Goal: Task Accomplishment & Management: Manage account settings

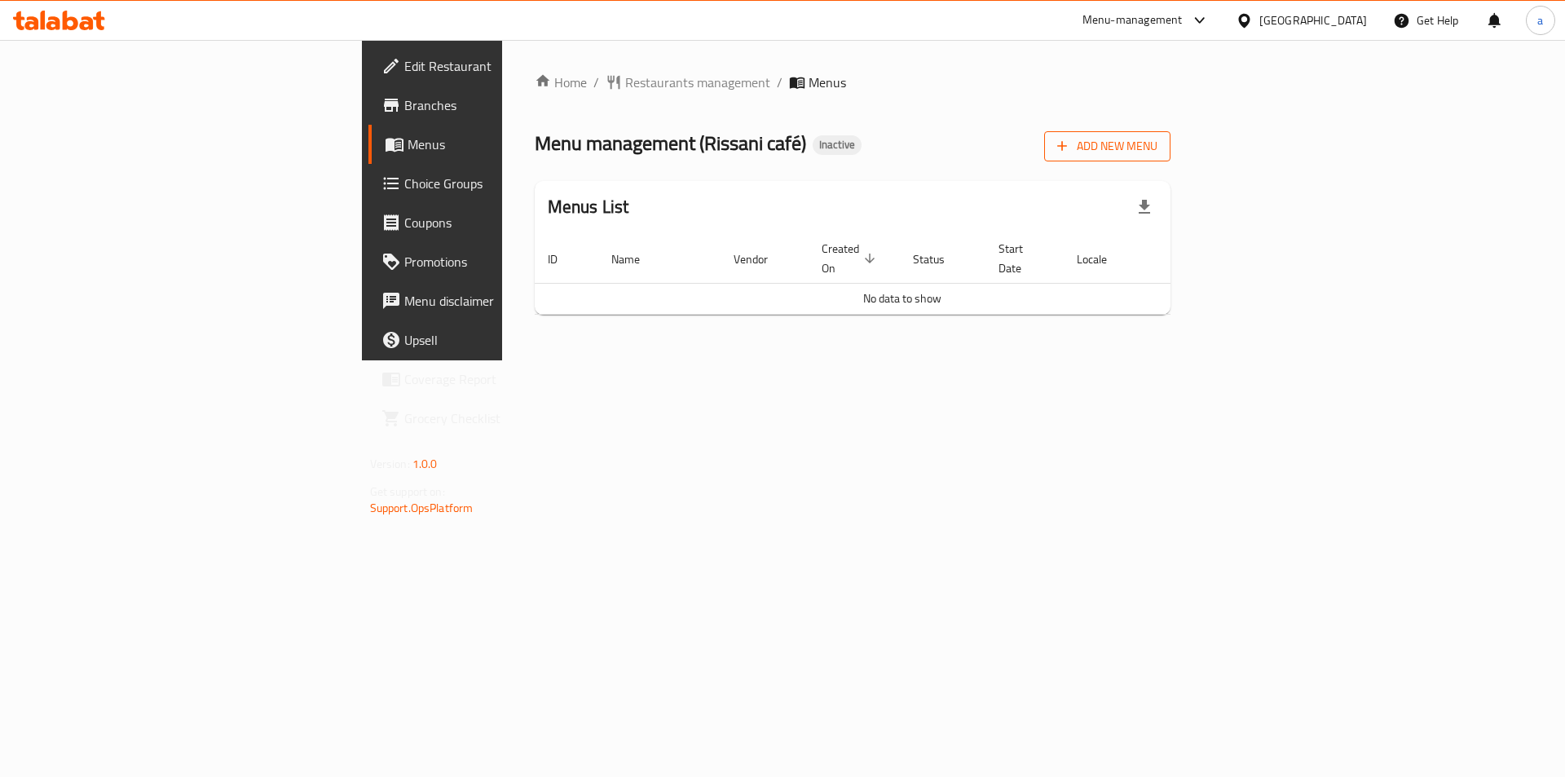
click at [1158, 149] on span "Add New Menu" at bounding box center [1107, 146] width 100 height 20
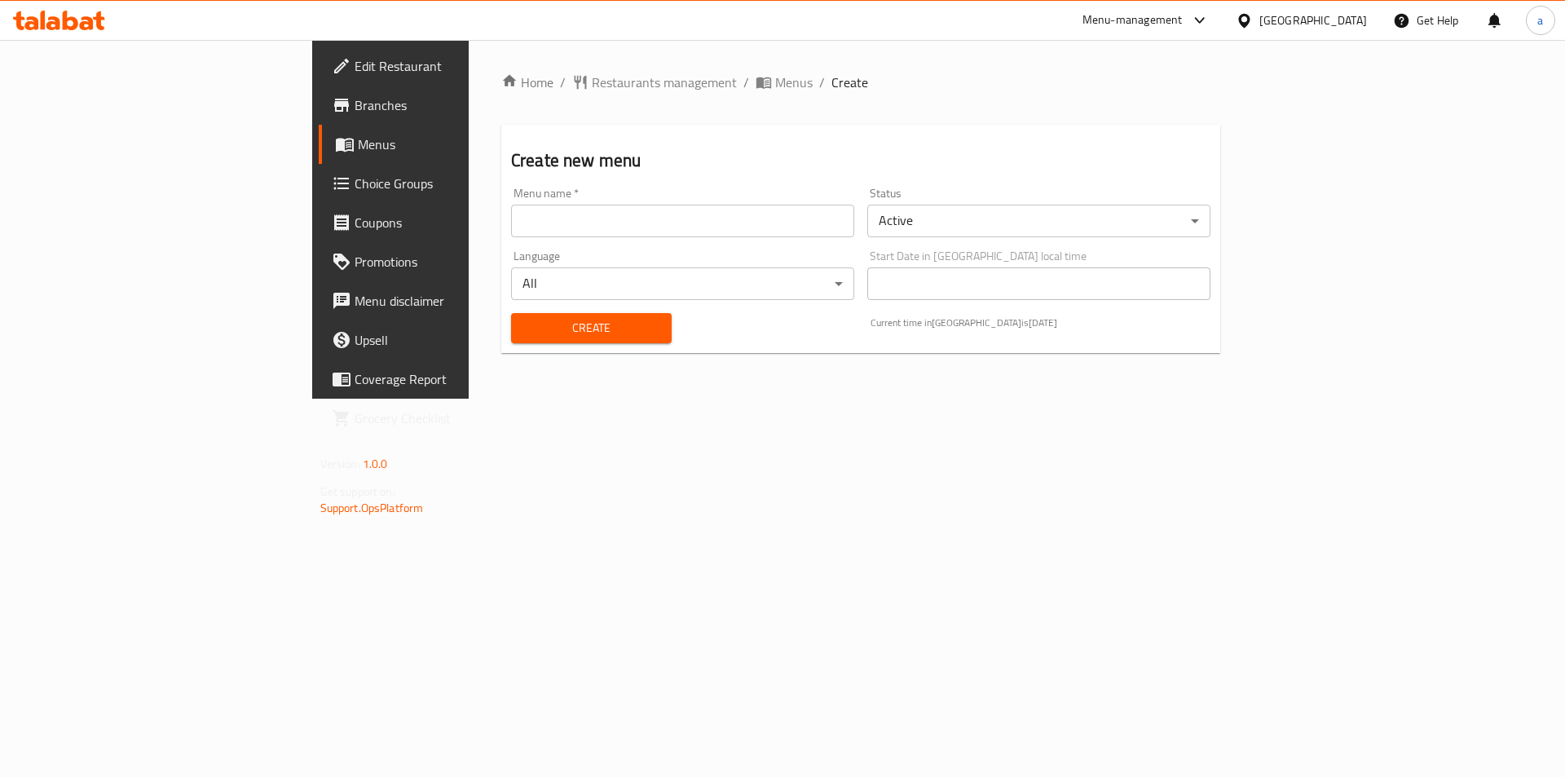
click at [560, 232] on input "text" at bounding box center [682, 221] width 343 height 33
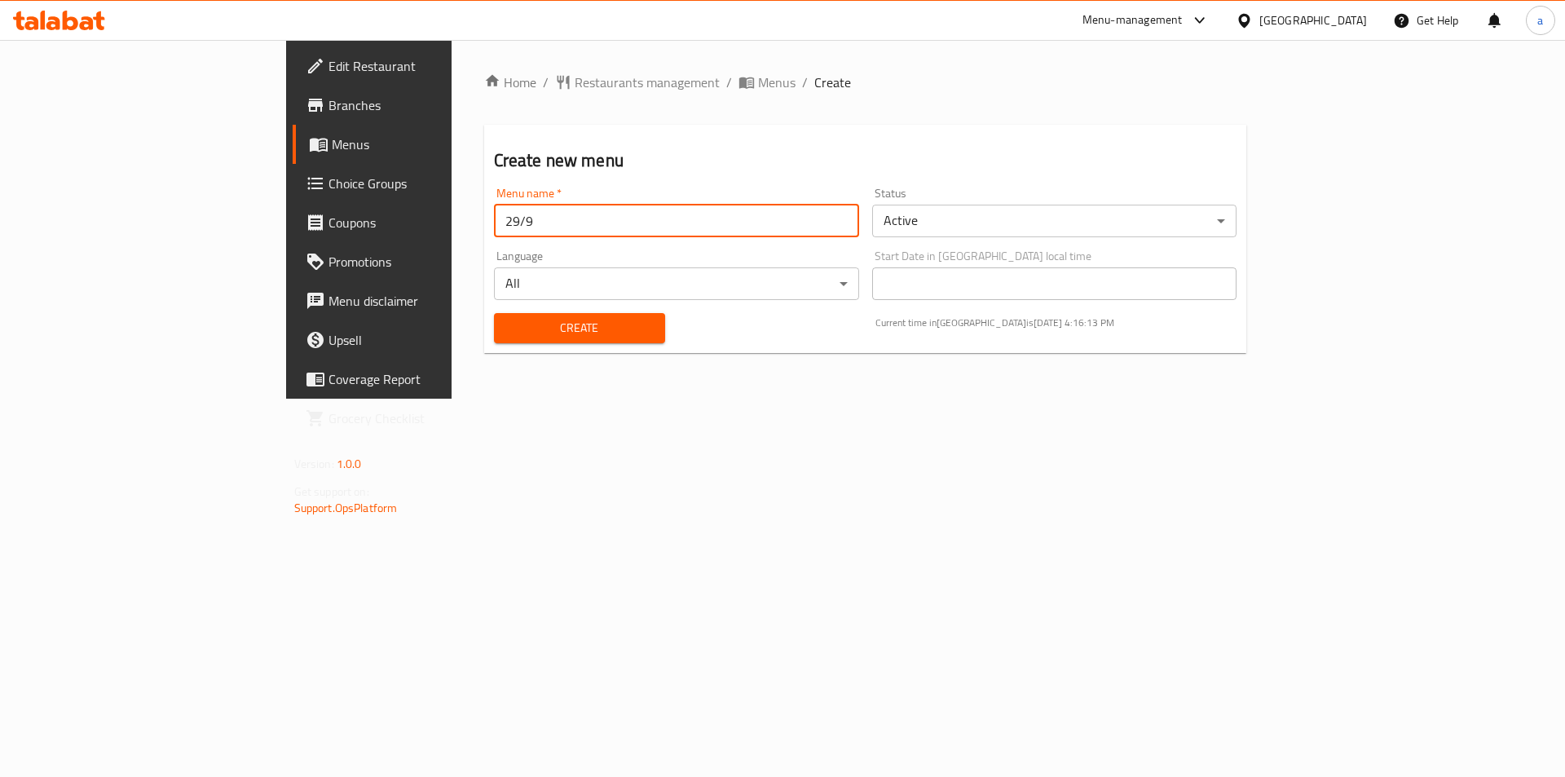
type input "29/9"
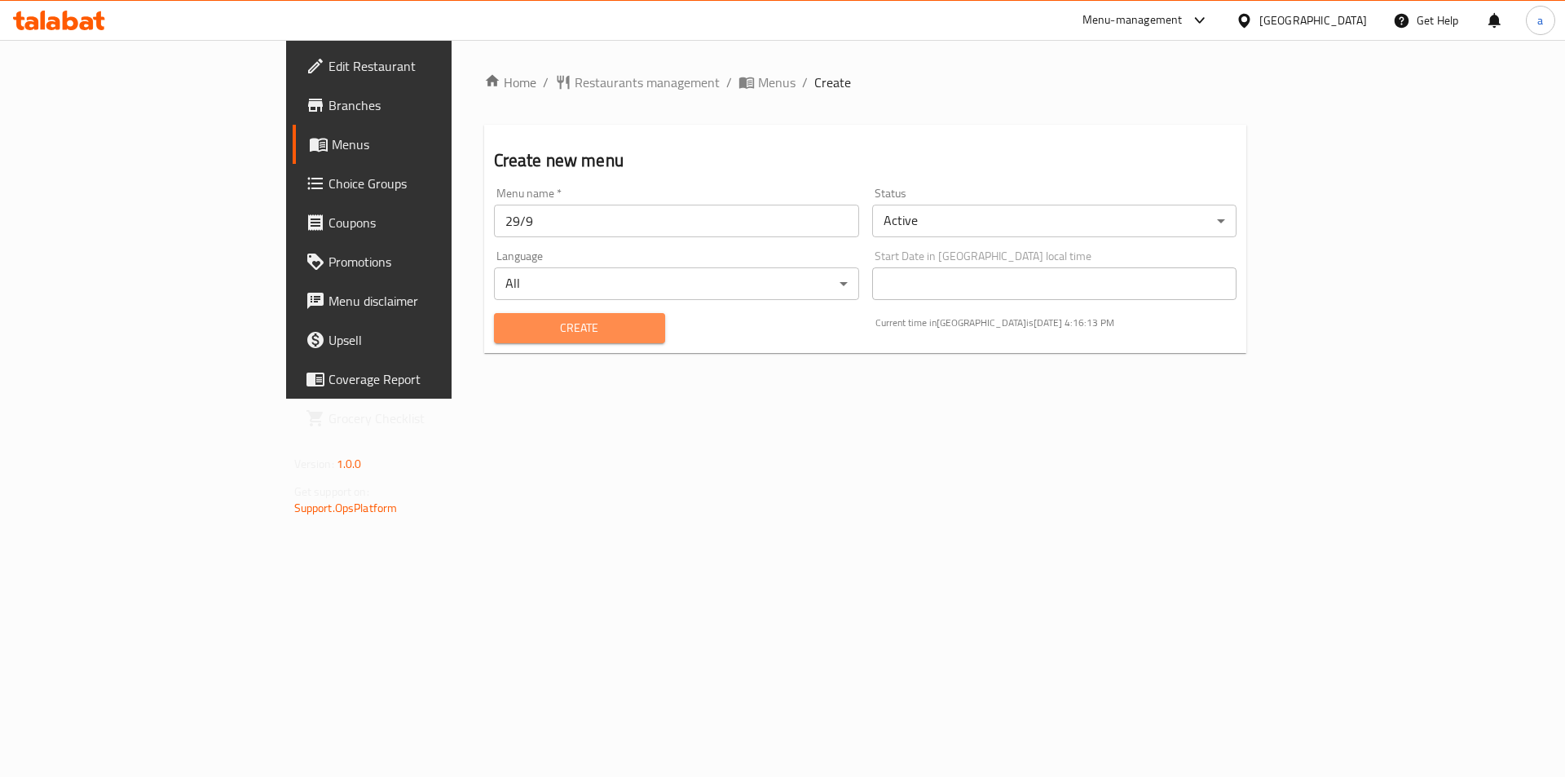
click at [526, 324] on span "Create" at bounding box center [579, 328] width 145 height 20
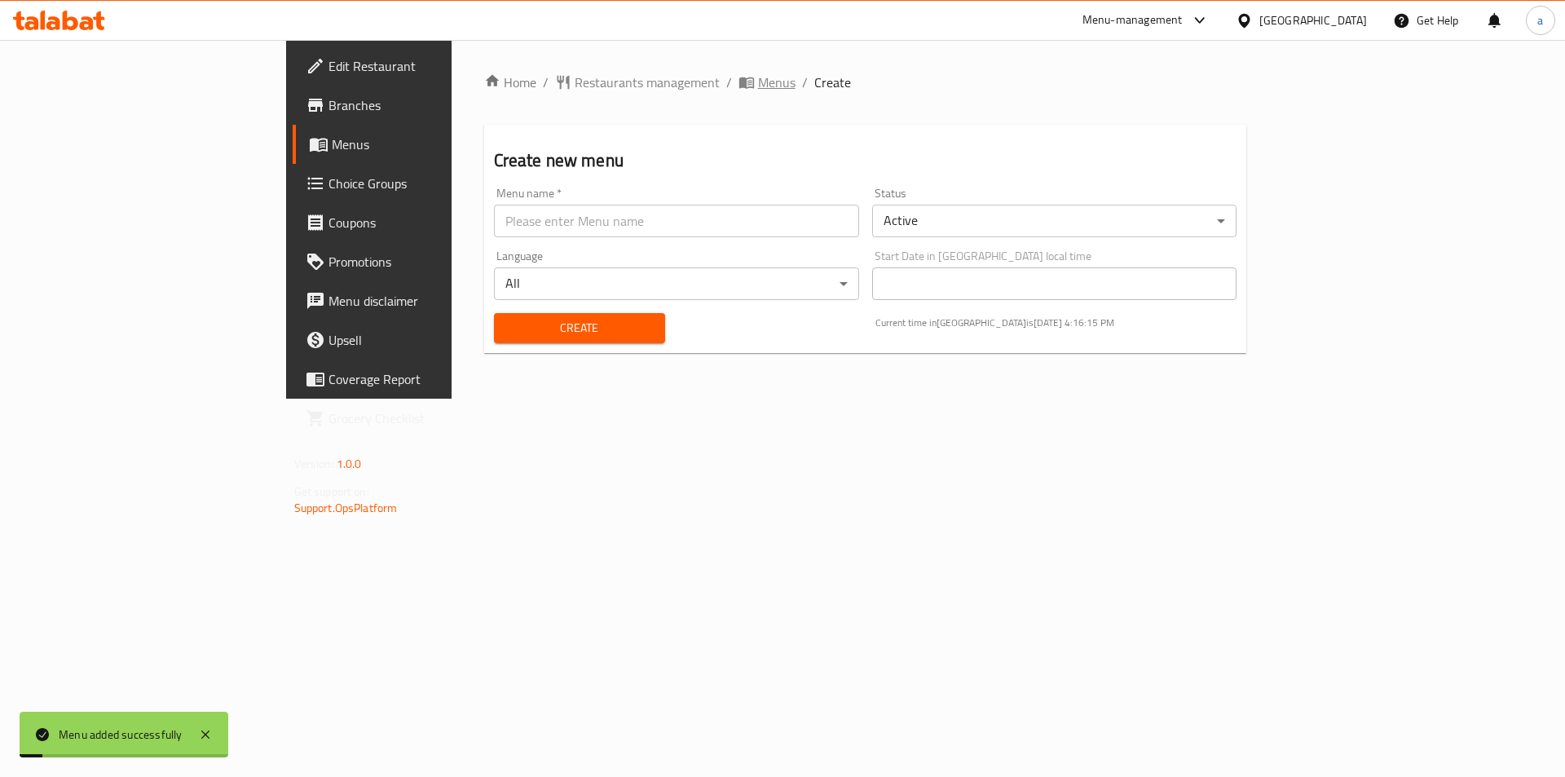
click at [758, 84] on span "Menus" at bounding box center [777, 83] width 38 height 20
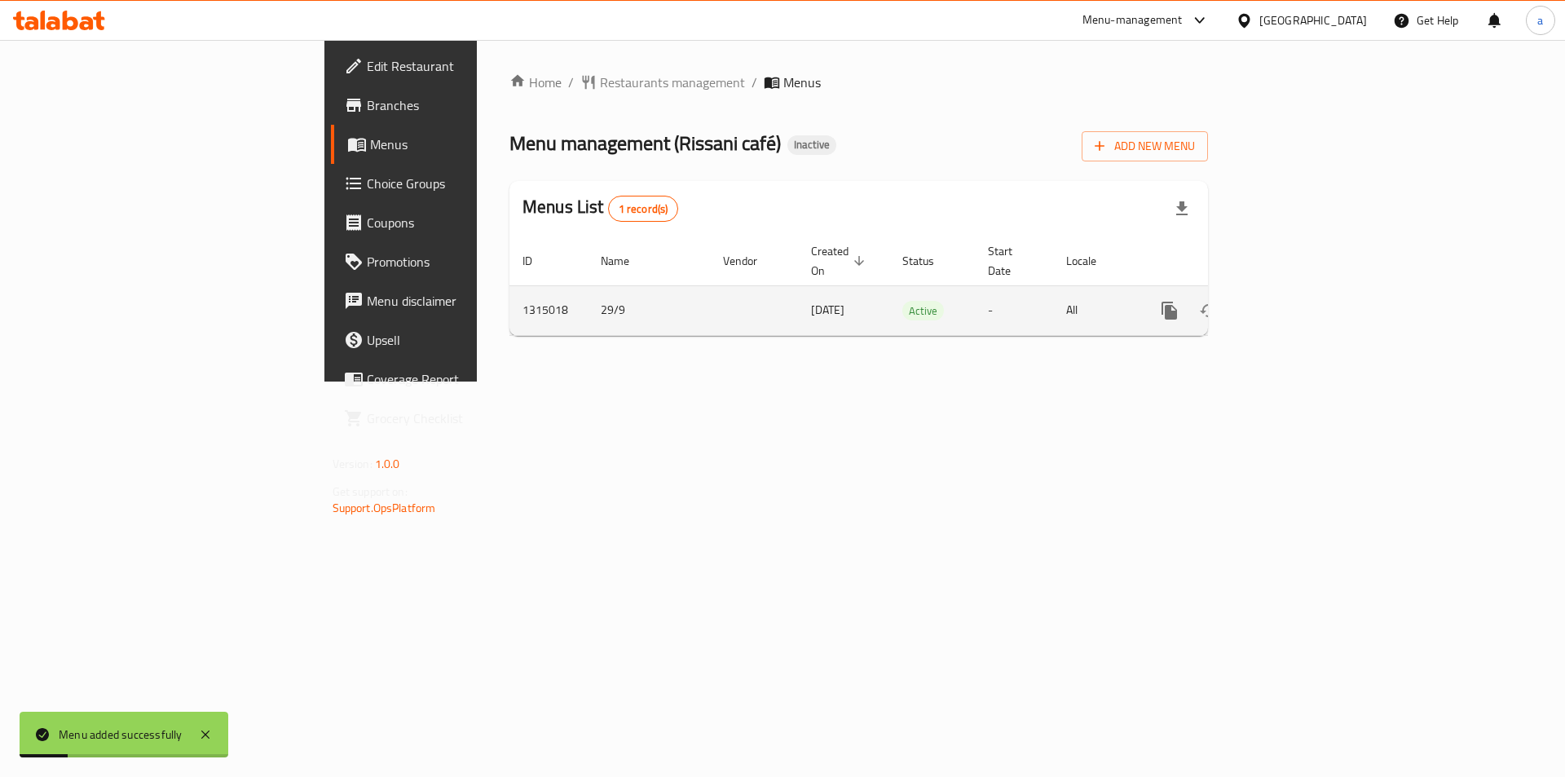
click at [1295, 303] on icon "enhanced table" at bounding box center [1287, 310] width 15 height 15
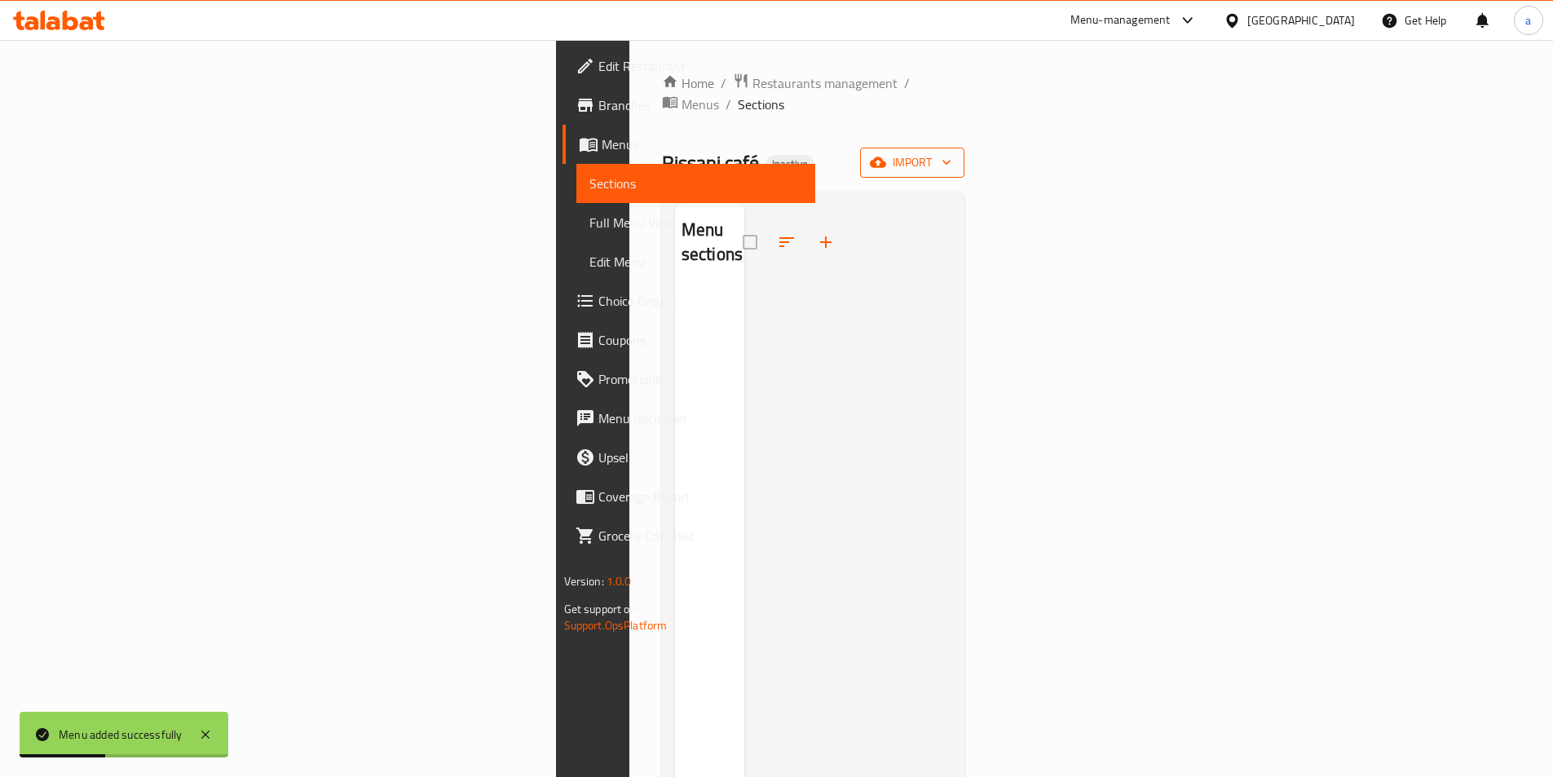
click at [955, 154] on icon "button" at bounding box center [946, 162] width 16 height 16
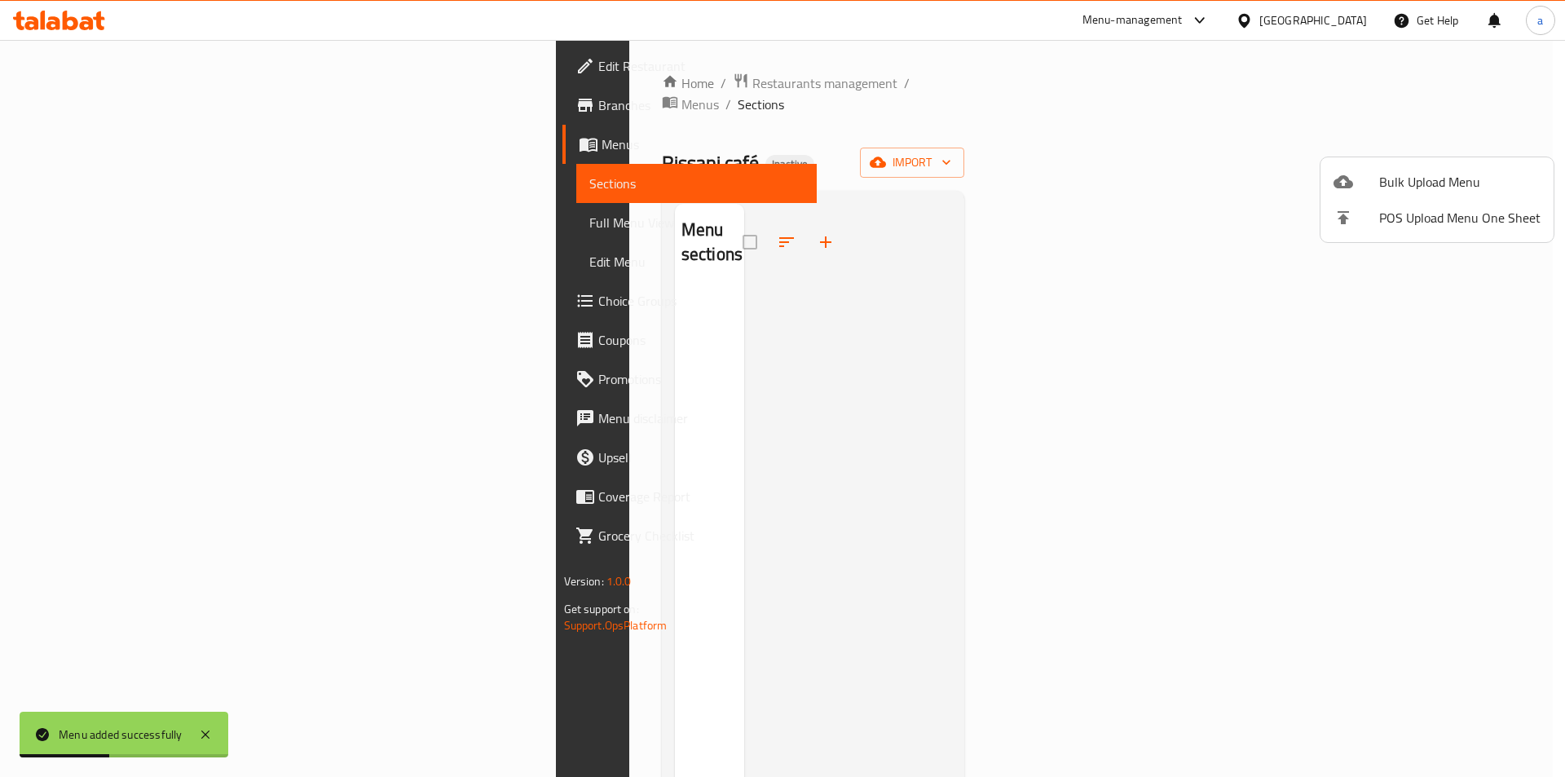
click at [1419, 182] on span "Bulk Upload Menu" at bounding box center [1459, 182] width 161 height 20
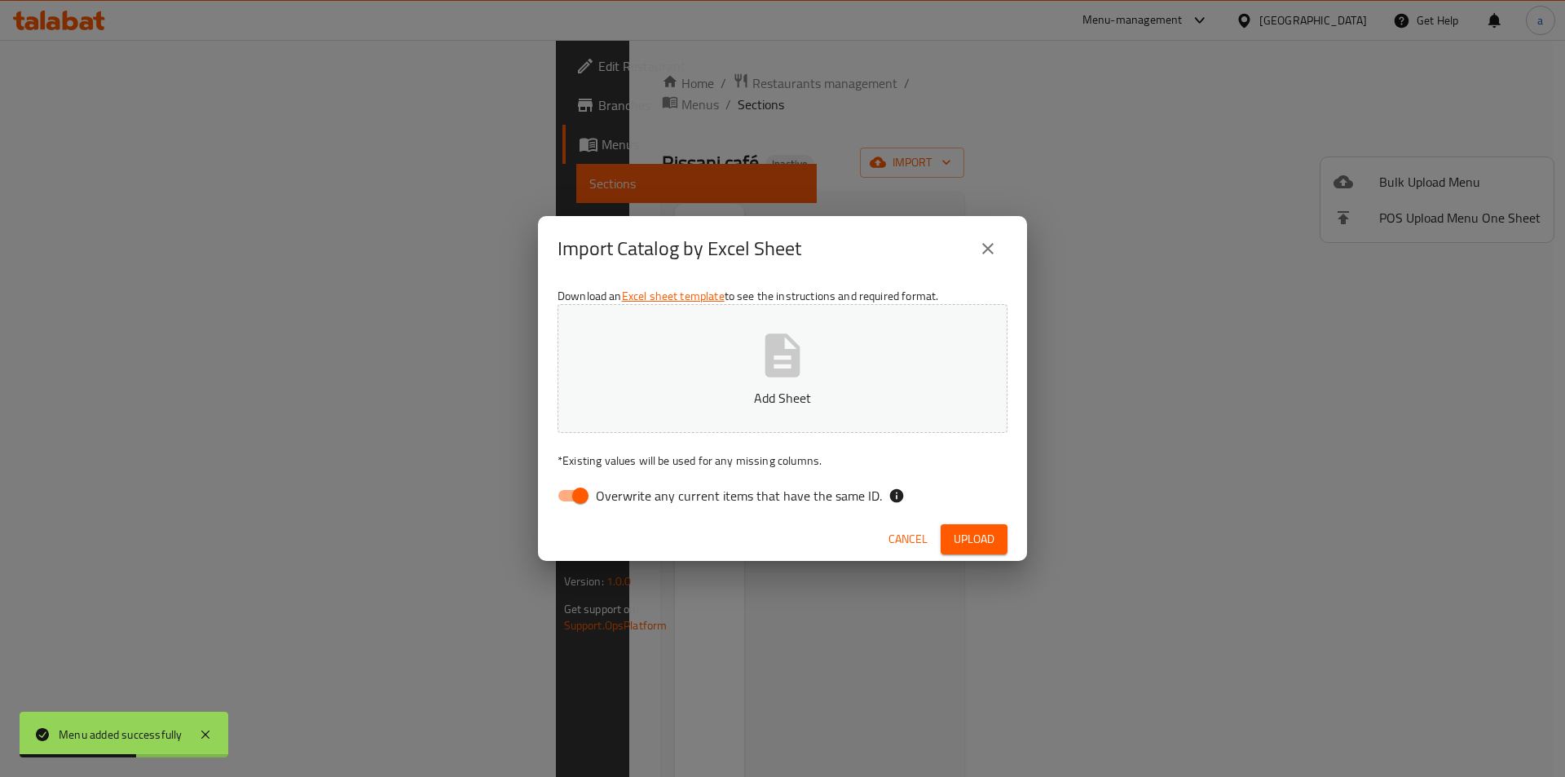
click at [587, 492] on input "Overwrite any current items that have the same ID." at bounding box center [580, 495] width 93 height 31
checkbox input "false"
click at [716, 399] on p "Add Sheet" at bounding box center [782, 398] width 399 height 20
click at [977, 536] on span "Upload" at bounding box center [974, 539] width 41 height 20
click at [748, 395] on p "sufra.xlsx" at bounding box center [782, 398] width 399 height 20
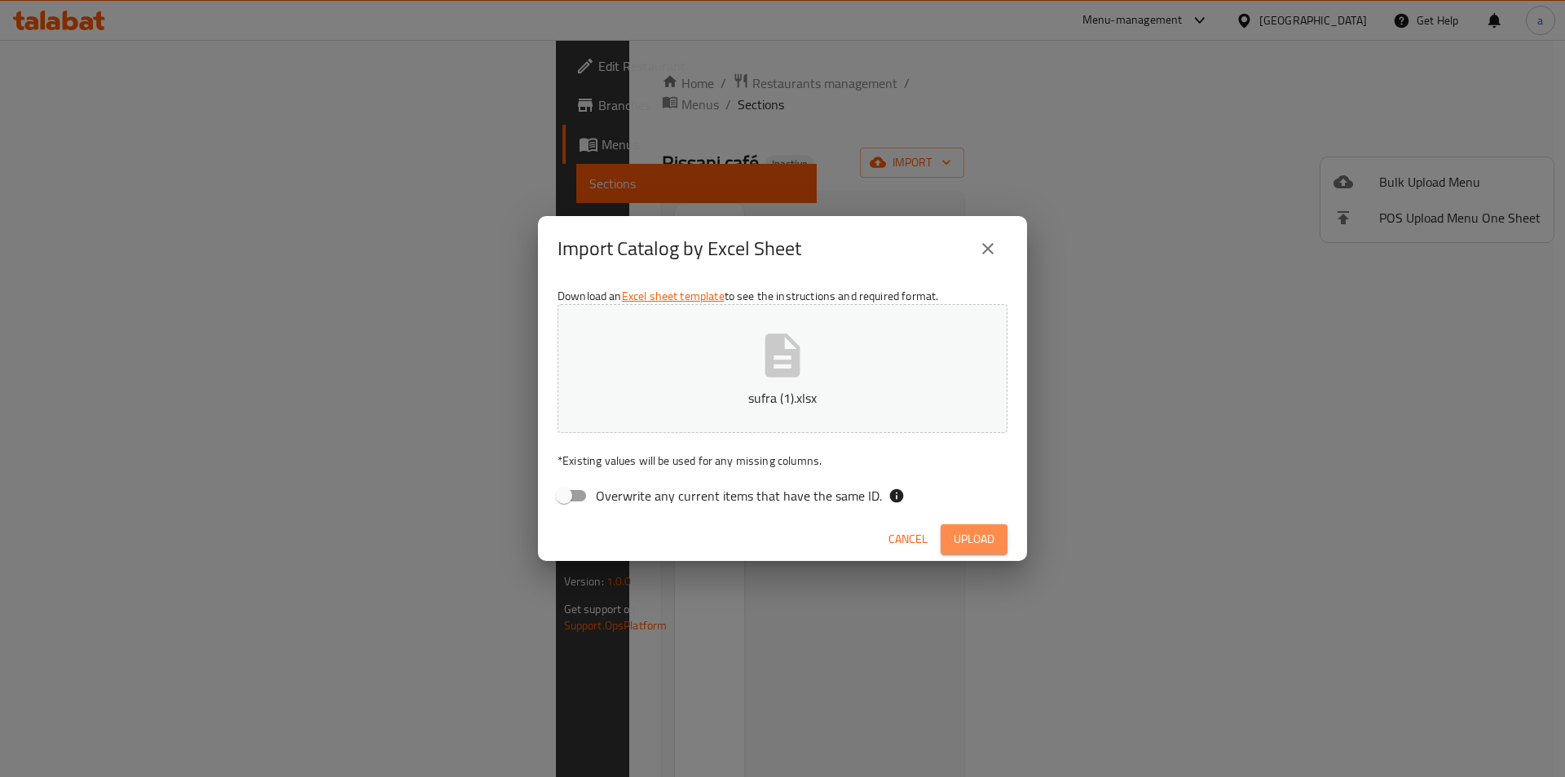
click at [963, 537] on span "Upload" at bounding box center [974, 539] width 41 height 20
click at [898, 547] on span "Cancel" at bounding box center [908, 539] width 39 height 20
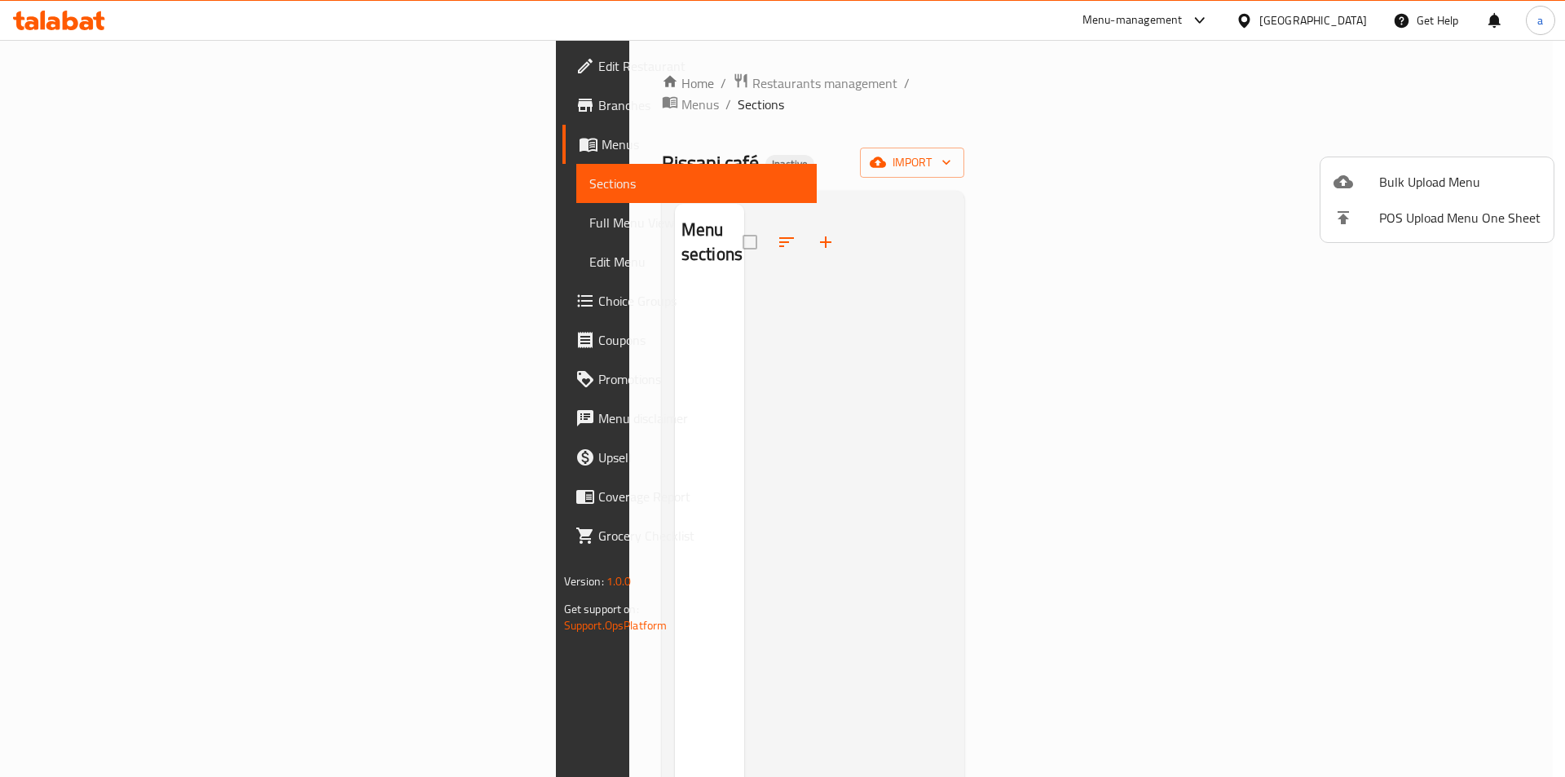
click at [1092, 362] on div at bounding box center [782, 388] width 1565 height 777
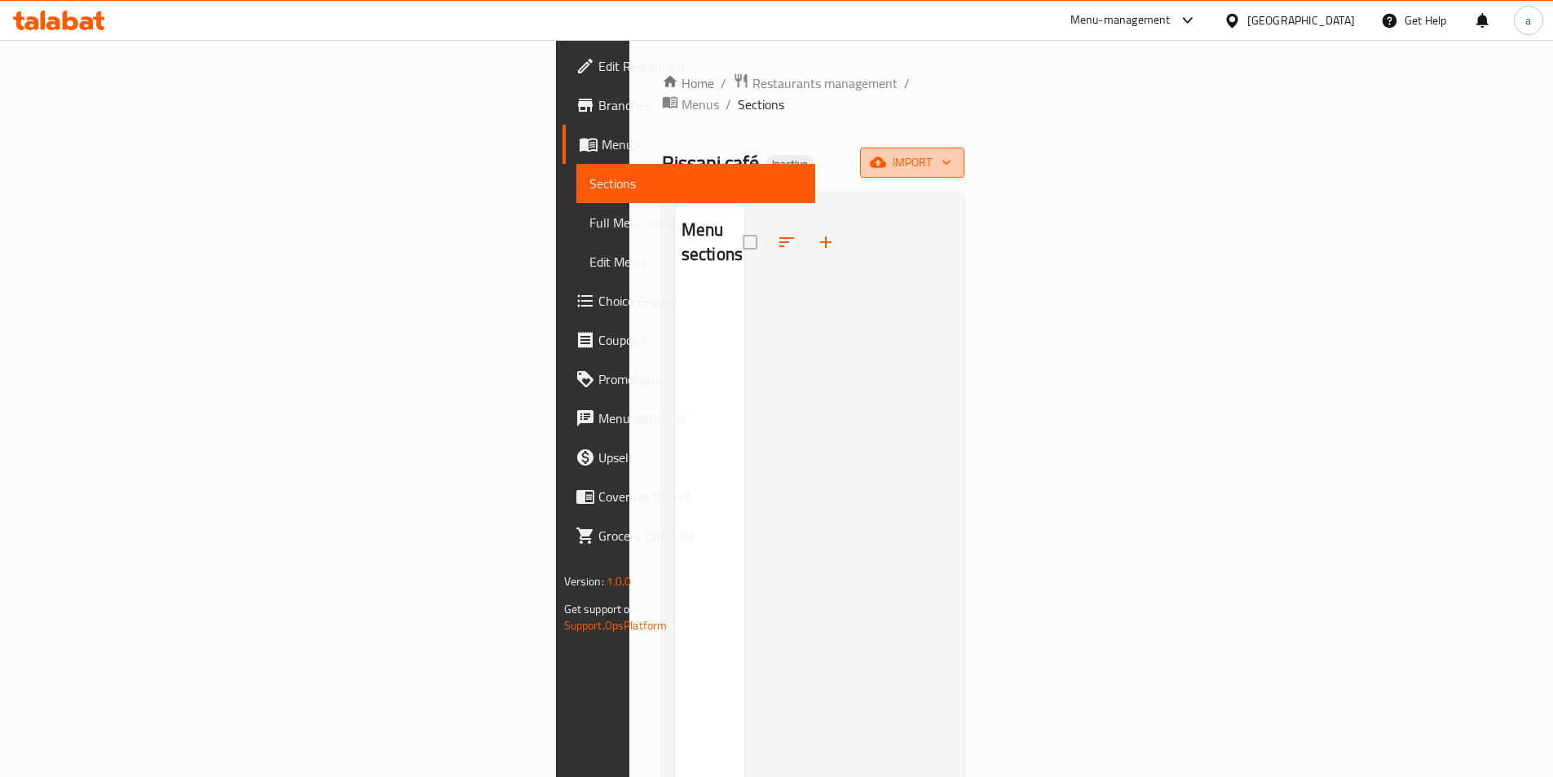
click at [951, 152] on span "import" at bounding box center [912, 162] width 78 height 20
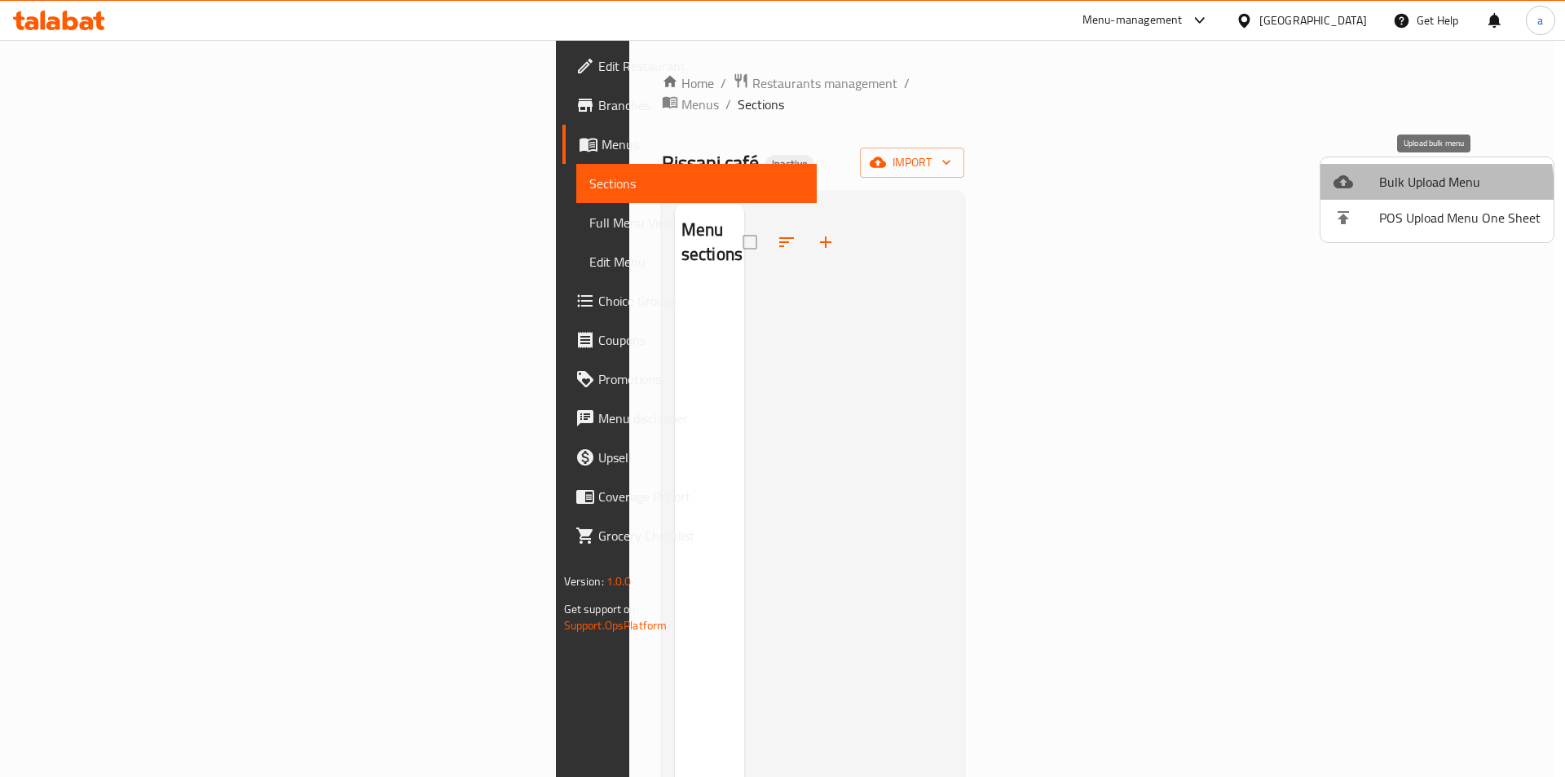
click at [1360, 194] on li "Bulk Upload Menu" at bounding box center [1437, 182] width 233 height 36
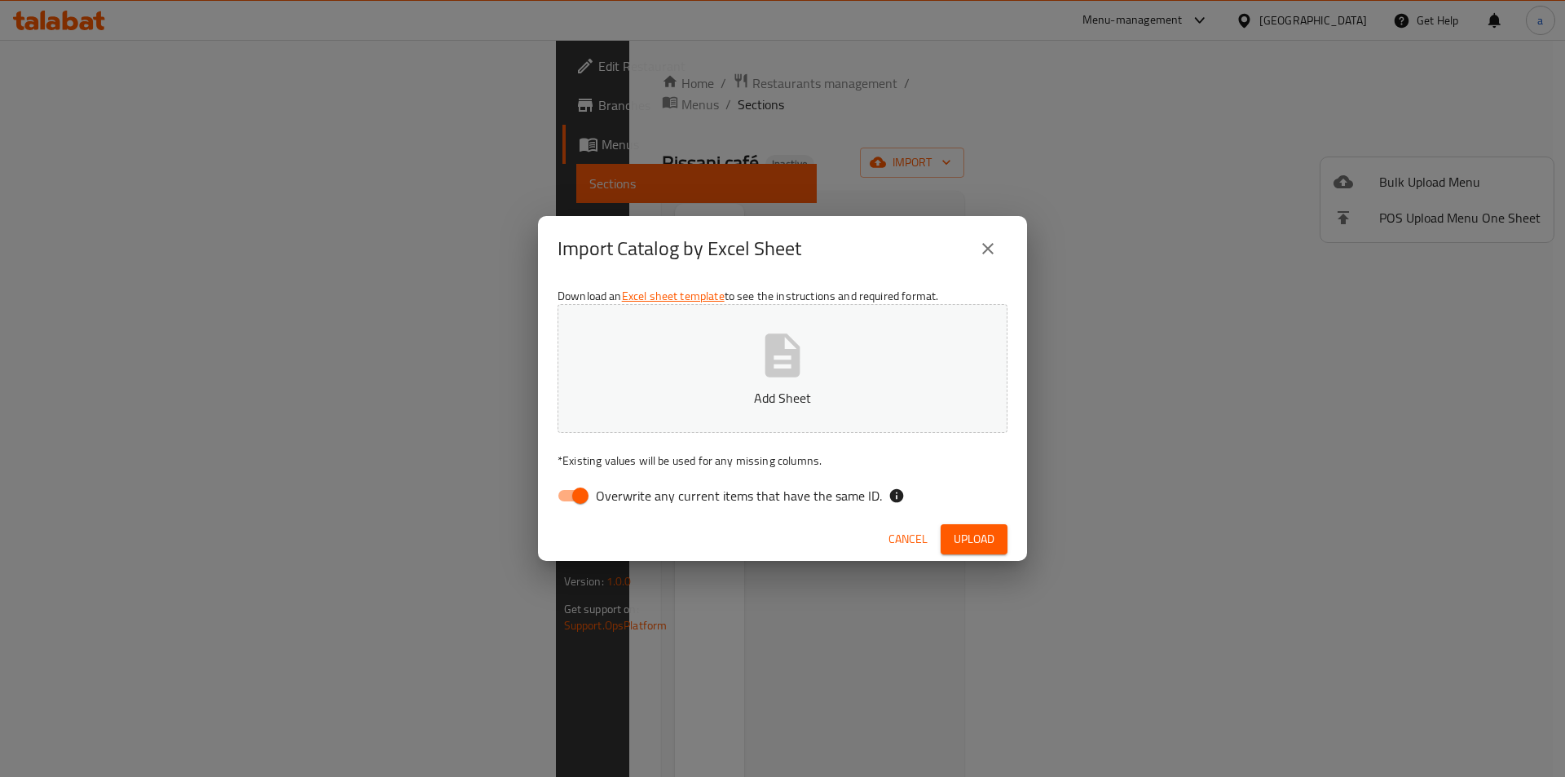
click at [751, 501] on span "Overwrite any current items that have the same ID." at bounding box center [739, 496] width 286 height 20
click at [627, 501] on input "Overwrite any current items that have the same ID." at bounding box center [580, 495] width 93 height 31
checkbox input "false"
click at [997, 536] on button "Upload" at bounding box center [974, 539] width 67 height 30
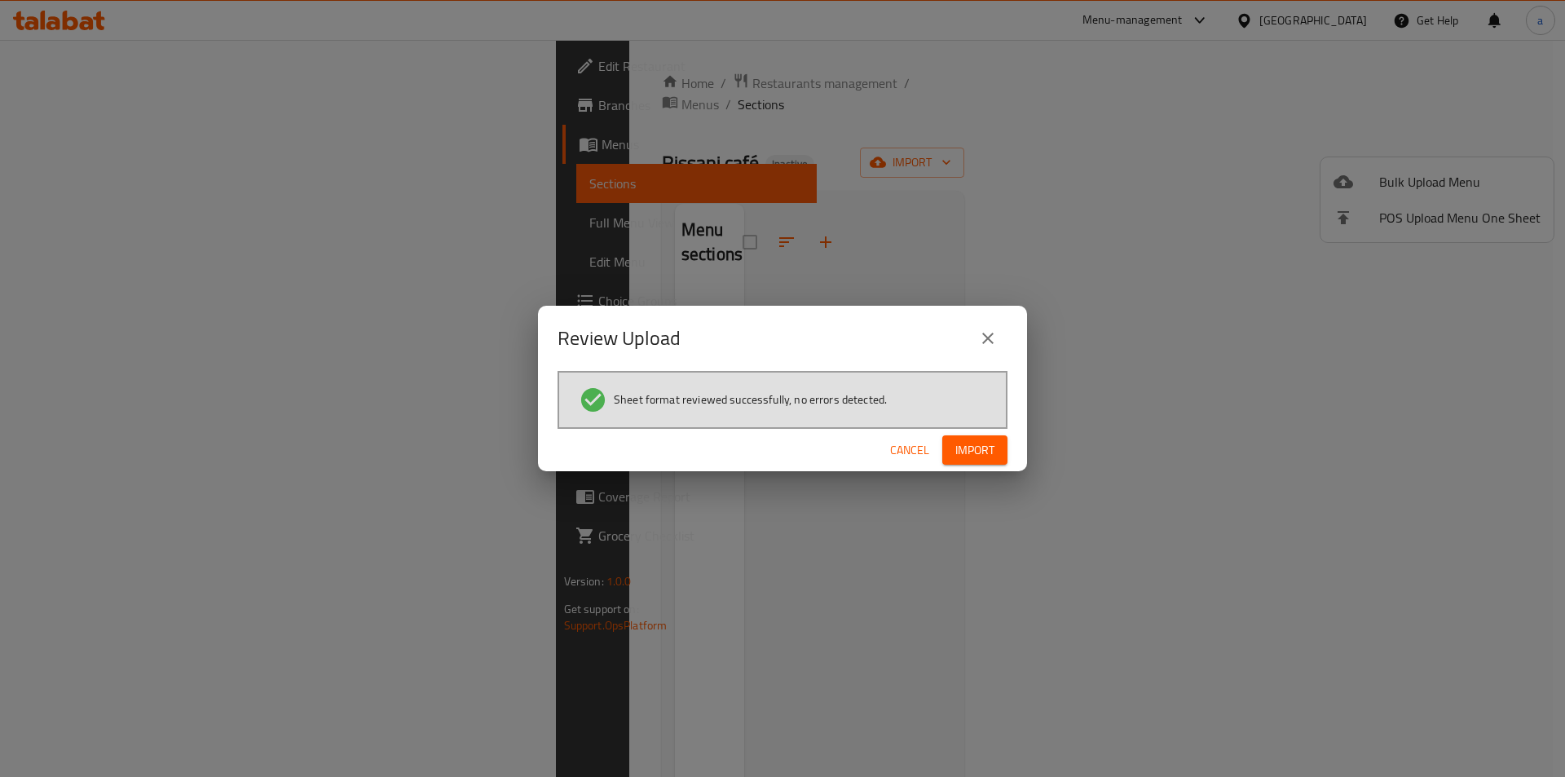
click at [991, 449] on span "Import" at bounding box center [974, 450] width 39 height 20
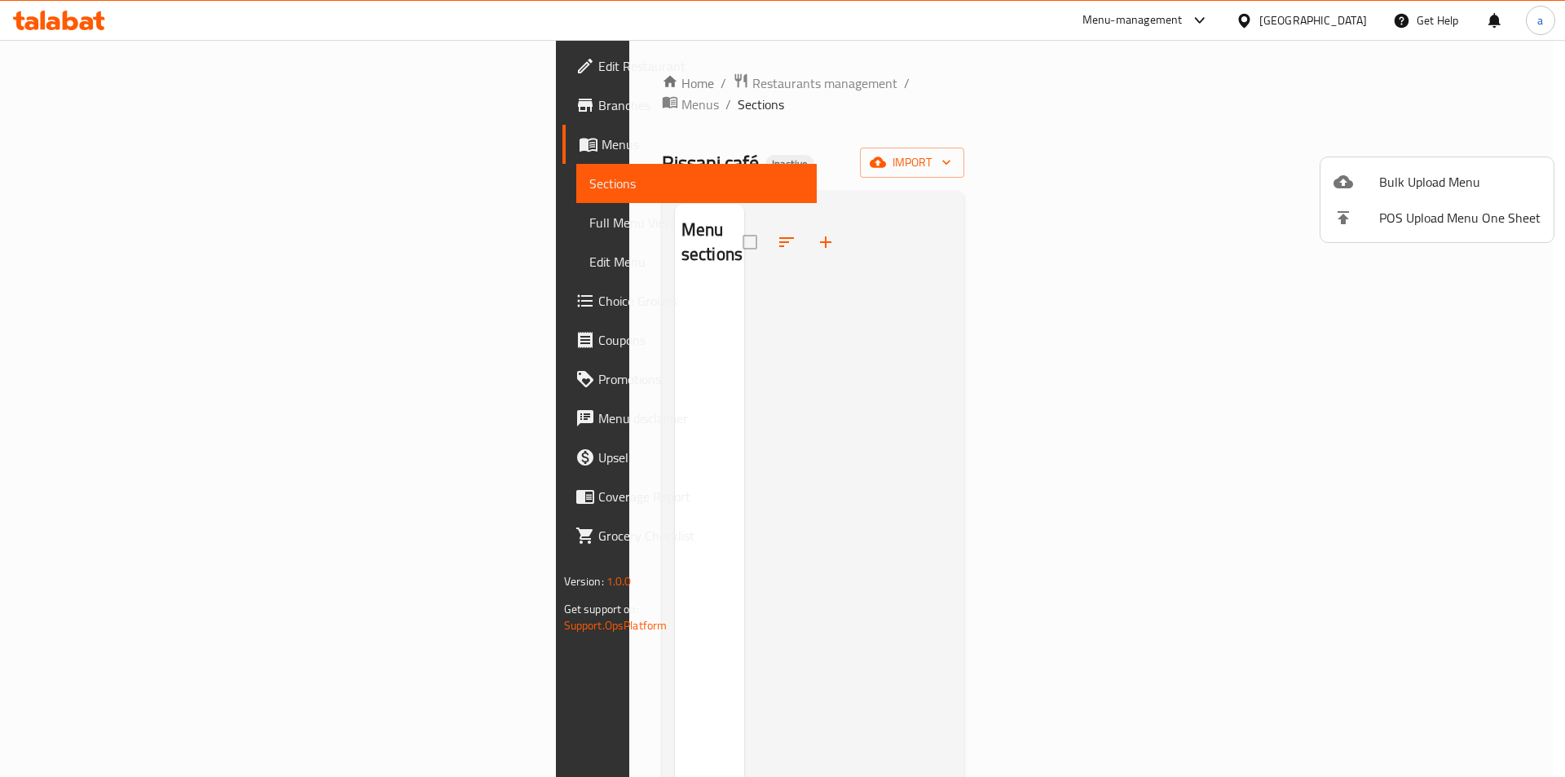
click at [806, 223] on div at bounding box center [782, 388] width 1565 height 777
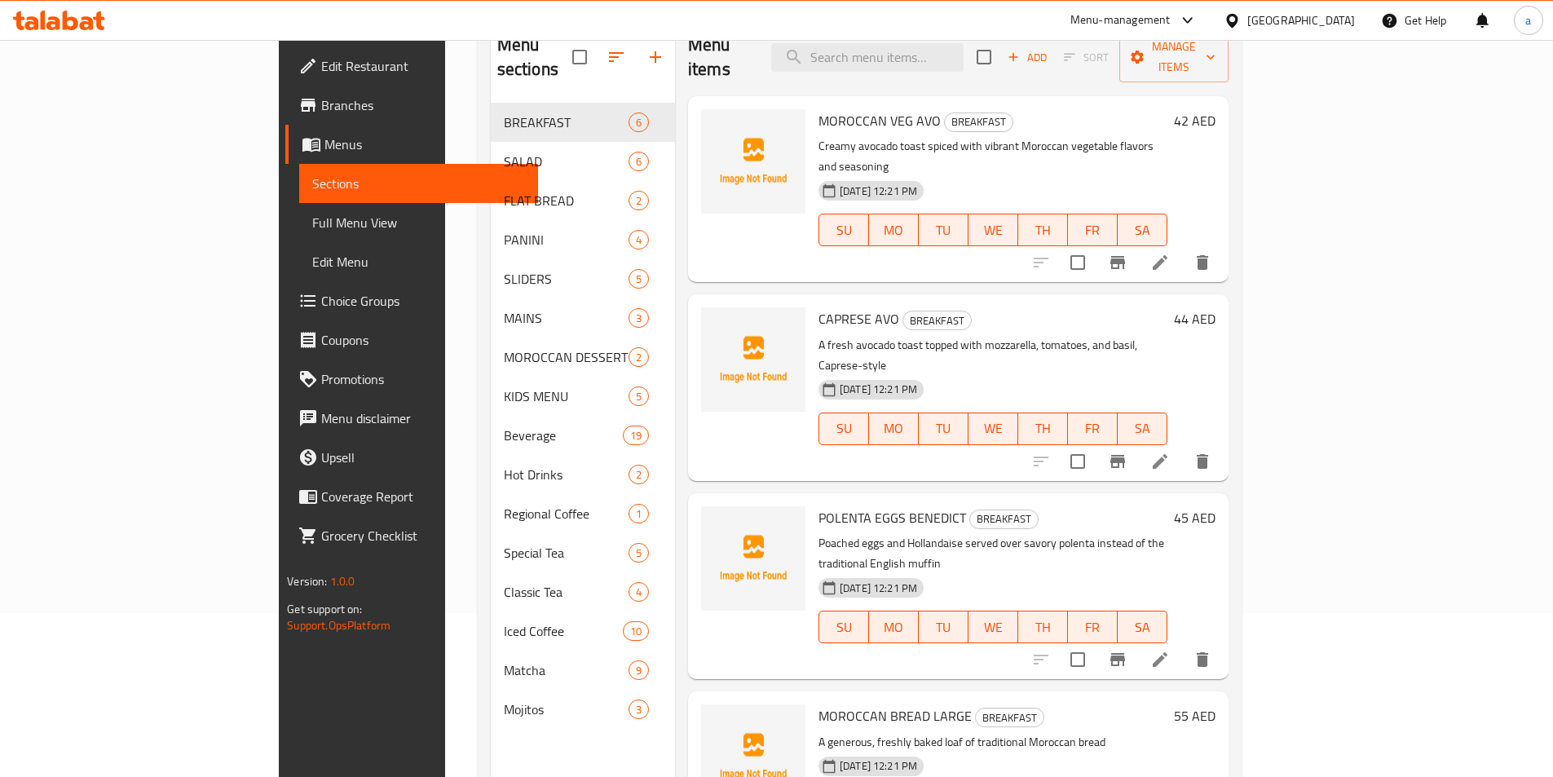
scroll to position [147, 0]
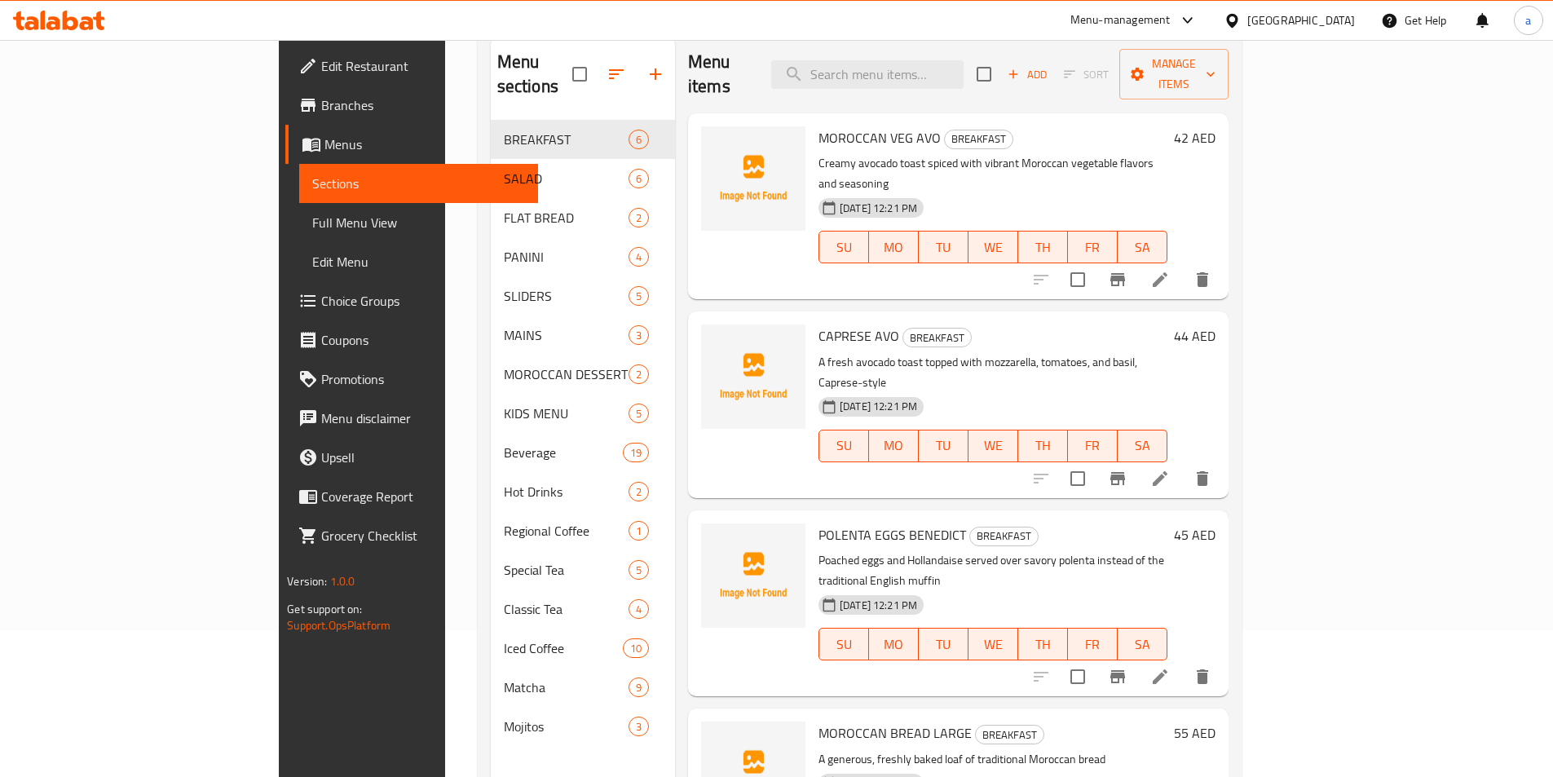
click at [312, 220] on span "Full Menu View" at bounding box center [418, 223] width 213 height 20
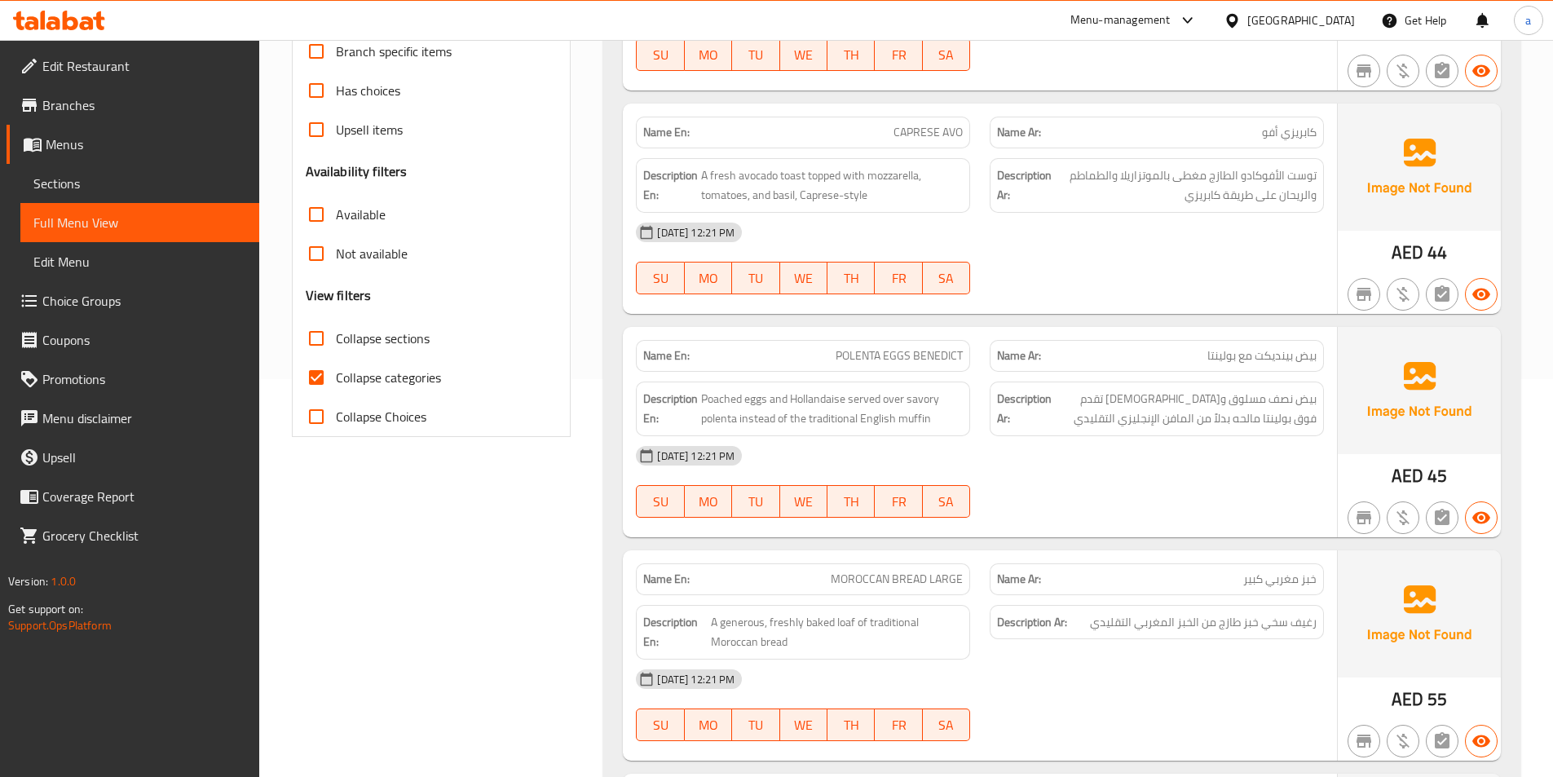
scroll to position [391, 0]
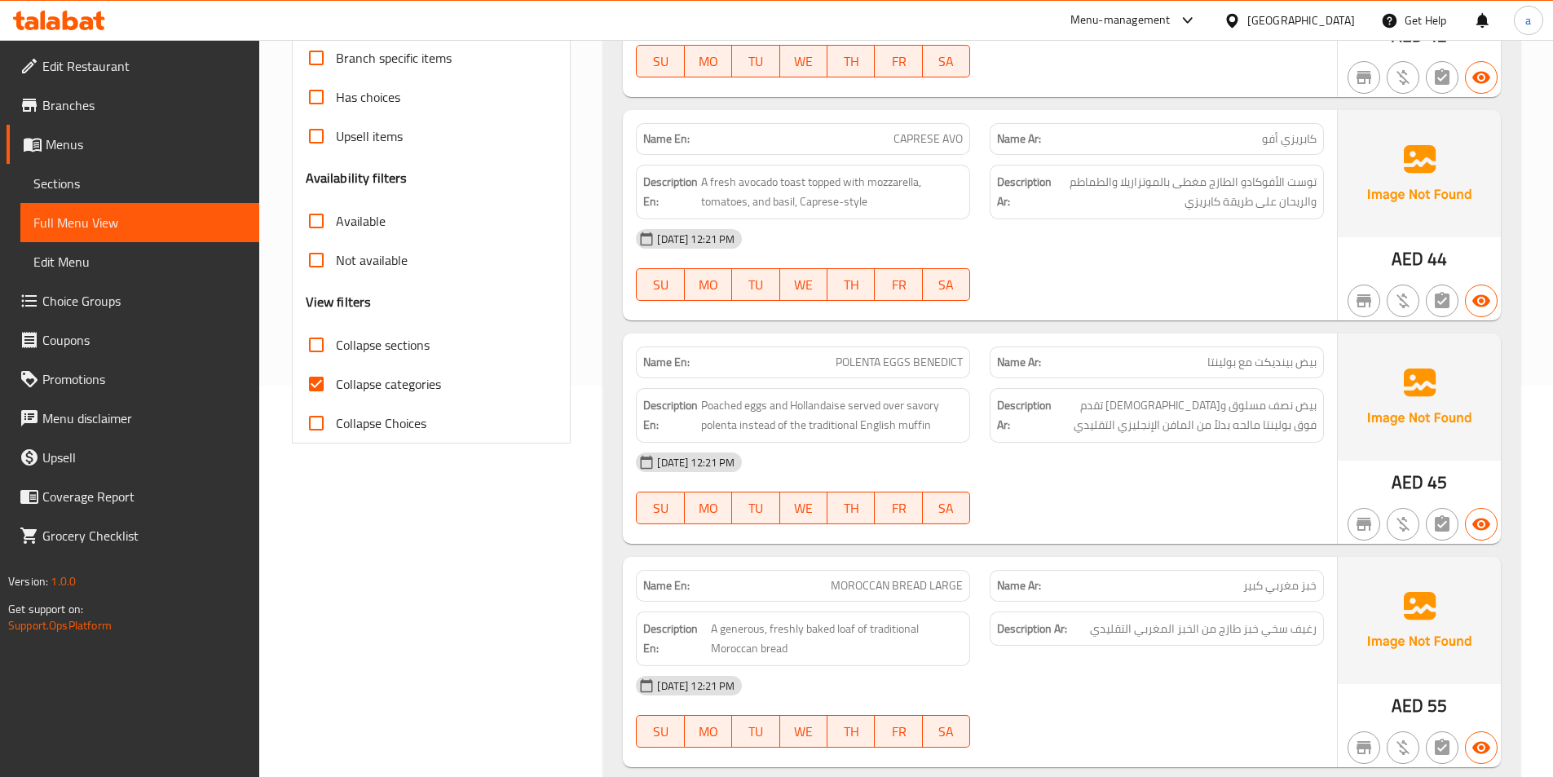
click at [315, 384] on input "Collapse categories" at bounding box center [316, 383] width 39 height 39
checkbox input "false"
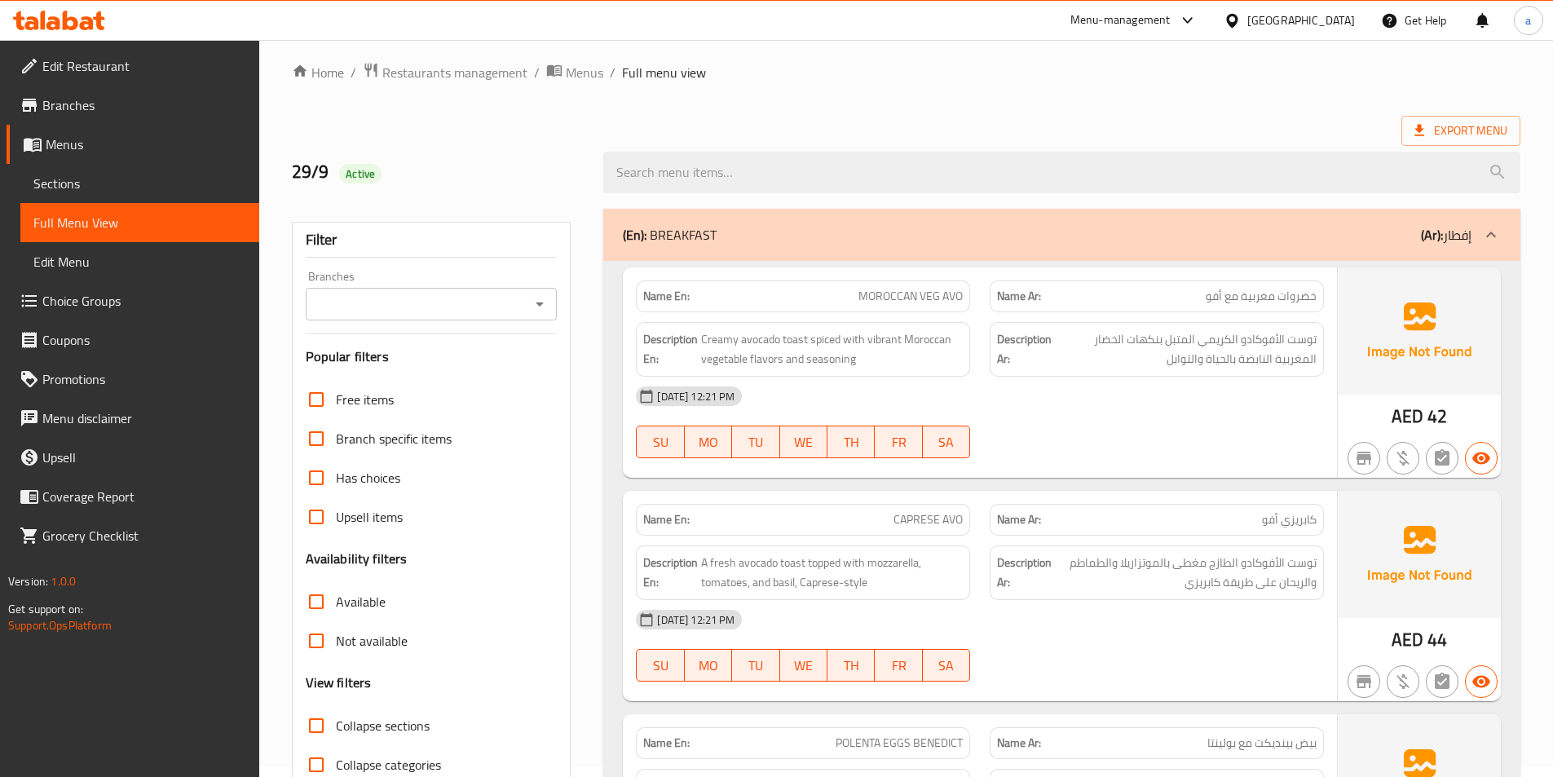
scroll to position [0, 0]
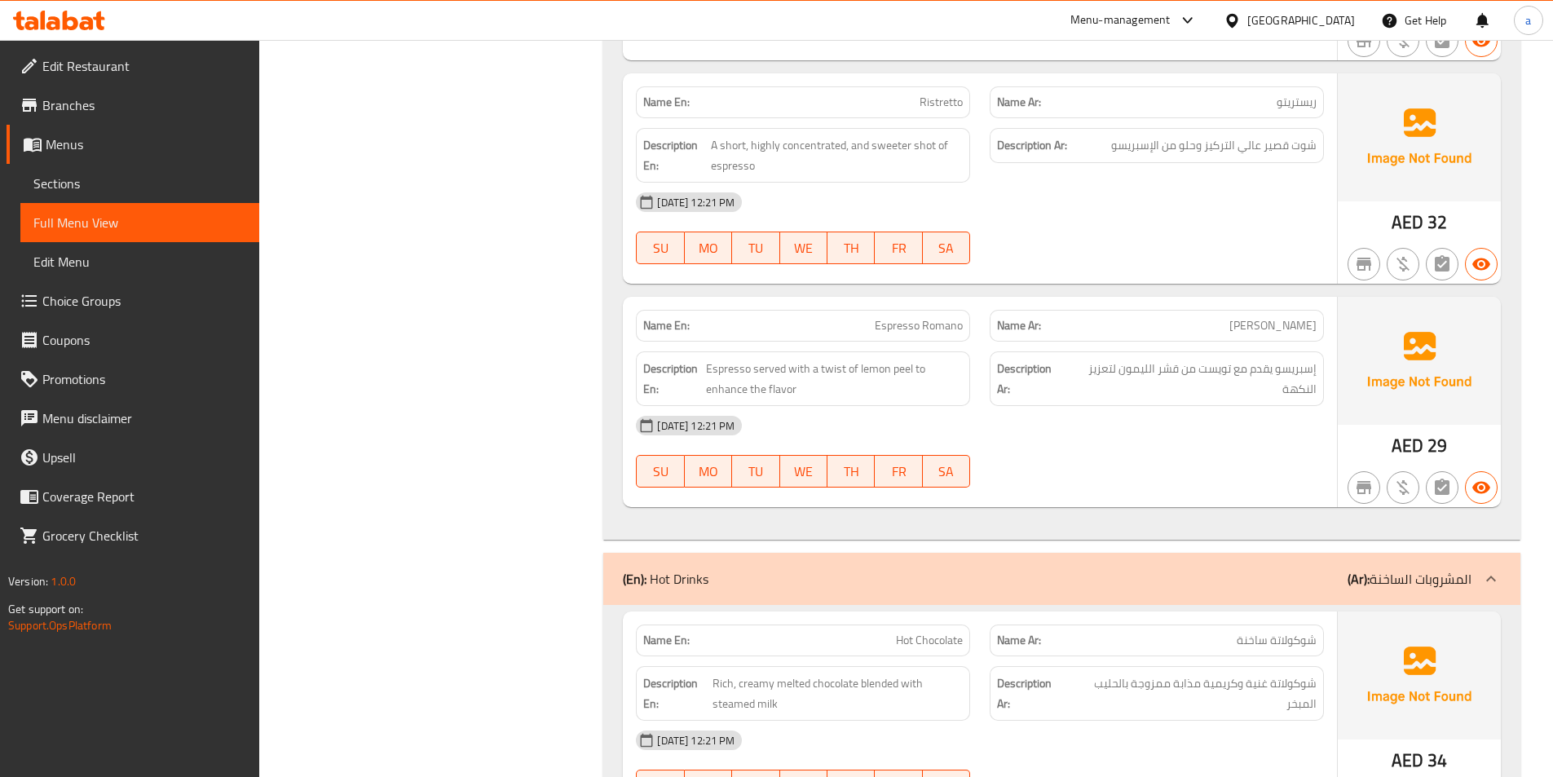
scroll to position [13135, 0]
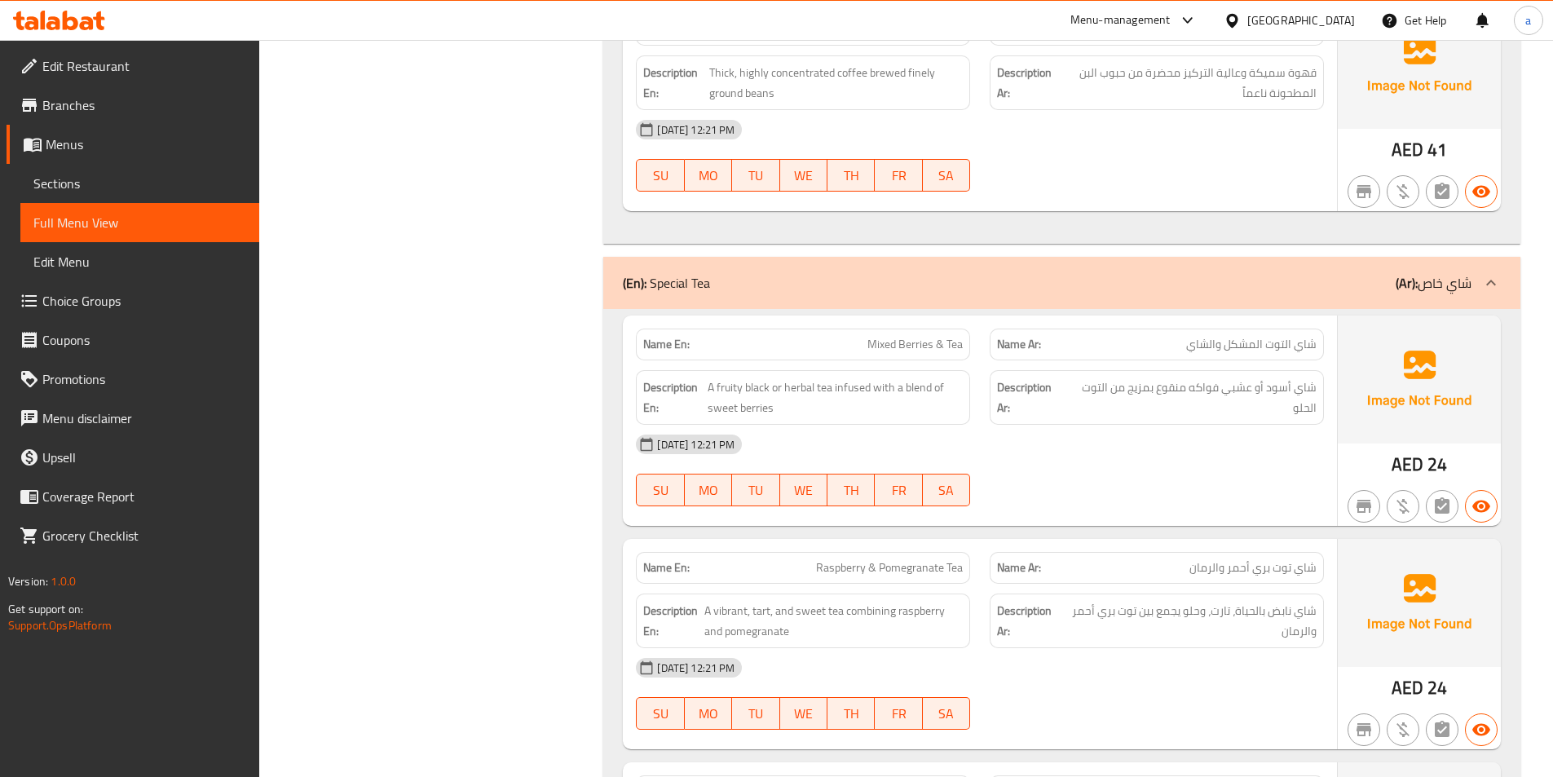
click at [944, 344] on span "Mixed Berries & Tea" at bounding box center [914, 344] width 95 height 17
copy span "Mixed Berries & Tea"
click at [805, 387] on span "A fruity black or herbal tea infused with a blend of sweet berries" at bounding box center [835, 397] width 255 height 40
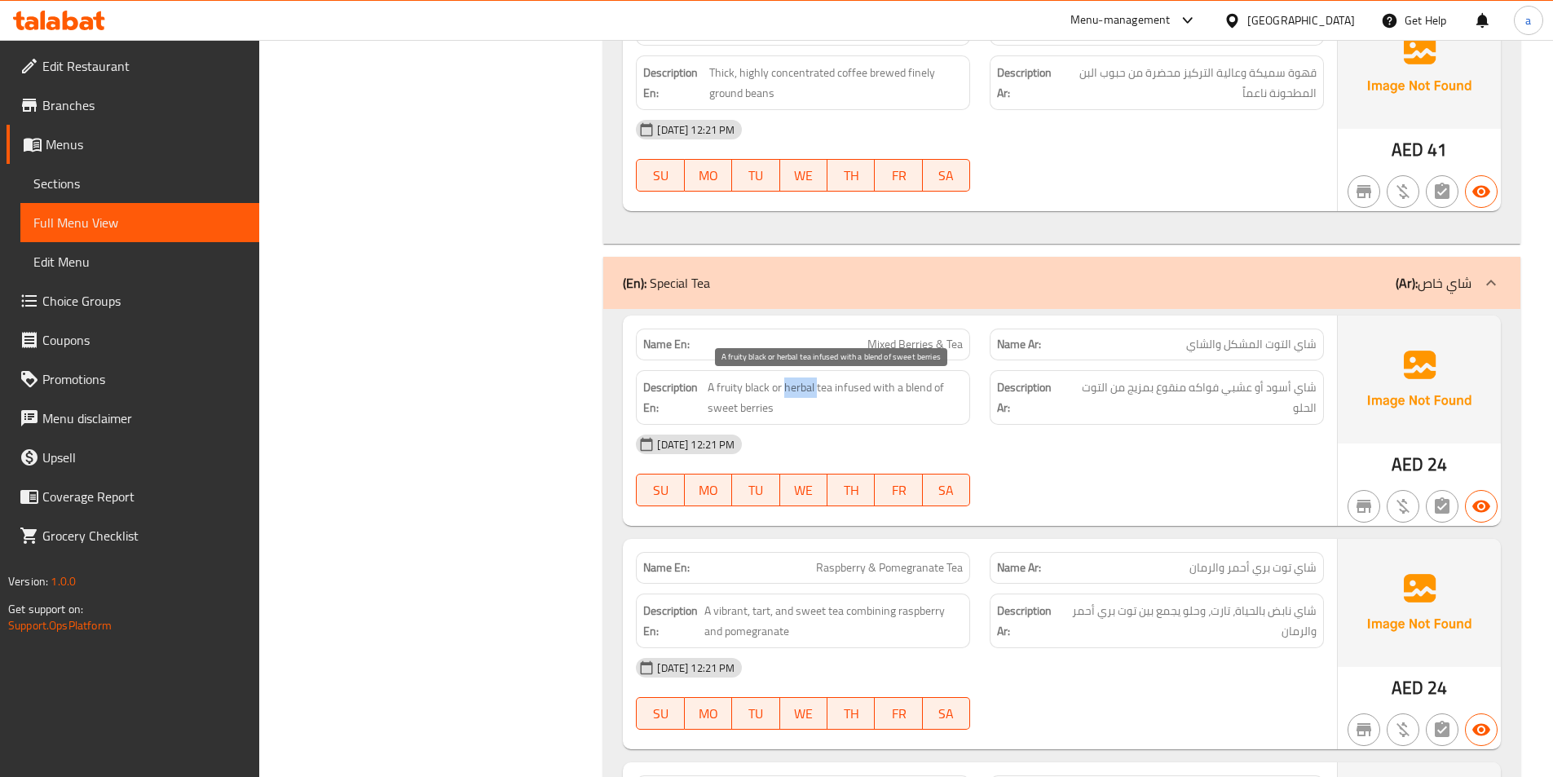
drag, startPoint x: 805, startPoint y: 387, endPoint x: 806, endPoint y: 400, distance: 13.1
click at [805, 386] on span "A fruity black or herbal tea infused with a blend of sweet berries" at bounding box center [835, 397] width 255 height 40
copy span "herbal"
click at [1241, 391] on span "شاي أسود أو عشبي فواكه منقوع بمزيج من التوت الحلو" at bounding box center [1191, 397] width 249 height 40
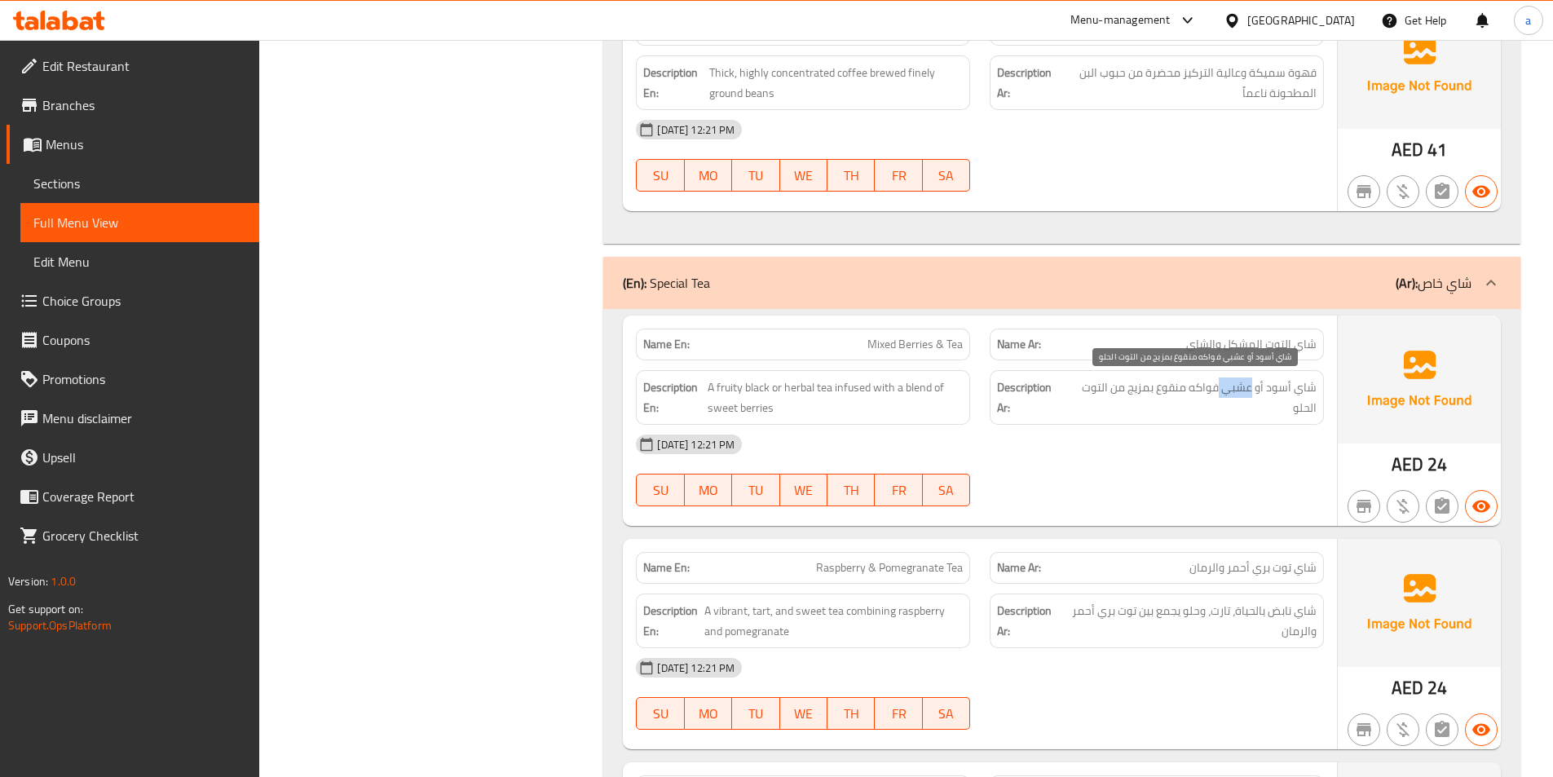
click at [1241, 391] on span "شاي أسود أو عشبي فواكه منقوع بمزيج من التوت الحلو" at bounding box center [1191, 397] width 249 height 40
copy span "عشبي"
click at [752, 388] on span "A fruity black or herbal tea infused with a blend of sweet berries" at bounding box center [835, 397] width 255 height 40
copy span "black"
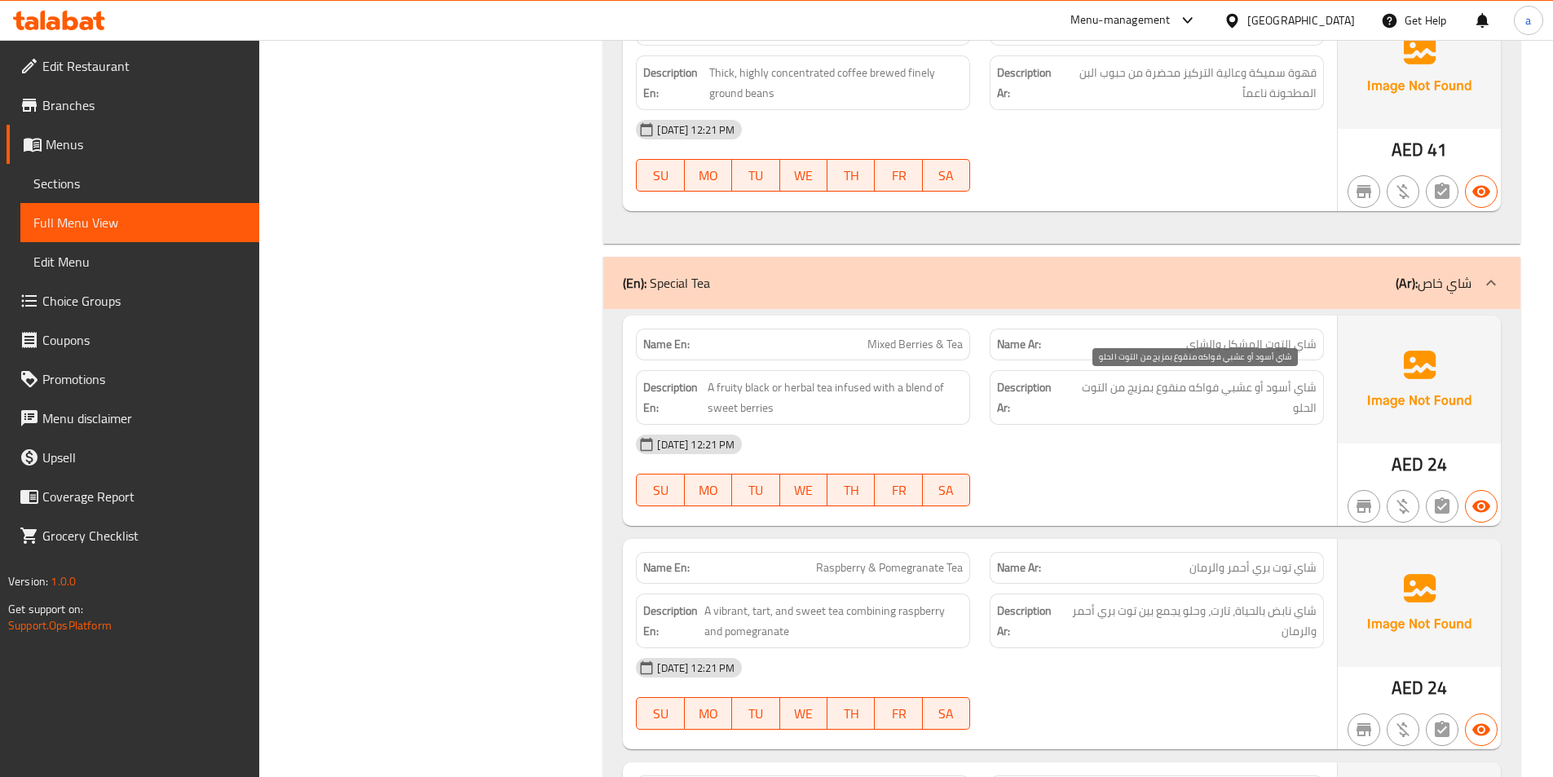
click at [1277, 393] on span "شاي أسود أو عشبي فواكه منقوع بمزيج من التوت الحلو" at bounding box center [1191, 397] width 249 height 40
copy span "أسود"
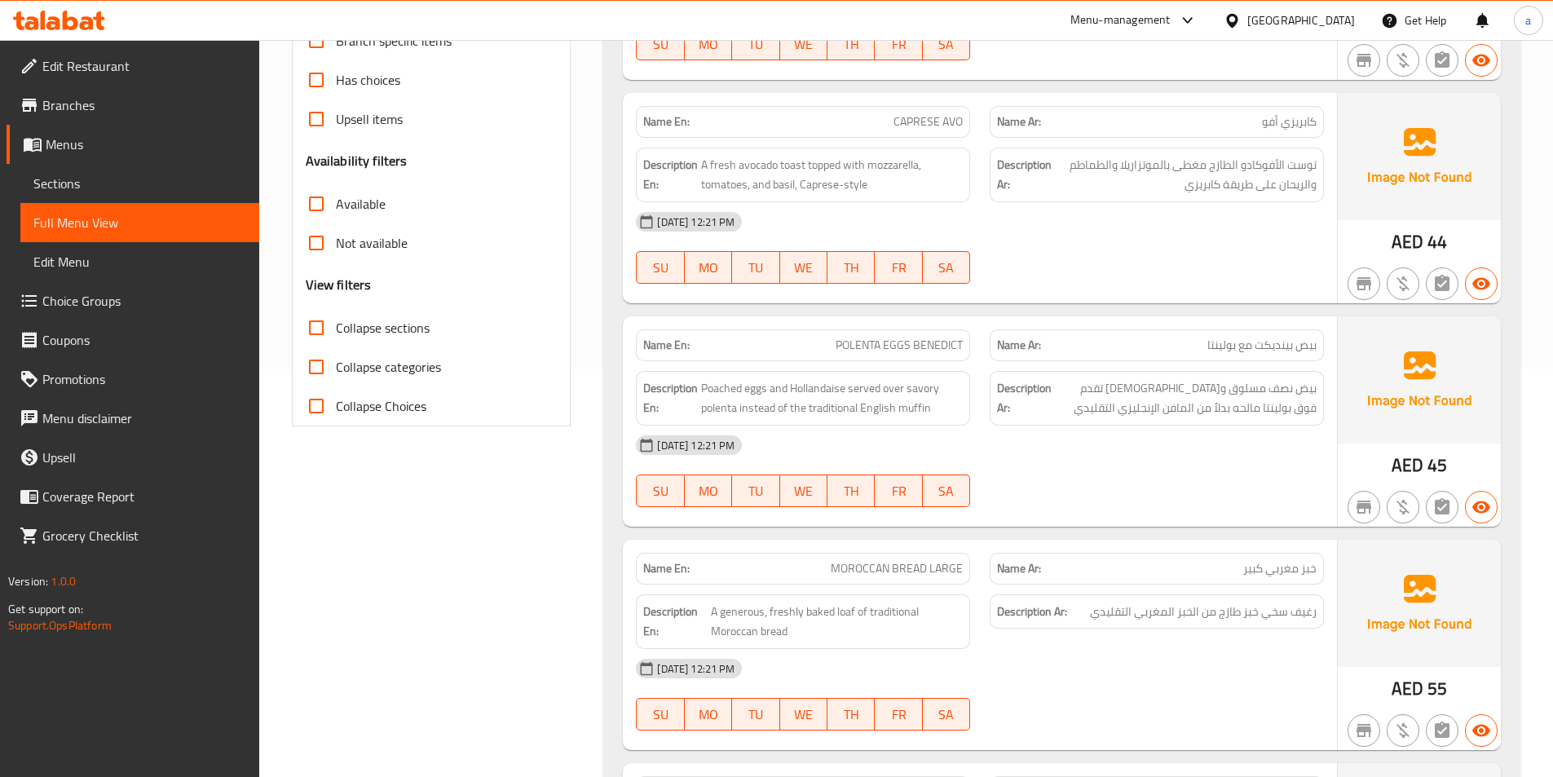
scroll to position [811, 0]
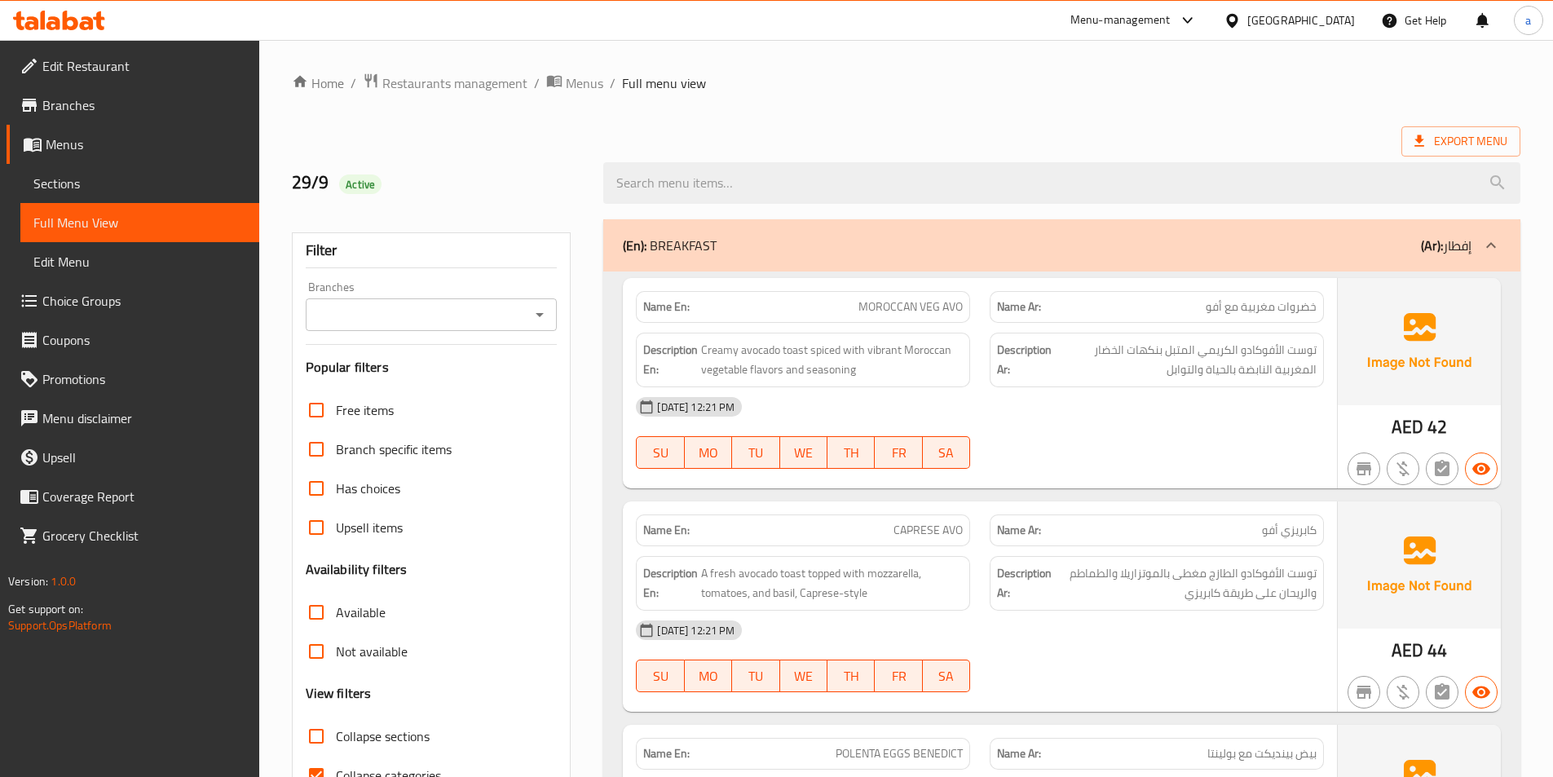
click at [102, 306] on span "Choice Groups" at bounding box center [144, 301] width 204 height 20
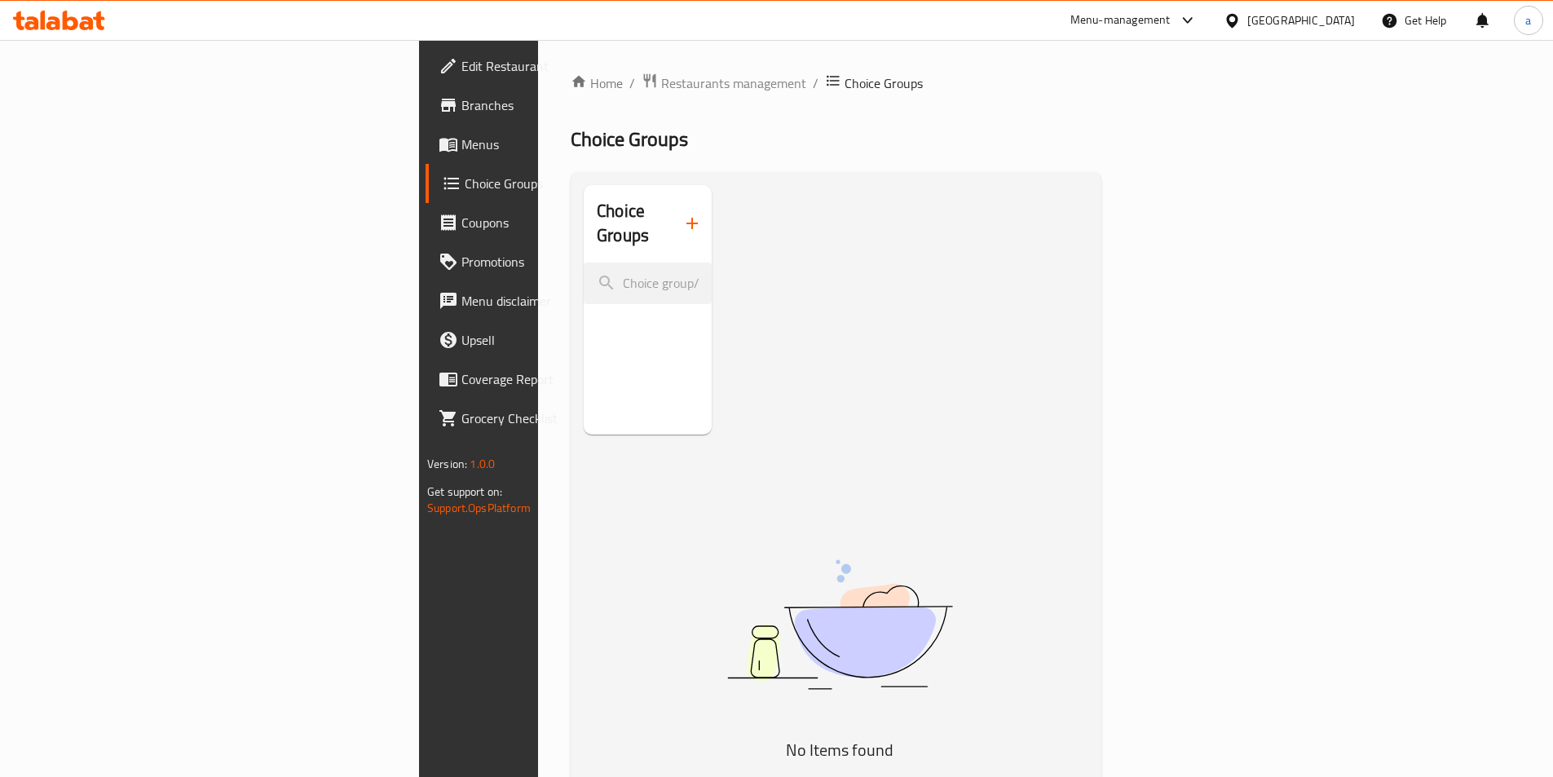
click at [682, 216] on icon "button" at bounding box center [692, 224] width 20 height 20
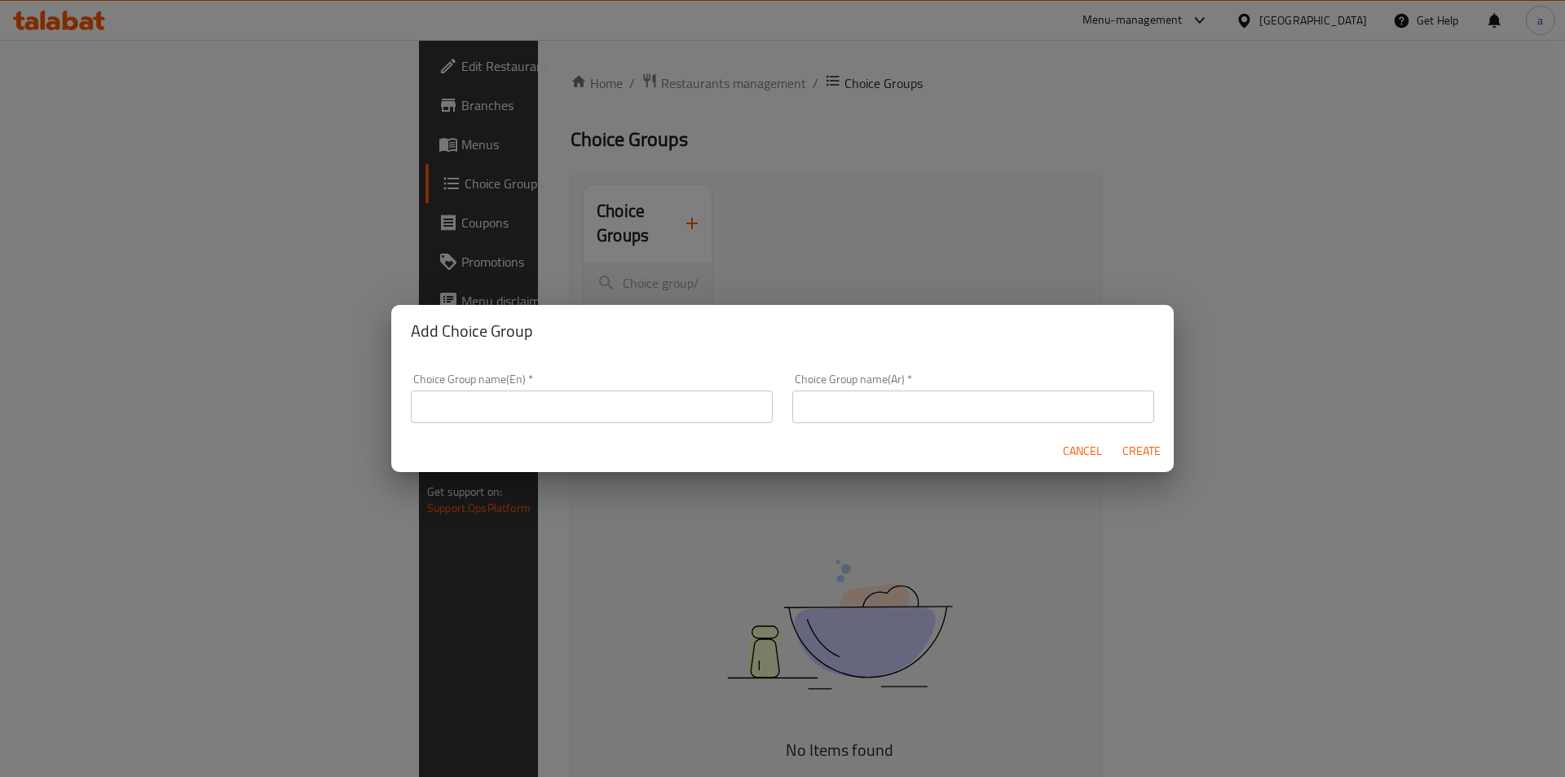
click at [678, 408] on input "text" at bounding box center [592, 407] width 362 height 33
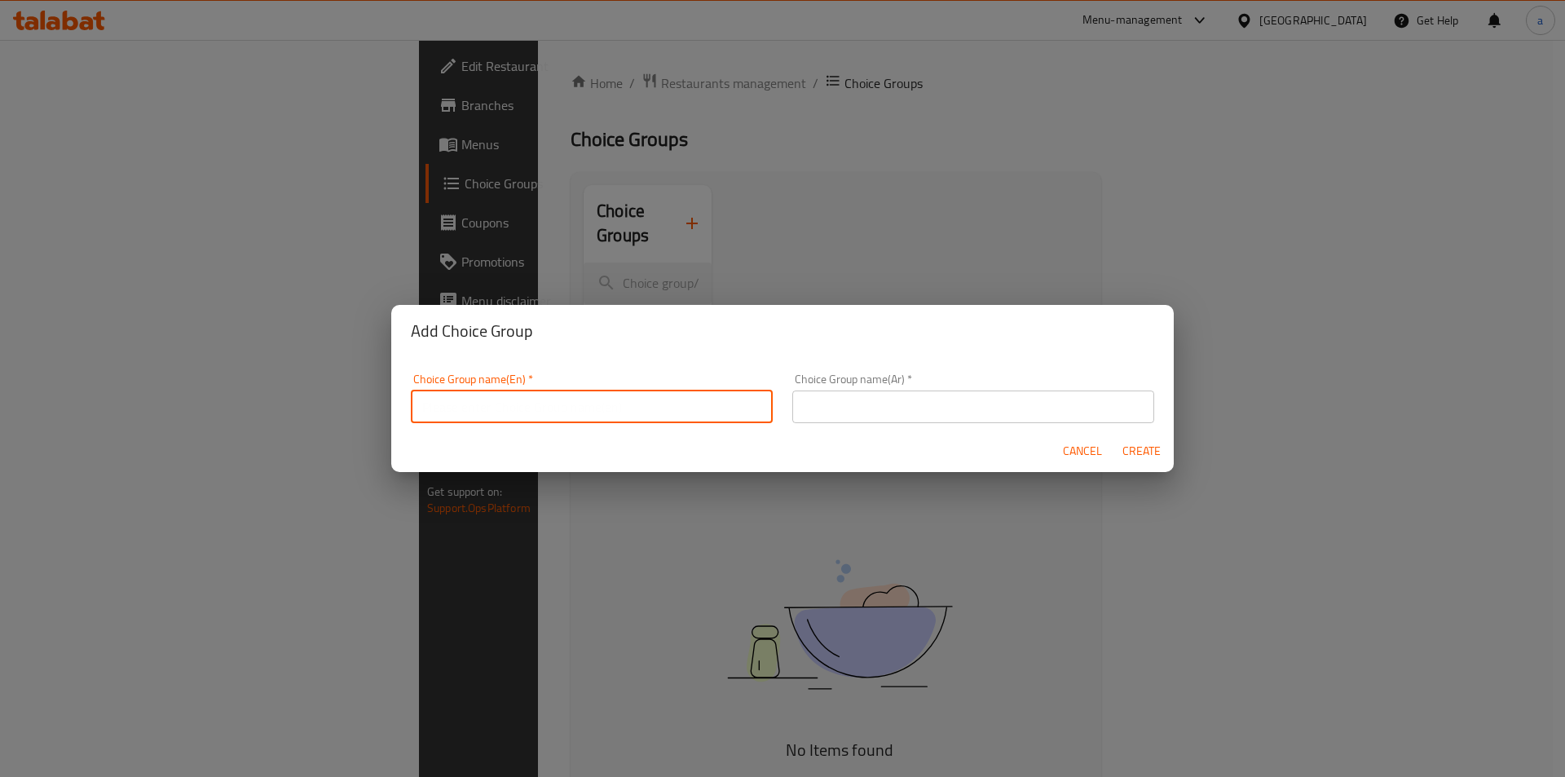
type input "your choice"
click at [869, 413] on input "text" at bounding box center [973, 407] width 362 height 33
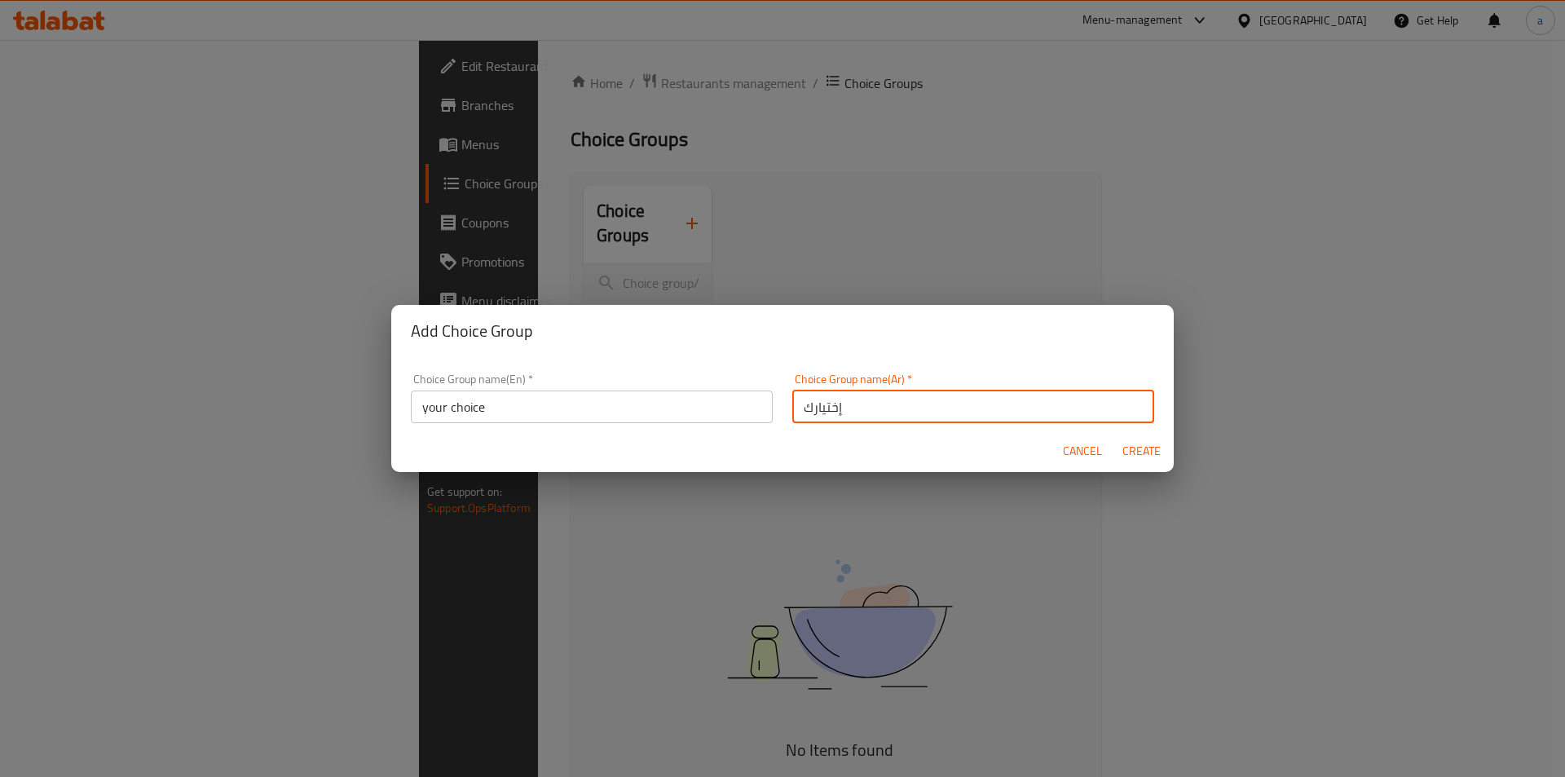
type input "إختيارك"
click at [1135, 459] on span "Create" at bounding box center [1141, 451] width 39 height 20
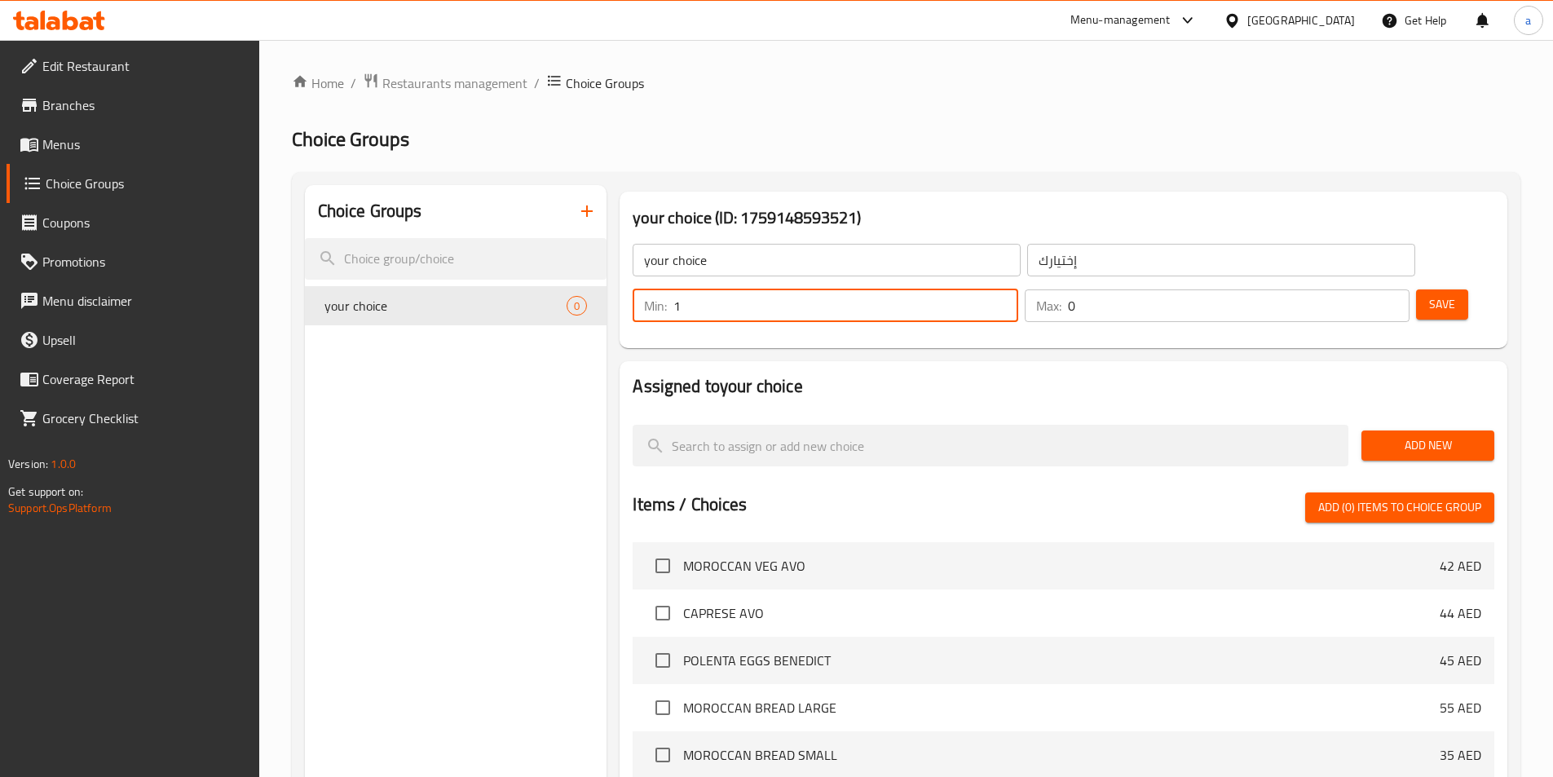
type input "1"
click at [1017, 289] on input "1" at bounding box center [845, 305] width 344 height 33
type input "1"
click at [1368, 289] on input "1" at bounding box center [1239, 305] width 342 height 33
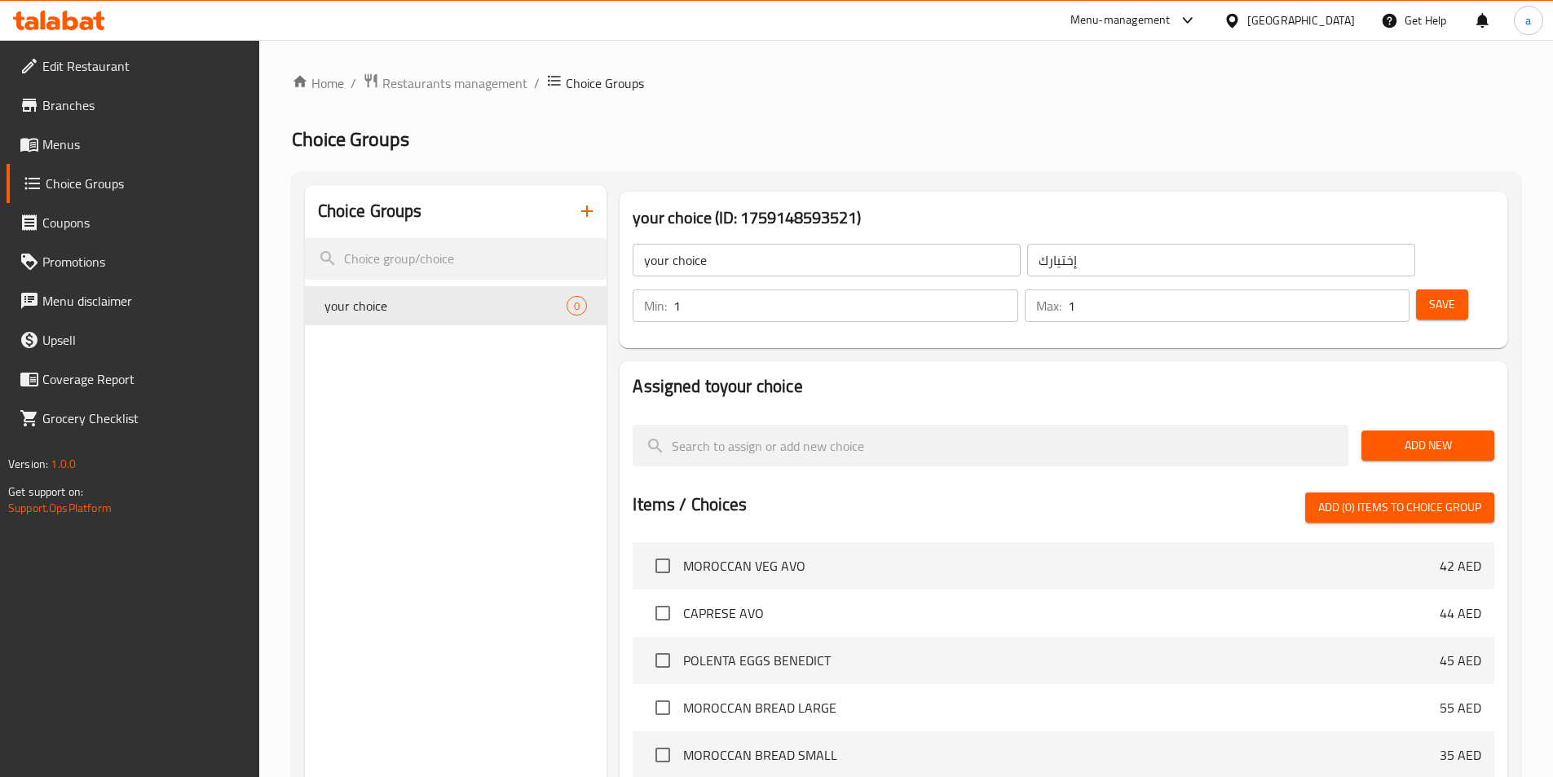
click at [1416, 435] on span "Add New" at bounding box center [1428, 445] width 107 height 20
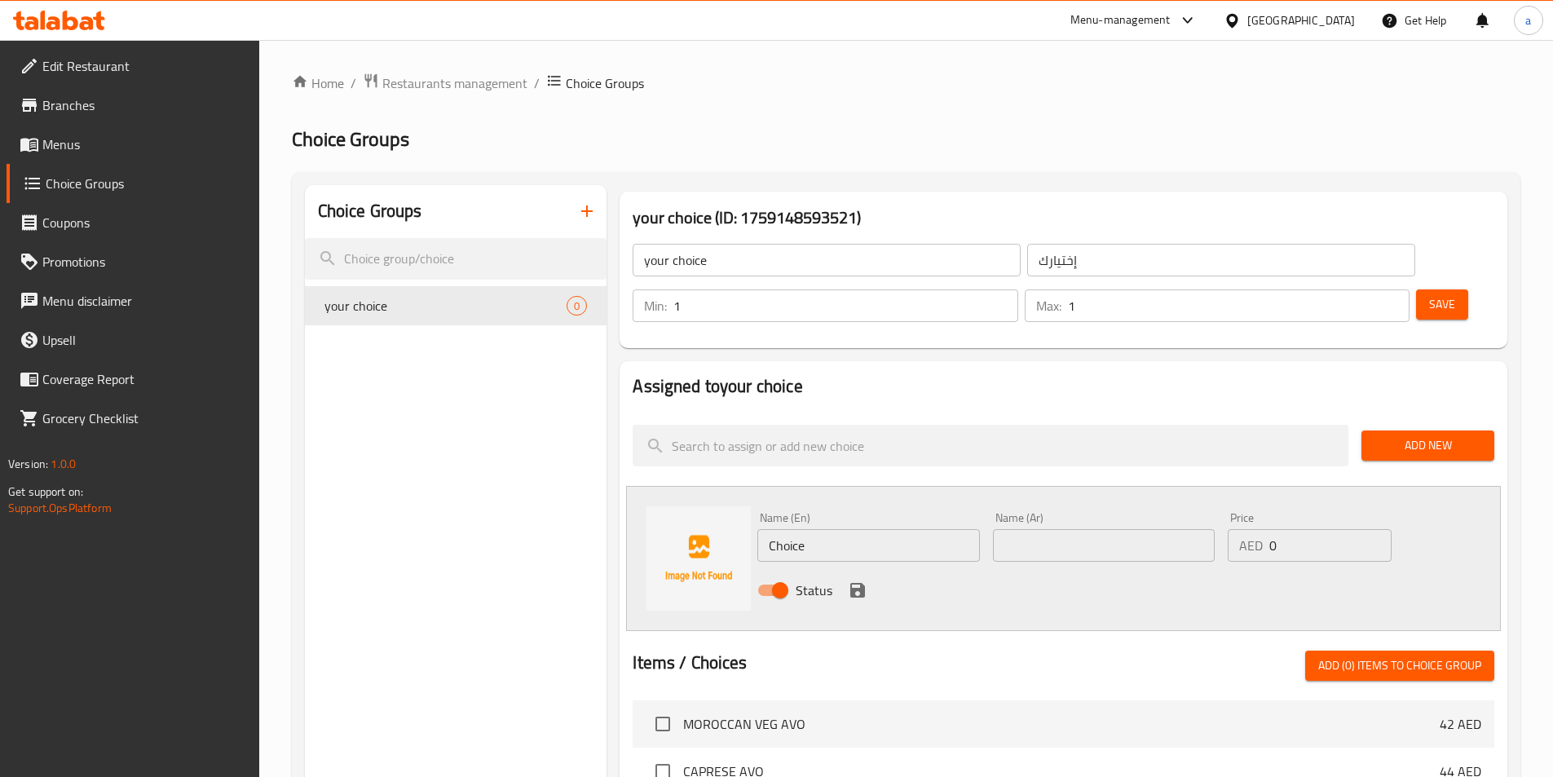
click at [823, 529] on input "Choice" at bounding box center [868, 545] width 222 height 33
paste input "herbal"
type input "herbal"
click at [1126, 529] on input "text" at bounding box center [1104, 545] width 222 height 33
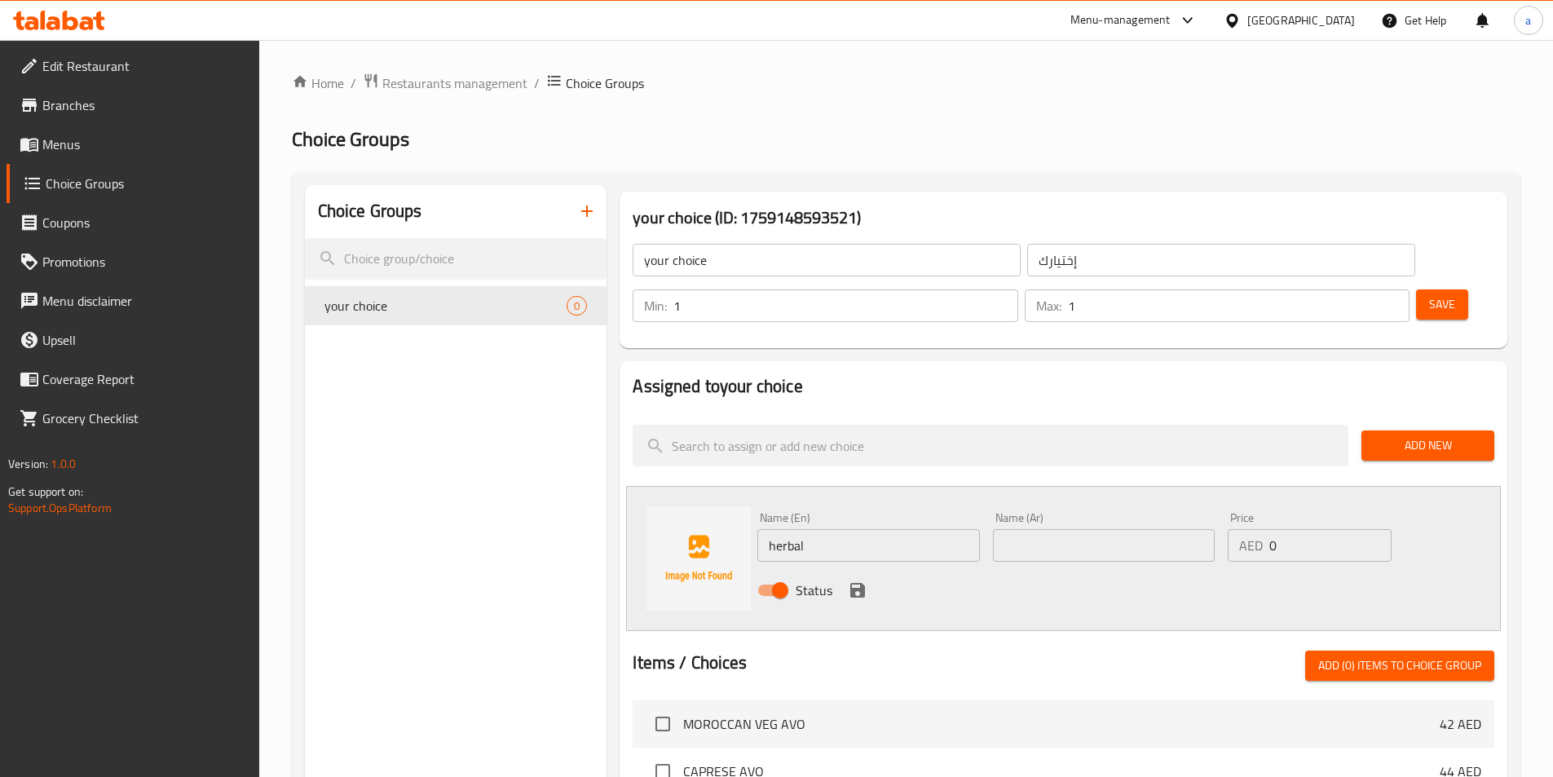
paste input "عشبي"
type input "عشبي"
drag, startPoint x: 1011, startPoint y: 536, endPoint x: 937, endPoint y: 536, distance: 74.2
click at [1003, 568] on div "Status" at bounding box center [1104, 590] width 706 height 44
click at [863, 583] on icon "save" at bounding box center [857, 590] width 15 height 15
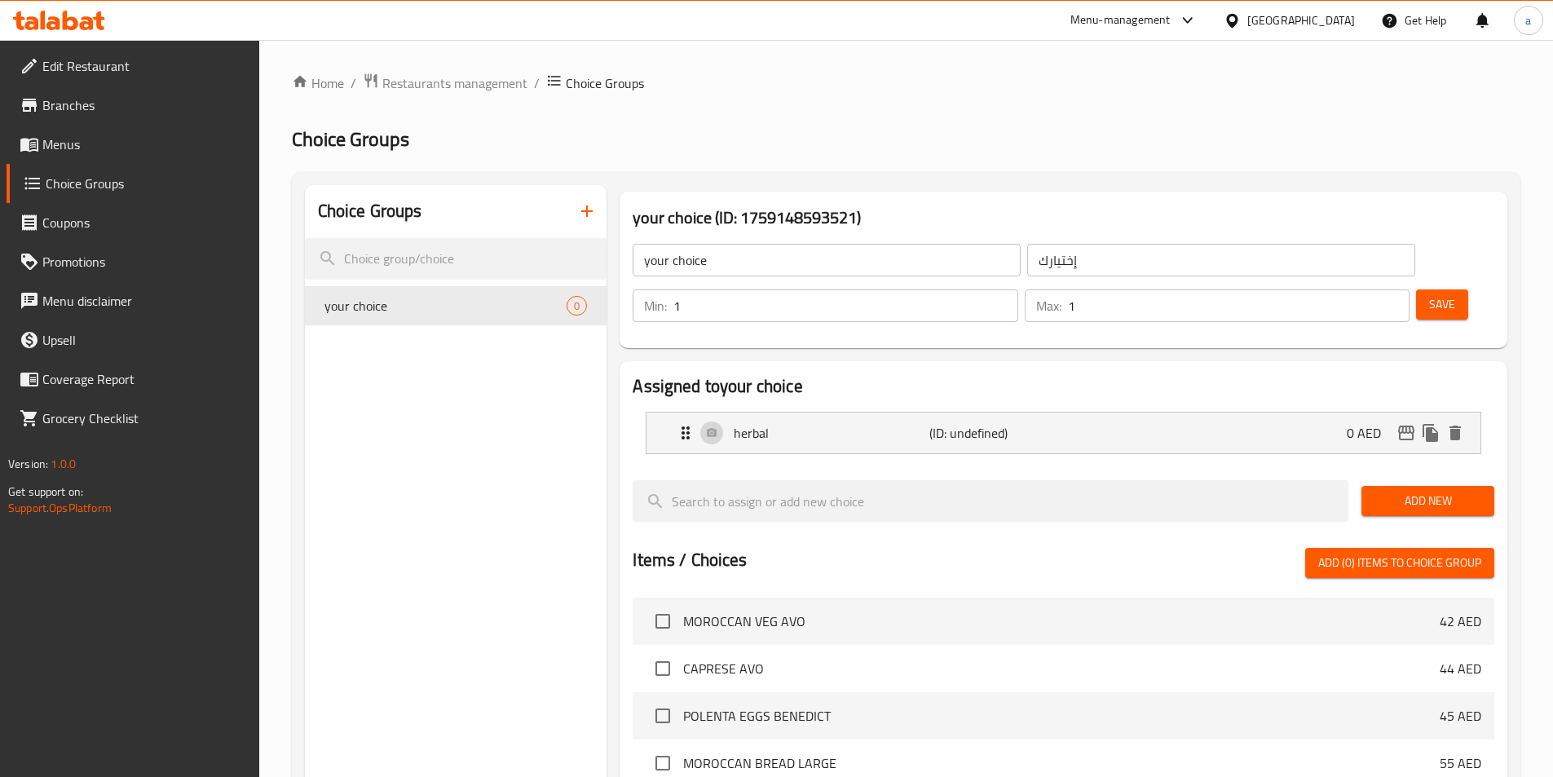
click at [1377, 491] on span "Add New" at bounding box center [1428, 501] width 107 height 20
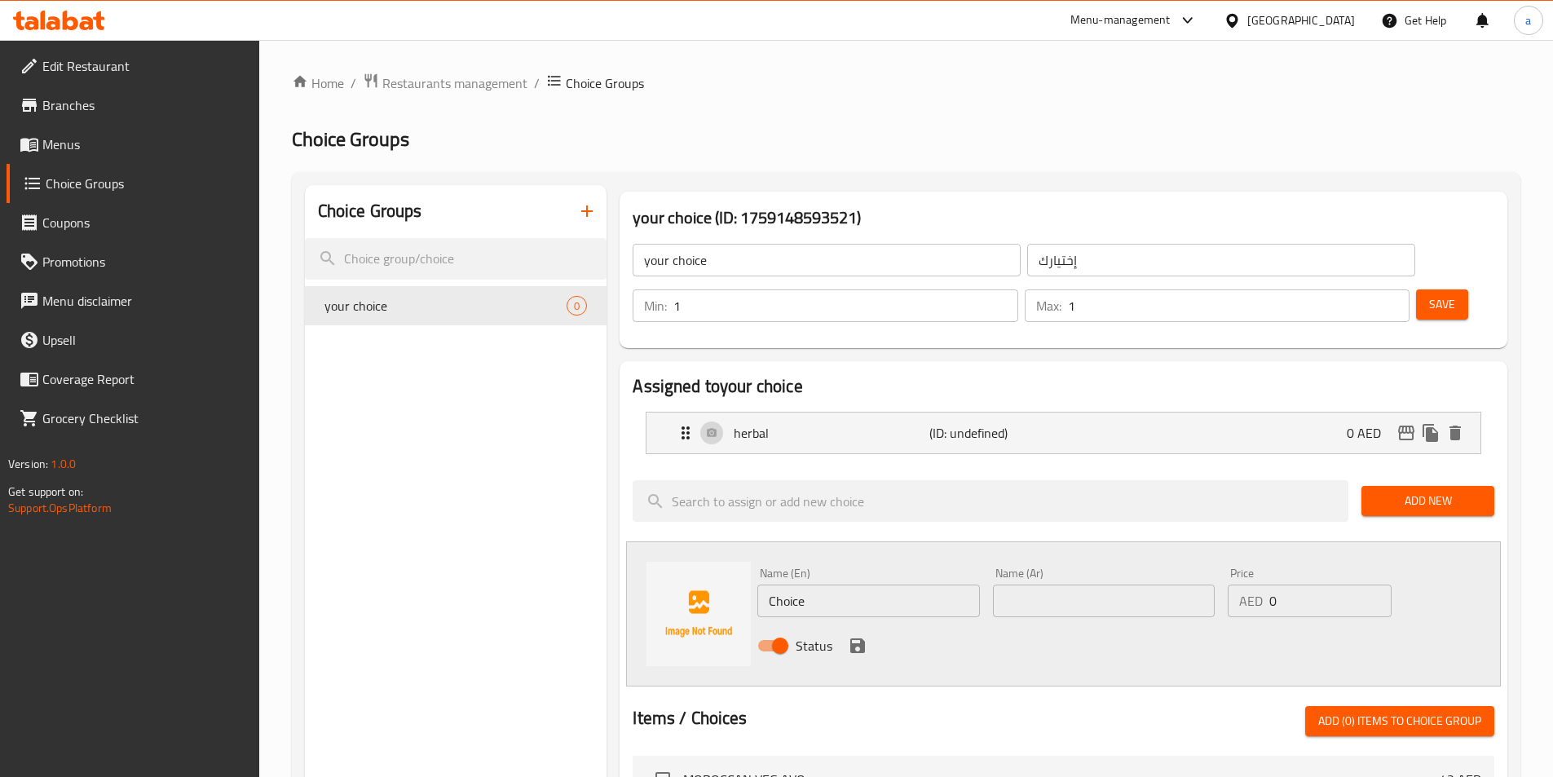
click at [829, 585] on input "Choice" at bounding box center [868, 601] width 222 height 33
paste input "black"
type input "black"
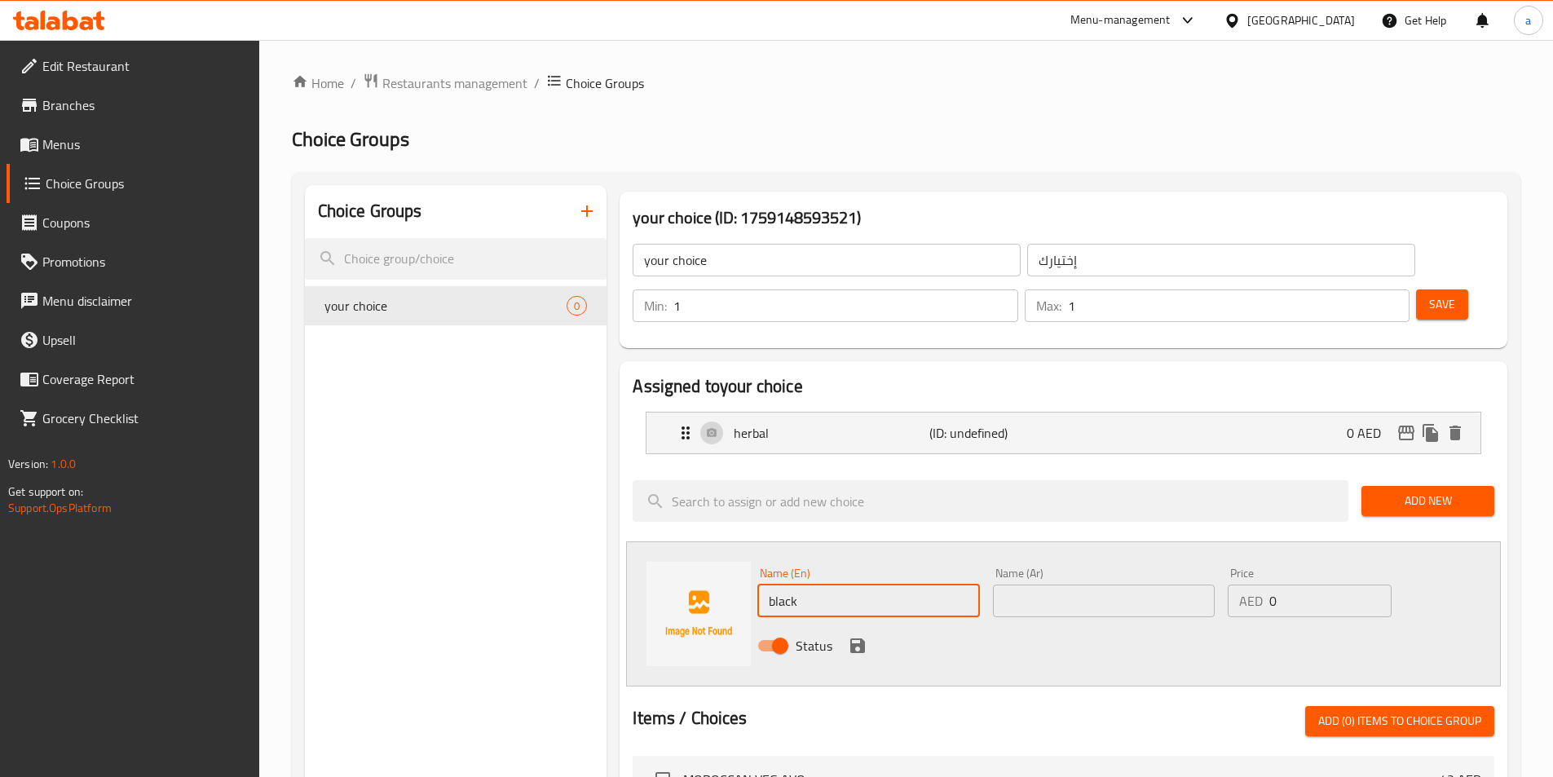
click at [1097, 585] on input "text" at bounding box center [1104, 601] width 222 height 33
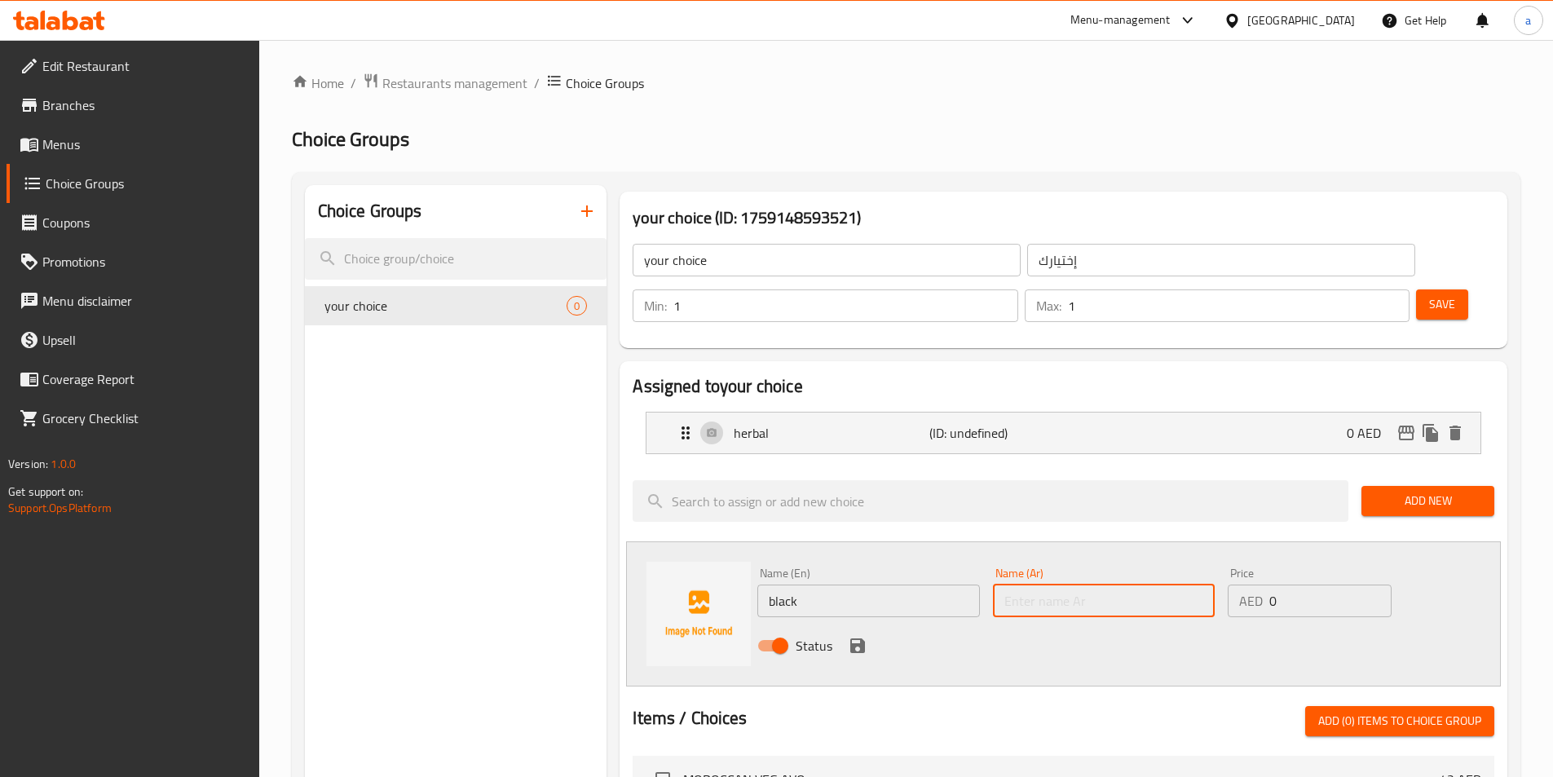
click at [1030, 585] on input "text" at bounding box center [1104, 601] width 222 height 33
paste input "أسود"
type input "أسود"
drag, startPoint x: 1023, startPoint y: 634, endPoint x: 999, endPoint y: 636, distance: 24.5
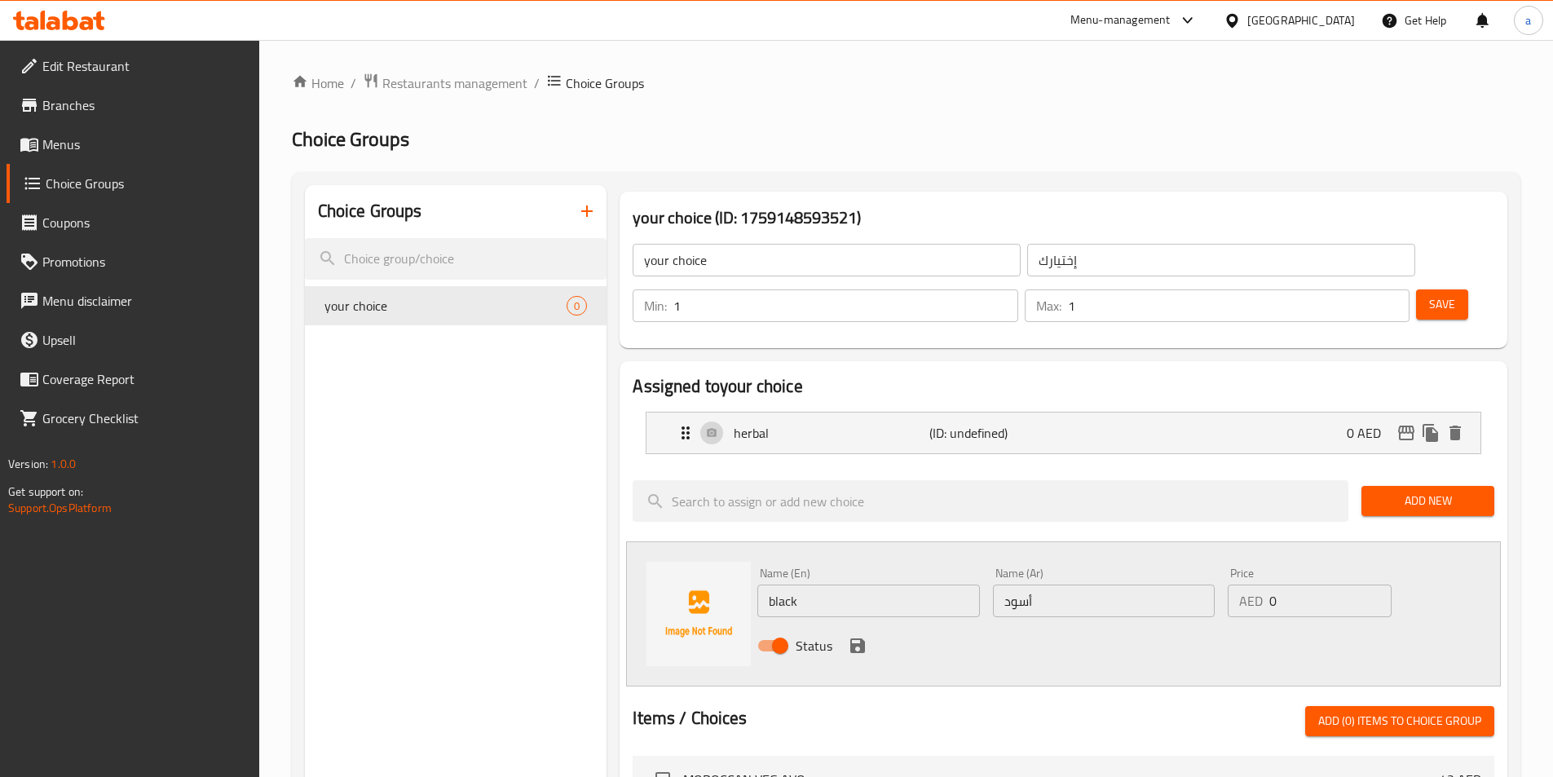
click at [866, 636] on icon "save" at bounding box center [858, 646] width 20 height 20
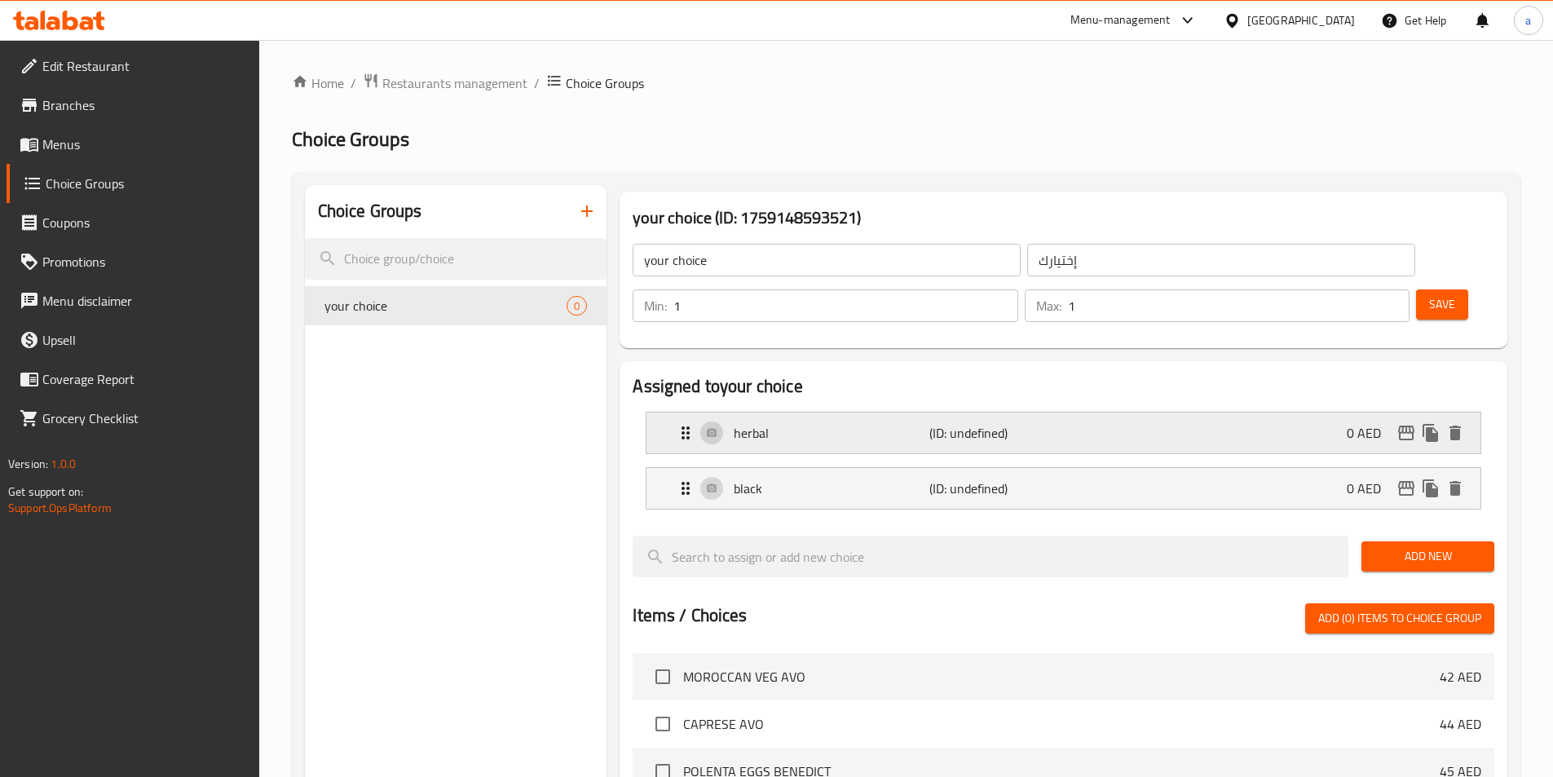
click at [923, 413] on div "herbal (ID: undefined) 0 AED" at bounding box center [1068, 433] width 785 height 41
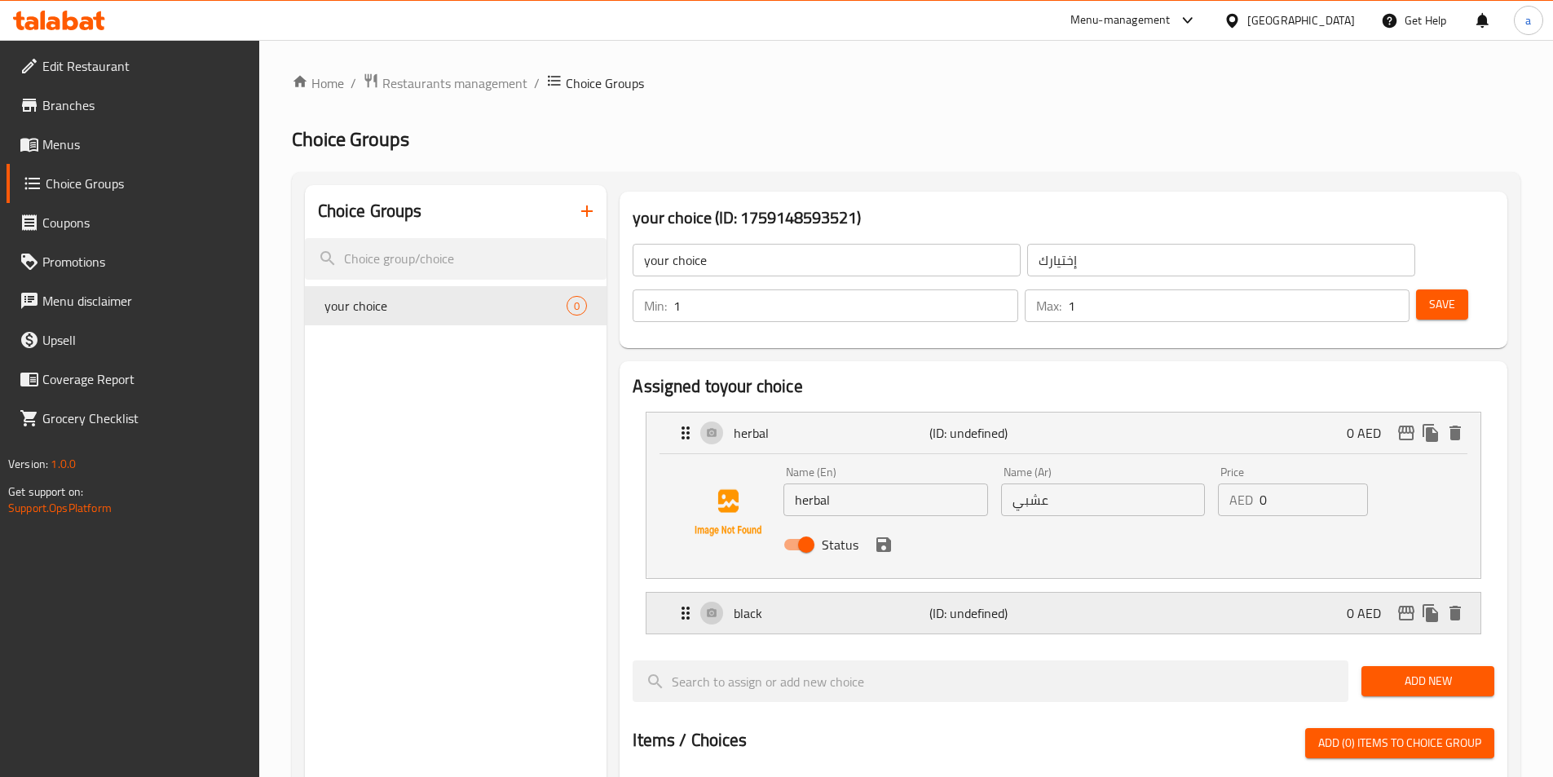
click at [953, 603] on p "(ID: undefined)" at bounding box center [994, 613] width 130 height 20
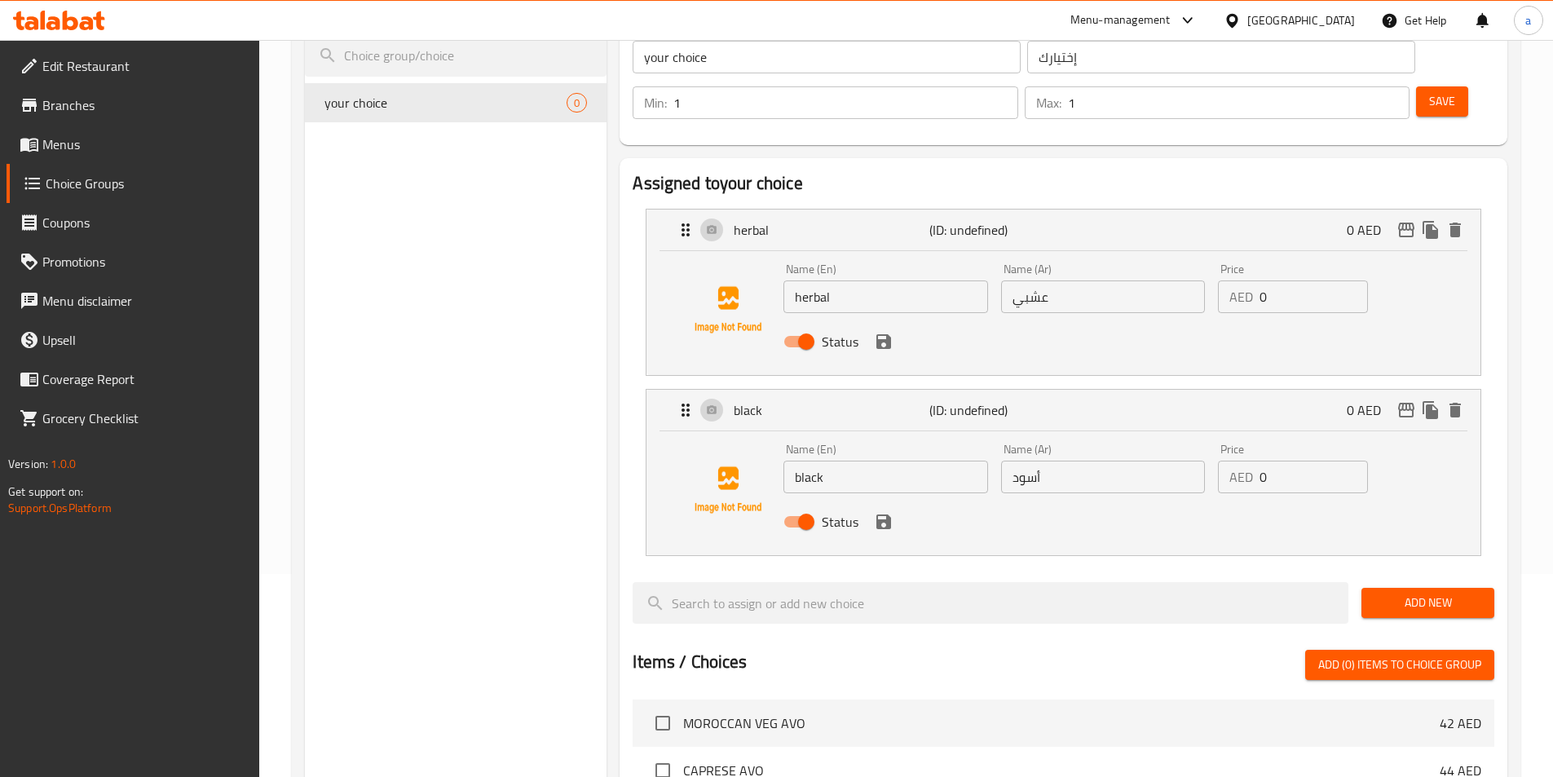
scroll to position [163, 0]
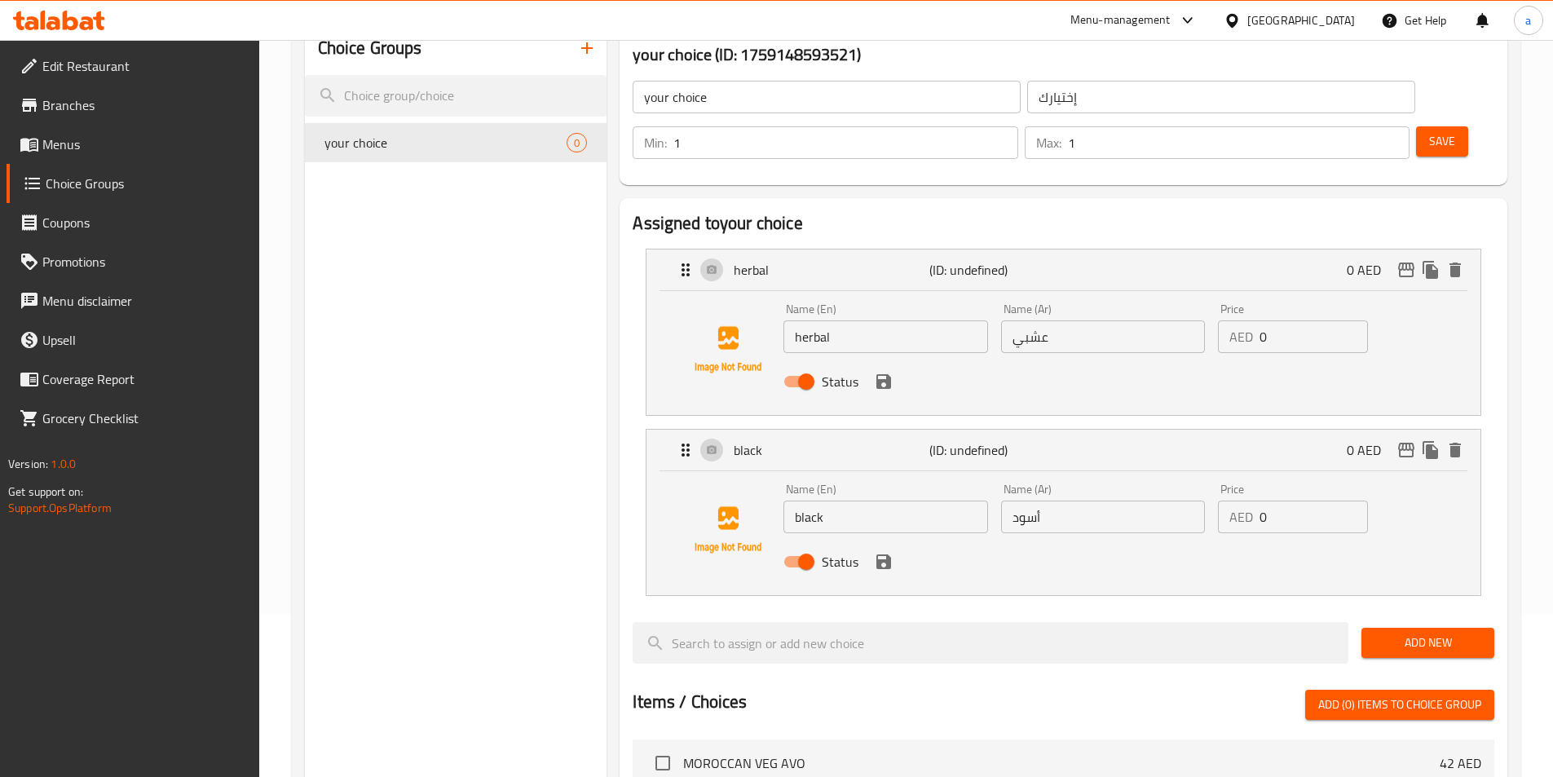
click at [1429, 131] on span "Save" at bounding box center [1442, 141] width 26 height 20
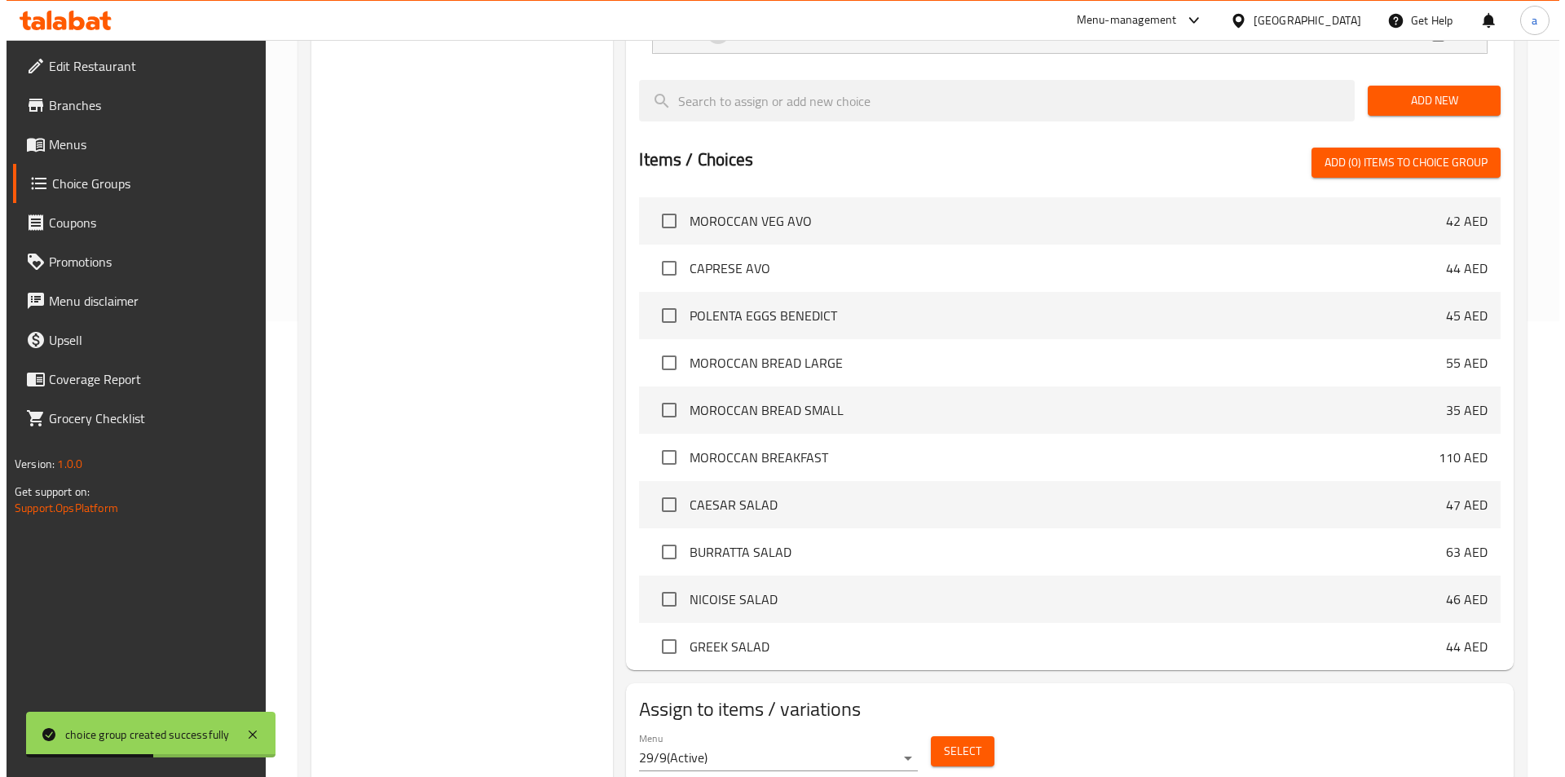
scroll to position [470, 0]
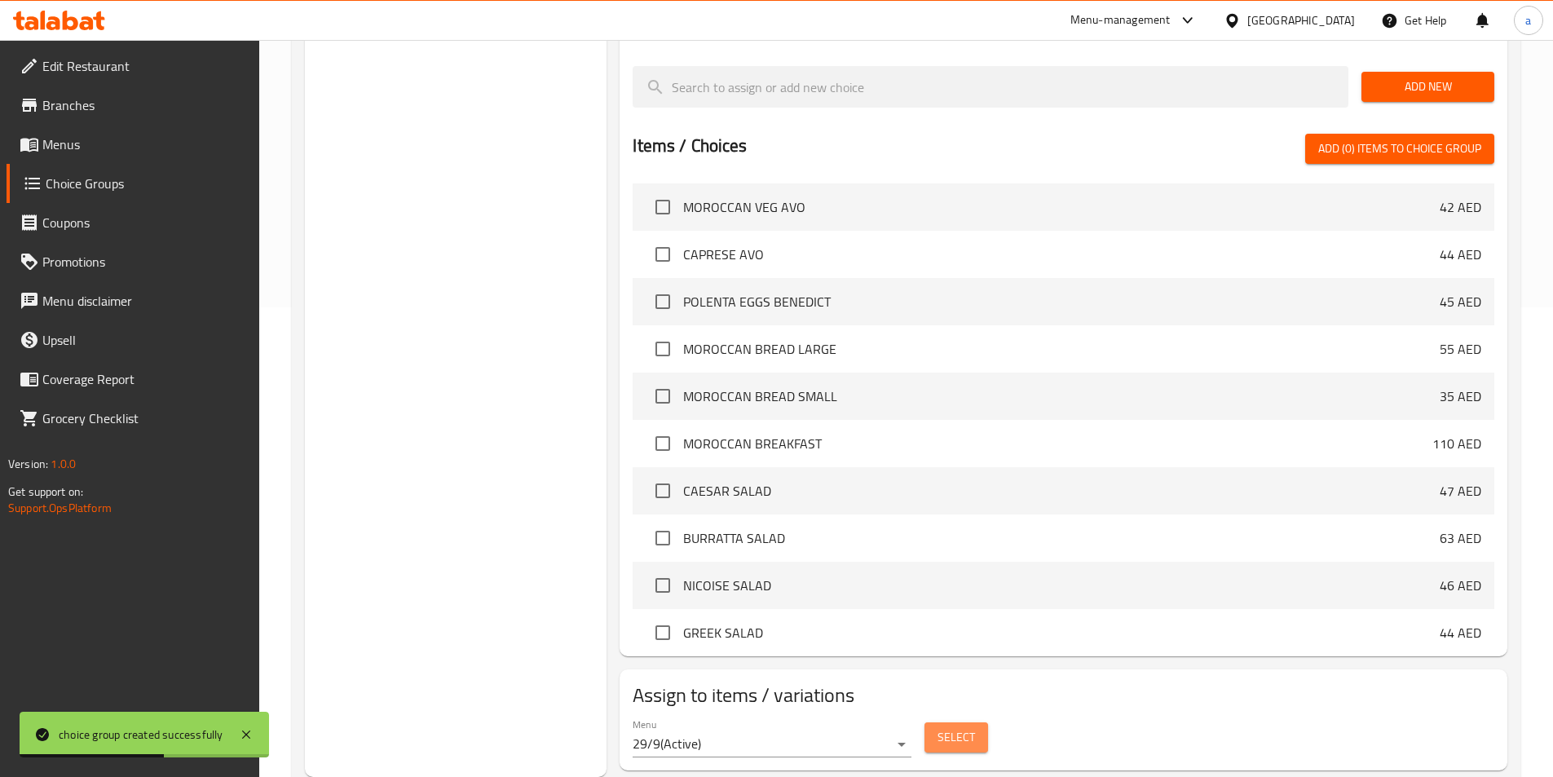
click at [952, 727] on span "Select" at bounding box center [957, 737] width 38 height 20
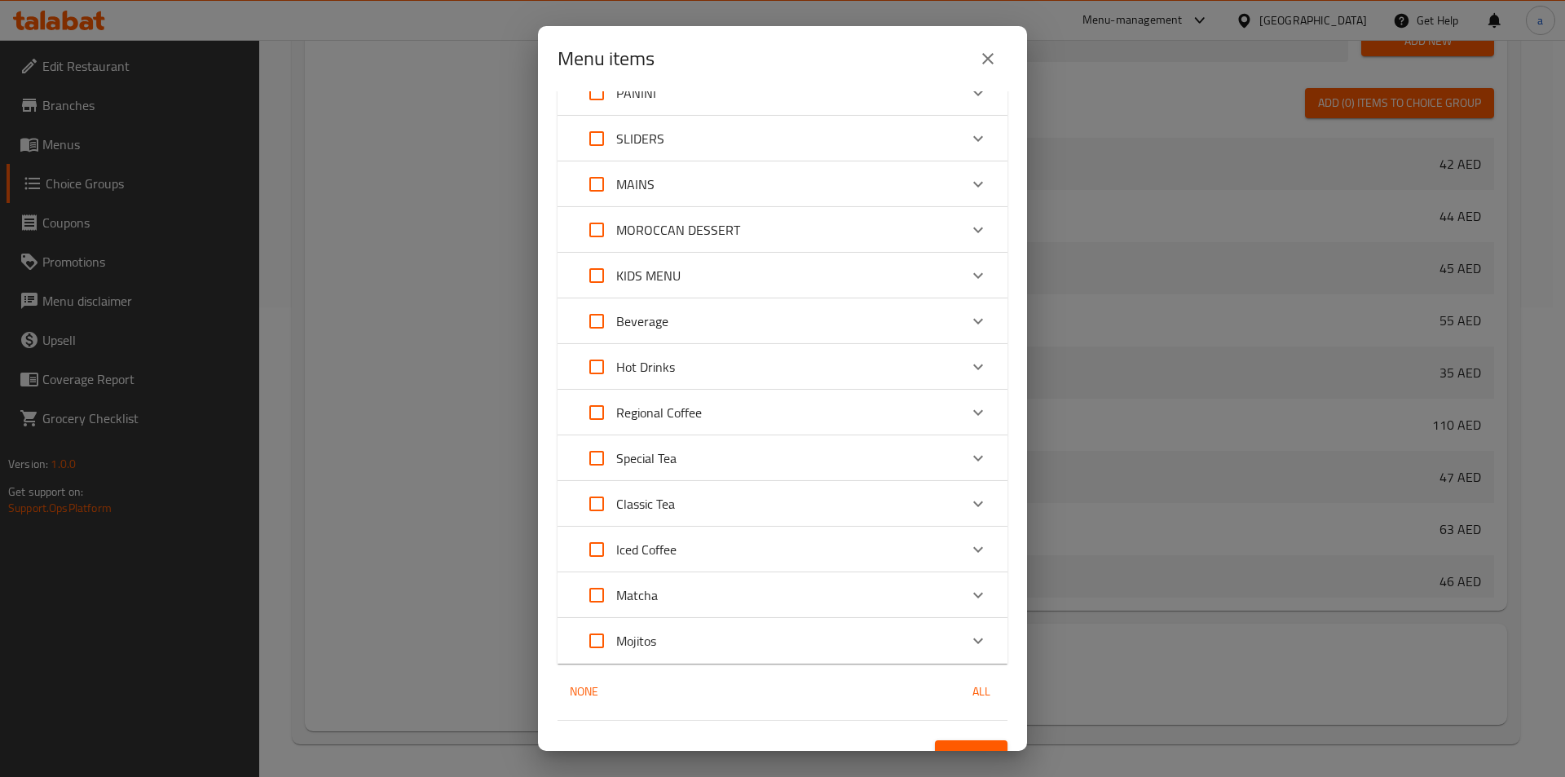
scroll to position [236, 0]
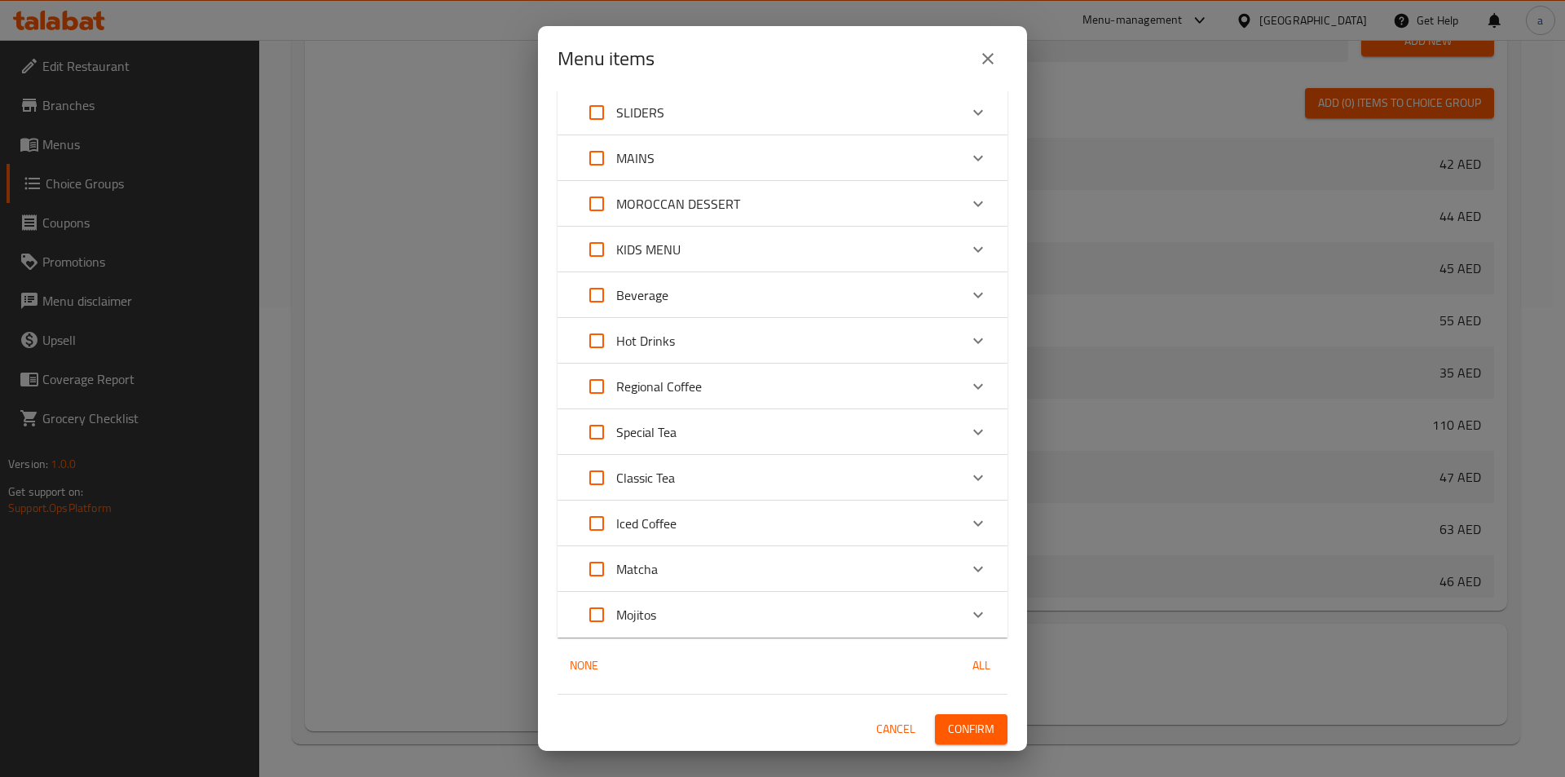
click at [720, 432] on div "Special Tea" at bounding box center [768, 432] width 382 height 39
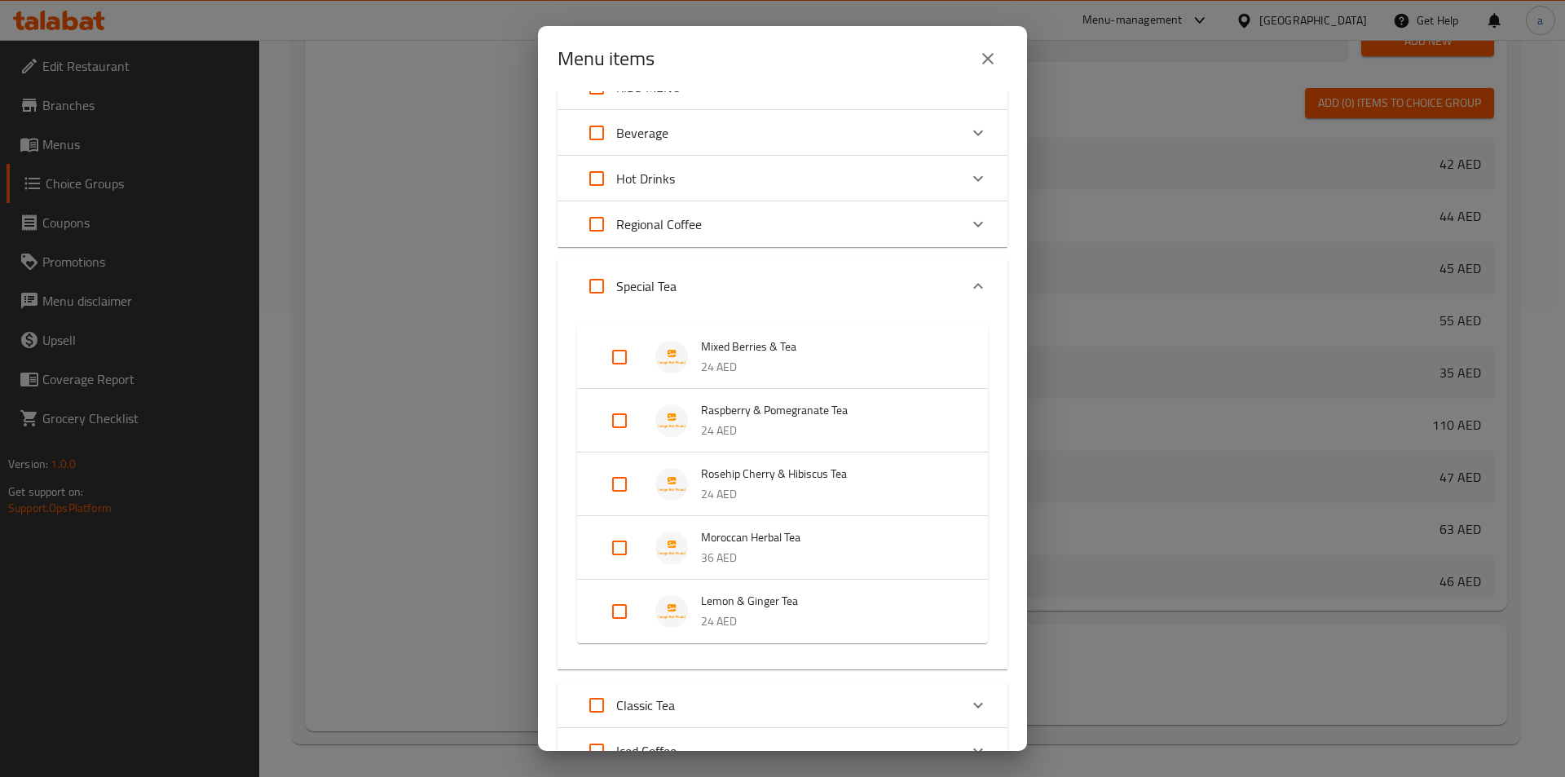
scroll to position [399, 0]
click at [607, 357] on input "Expand" at bounding box center [619, 356] width 39 height 39
checkbox input "true"
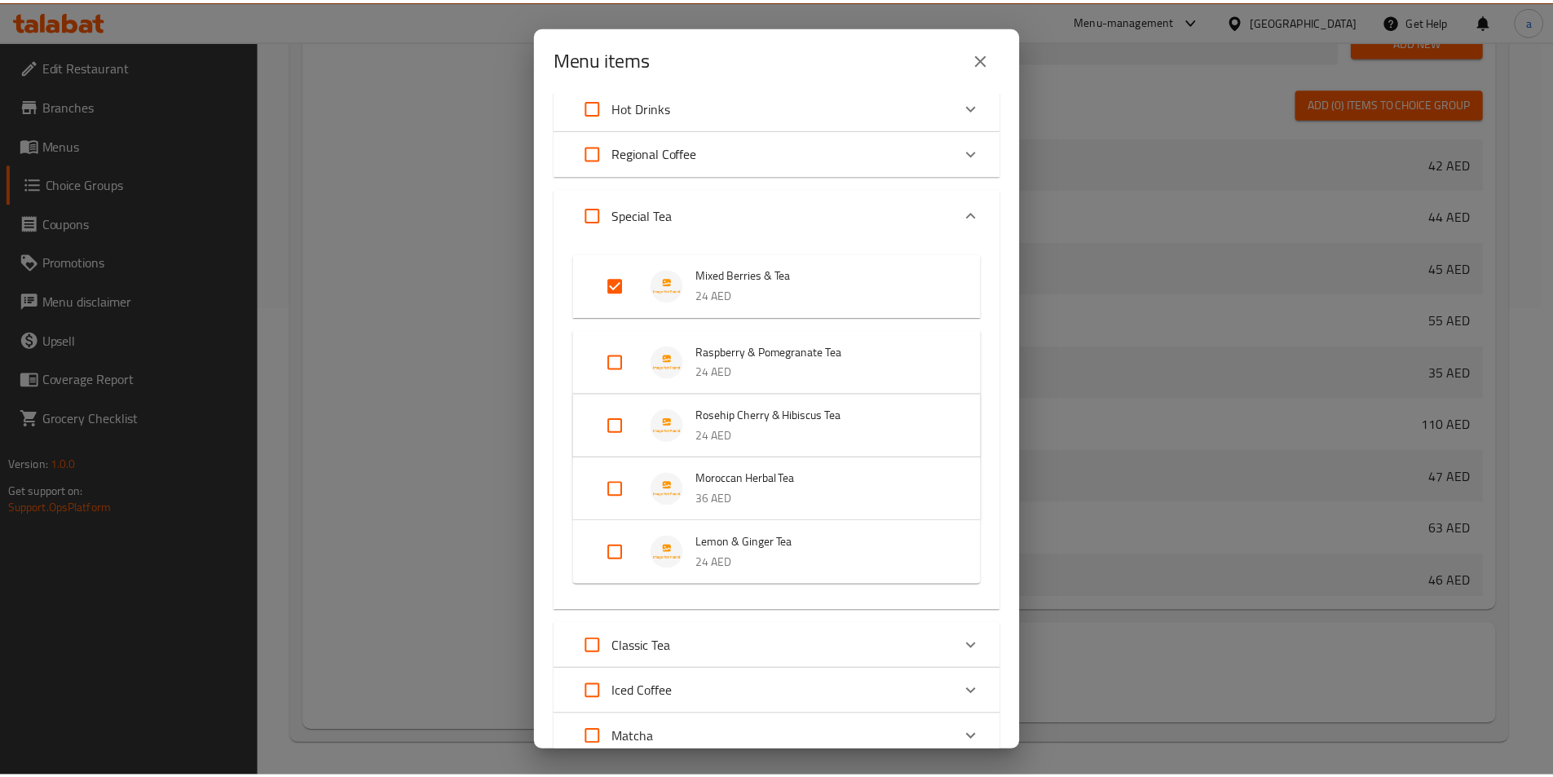
scroll to position [638, 0]
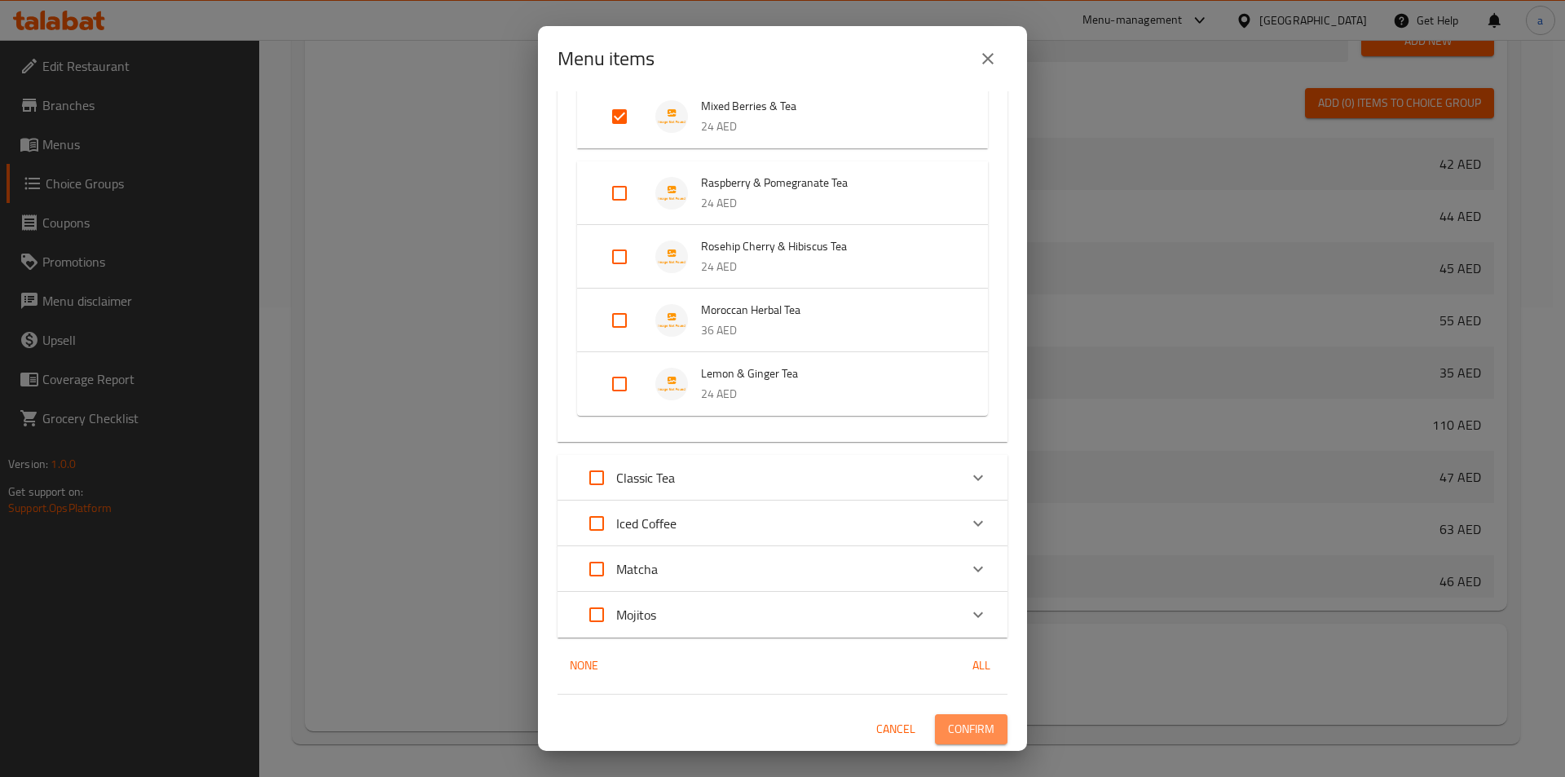
click at [972, 729] on span "Confirm" at bounding box center [971, 729] width 46 height 20
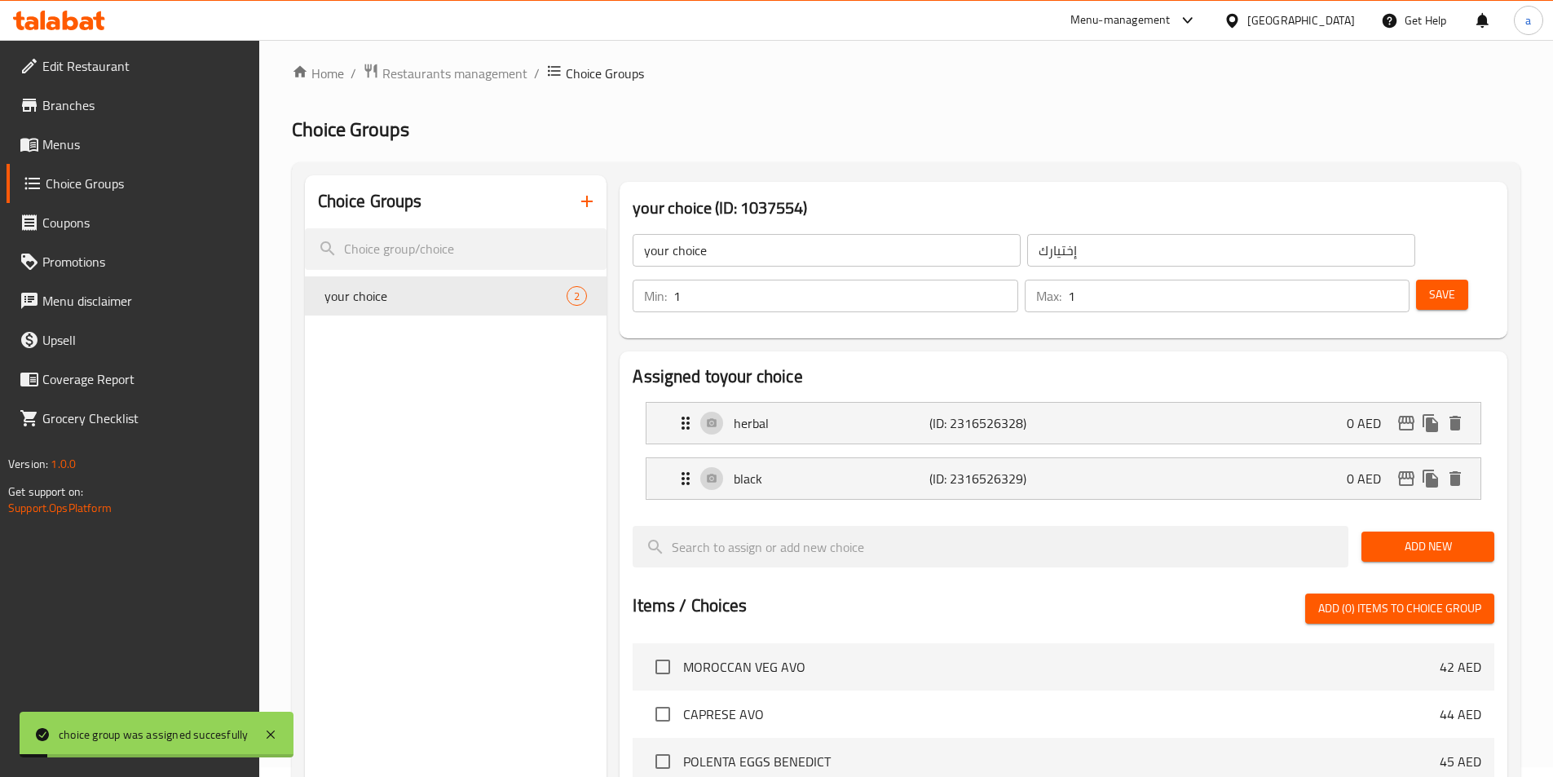
scroll to position [0, 0]
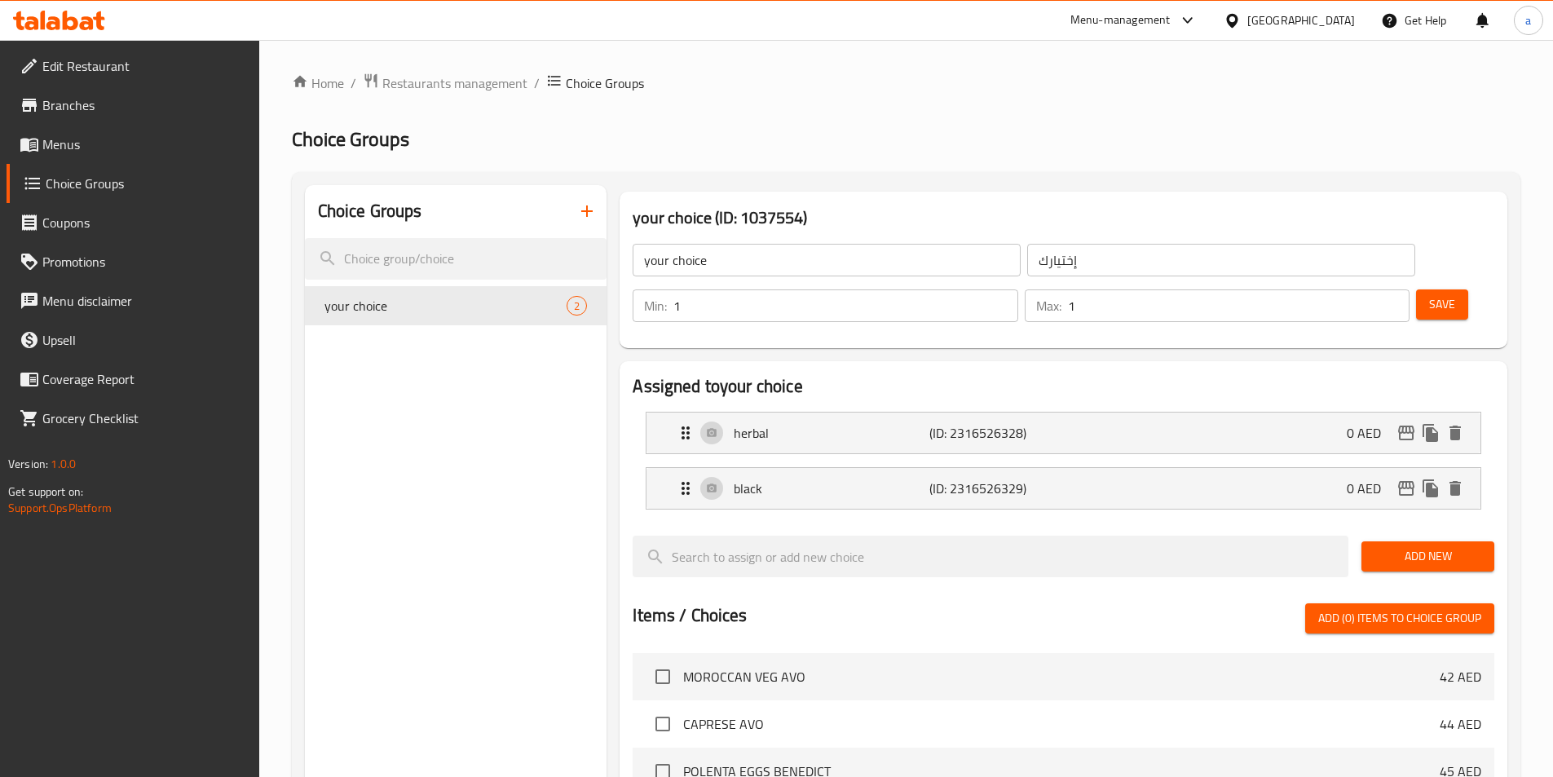
click at [576, 205] on button "button" at bounding box center [586, 211] width 39 height 39
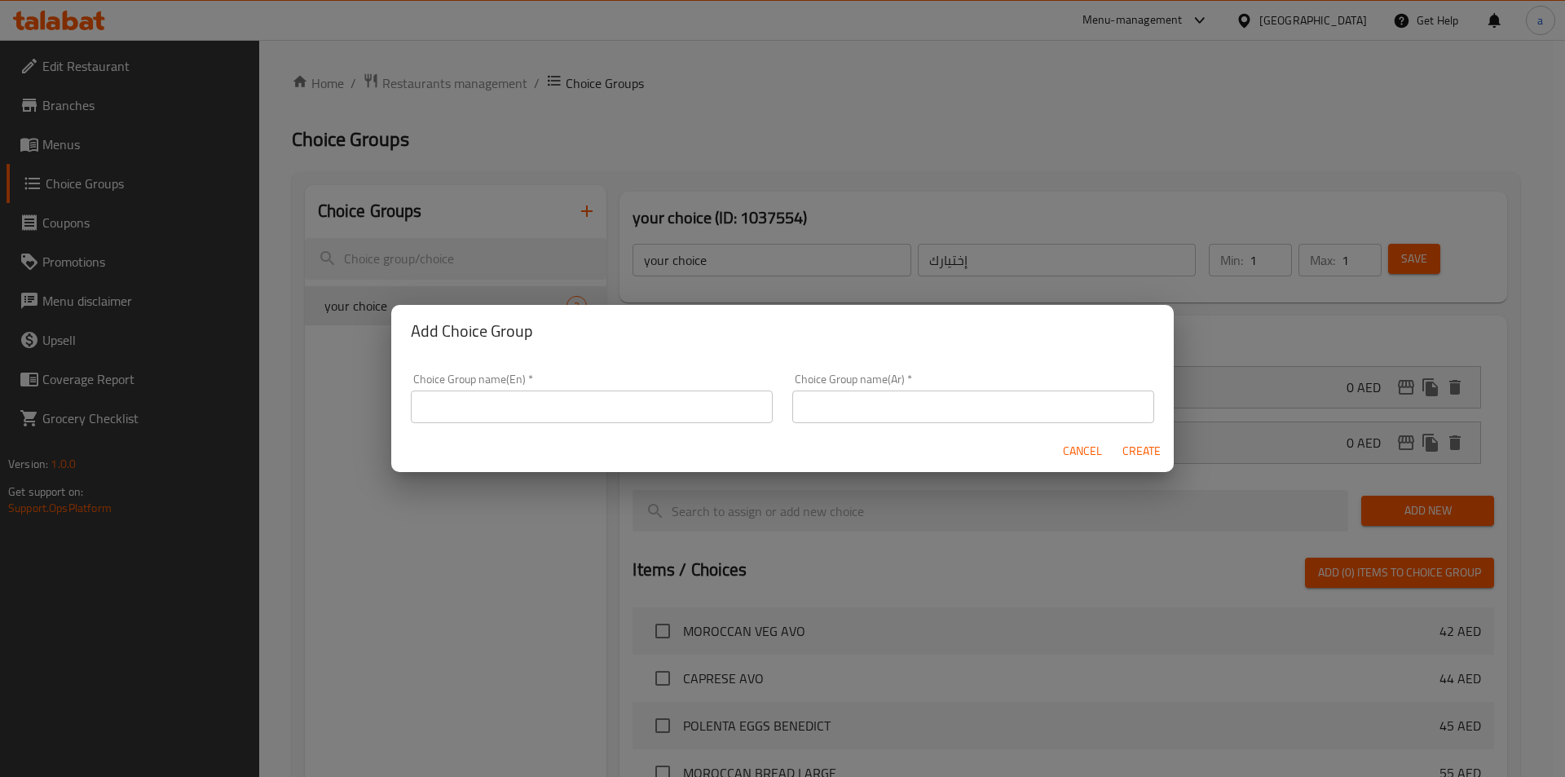
click at [635, 398] on input "text" at bounding box center [592, 407] width 362 height 33
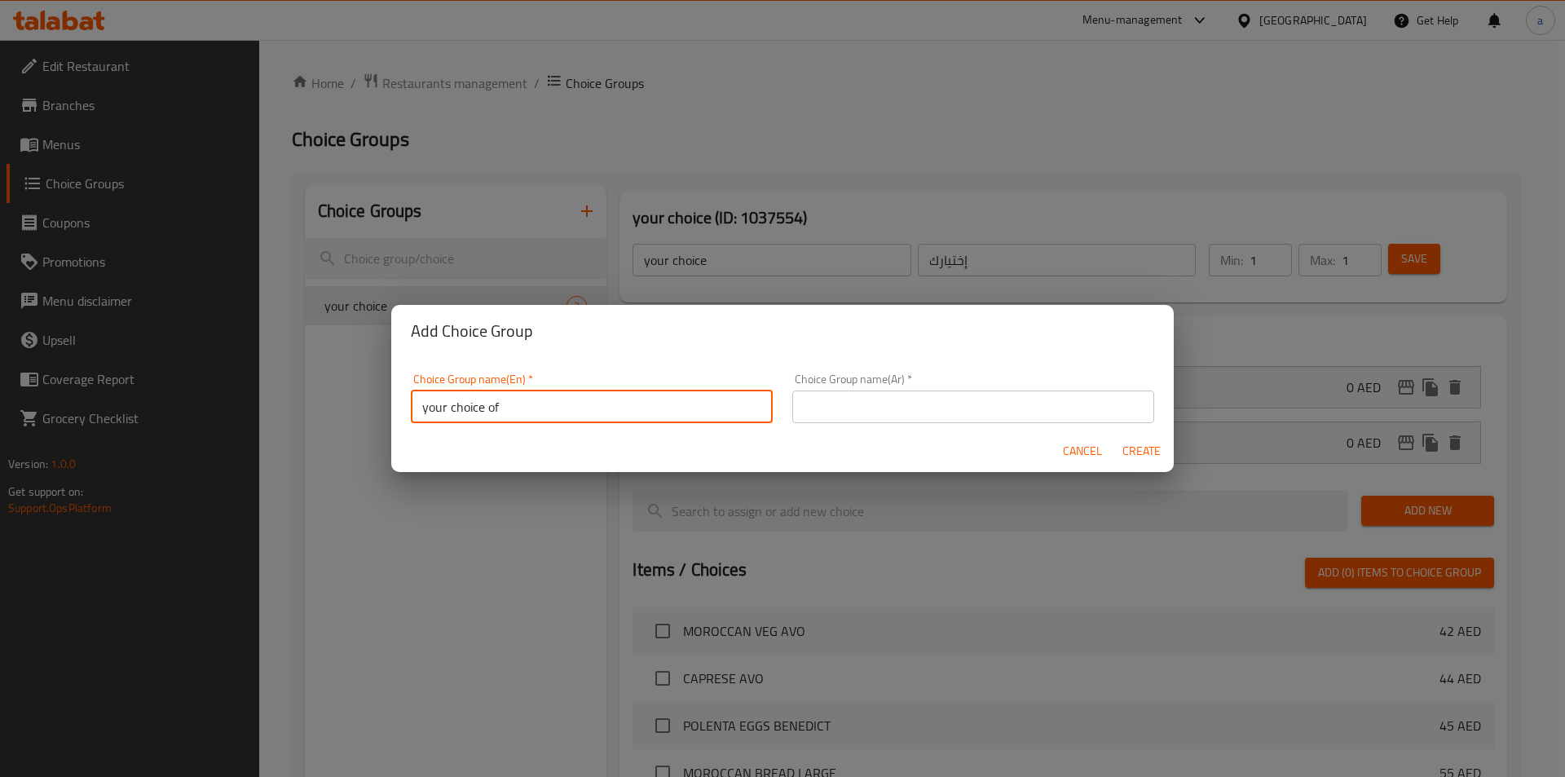
type input "your choice of"
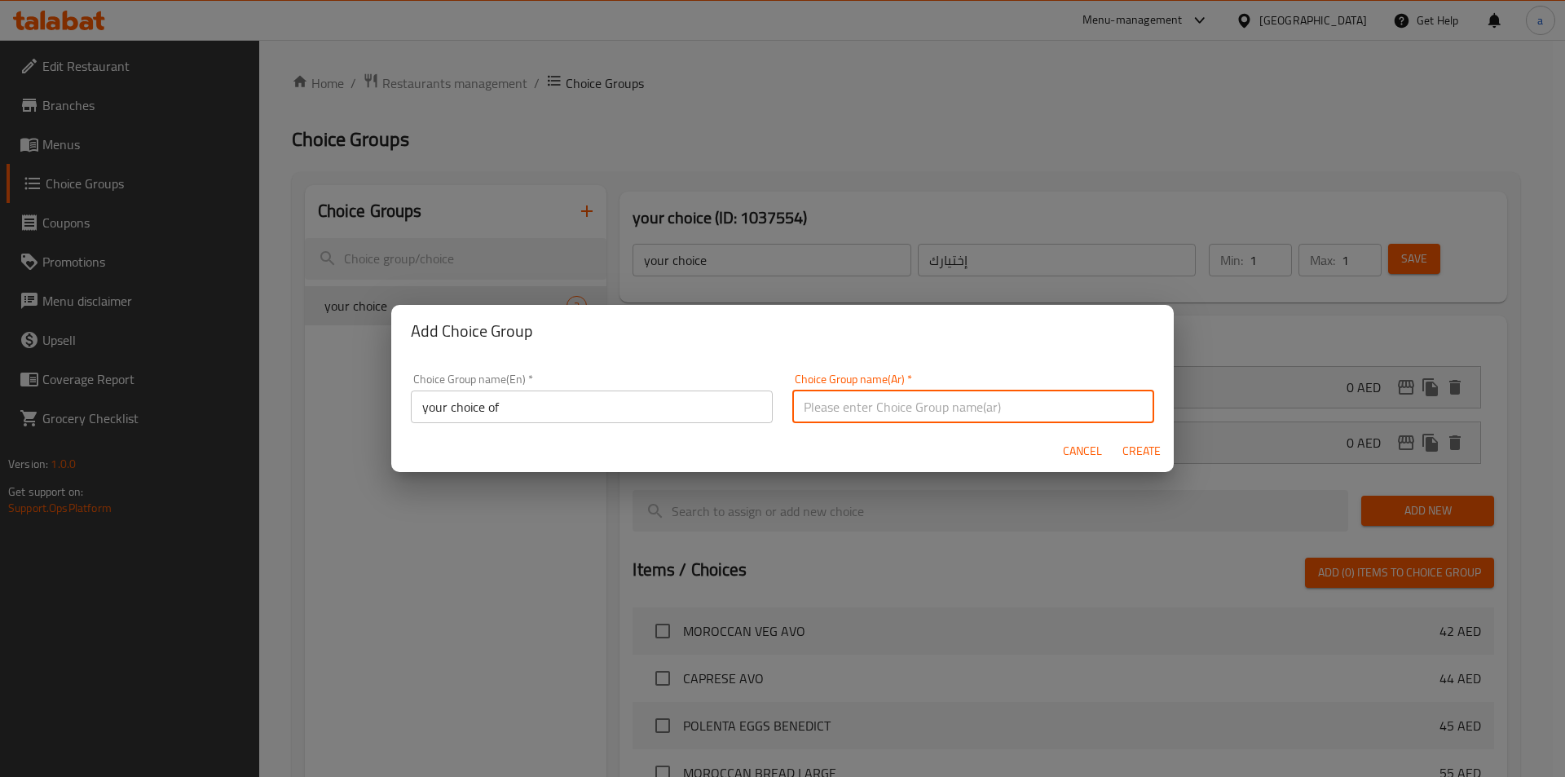
click at [924, 416] on input "text" at bounding box center [973, 407] width 362 height 33
type input "إختيارك من :"
click at [1119, 451] on button "Create" at bounding box center [1141, 451] width 52 height 30
type input "your choice of"
type input "إختيارك من :"
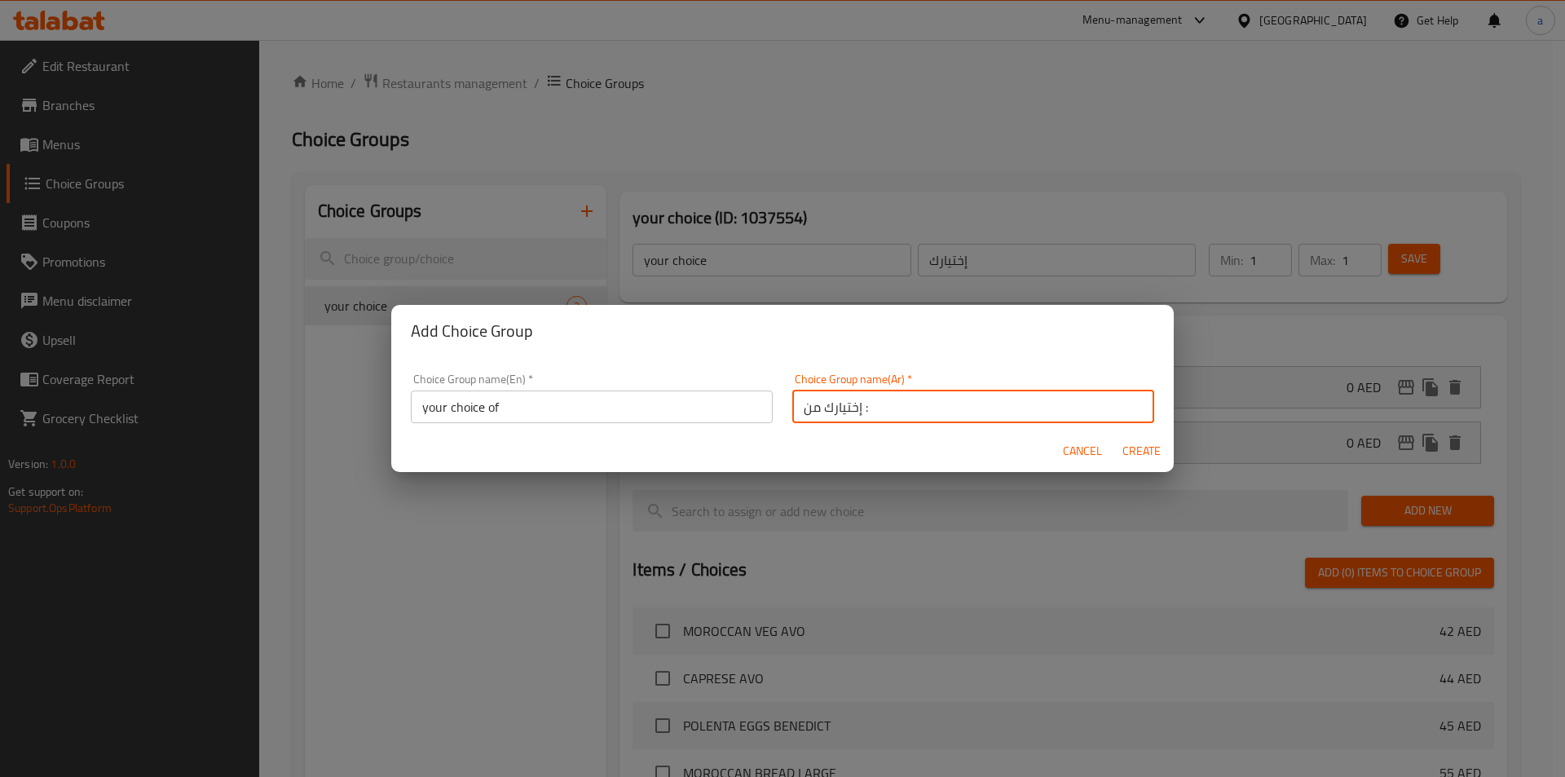
type input "0"
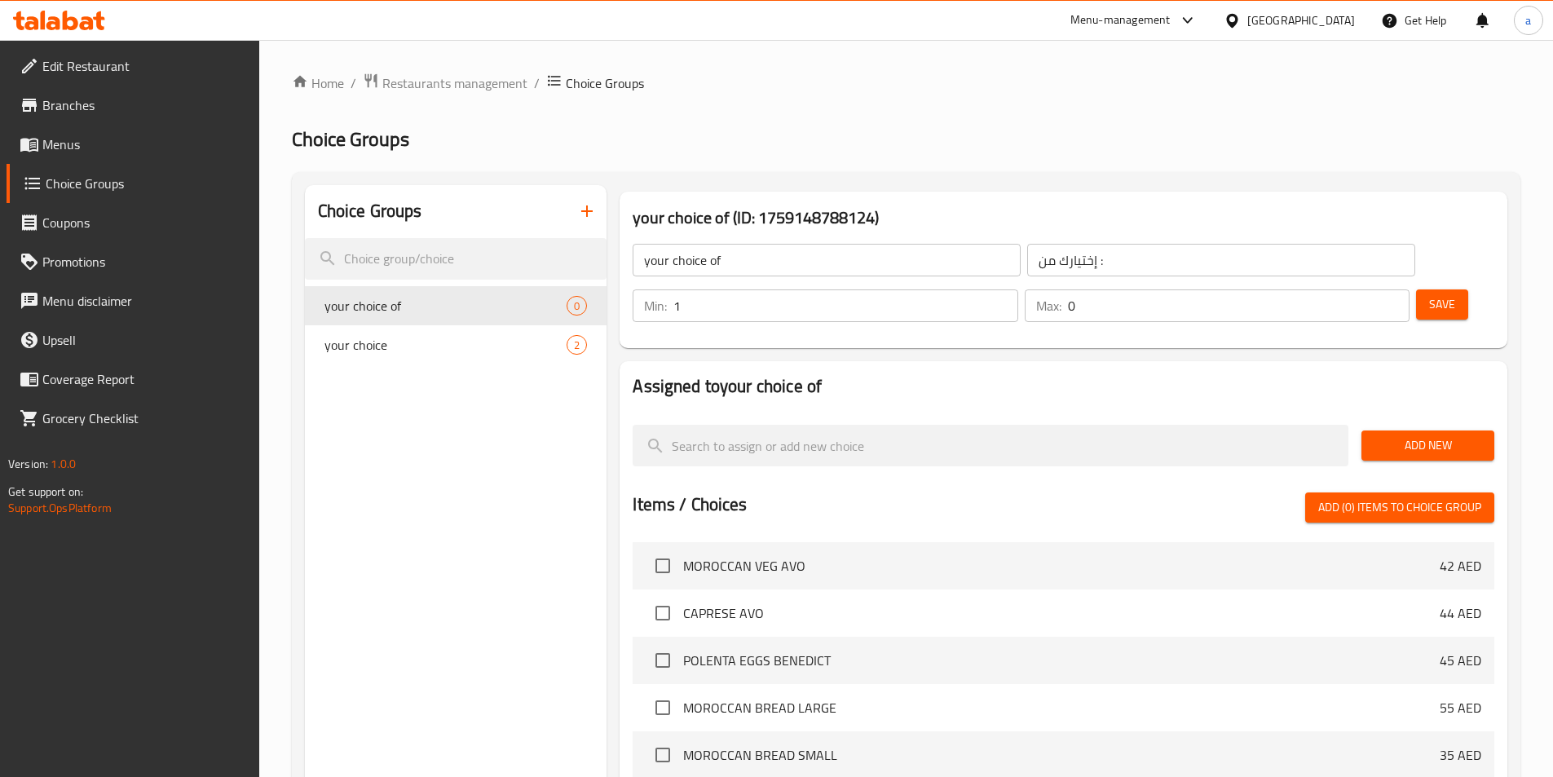
type input "1"
click at [1017, 289] on input "1" at bounding box center [845, 305] width 344 height 33
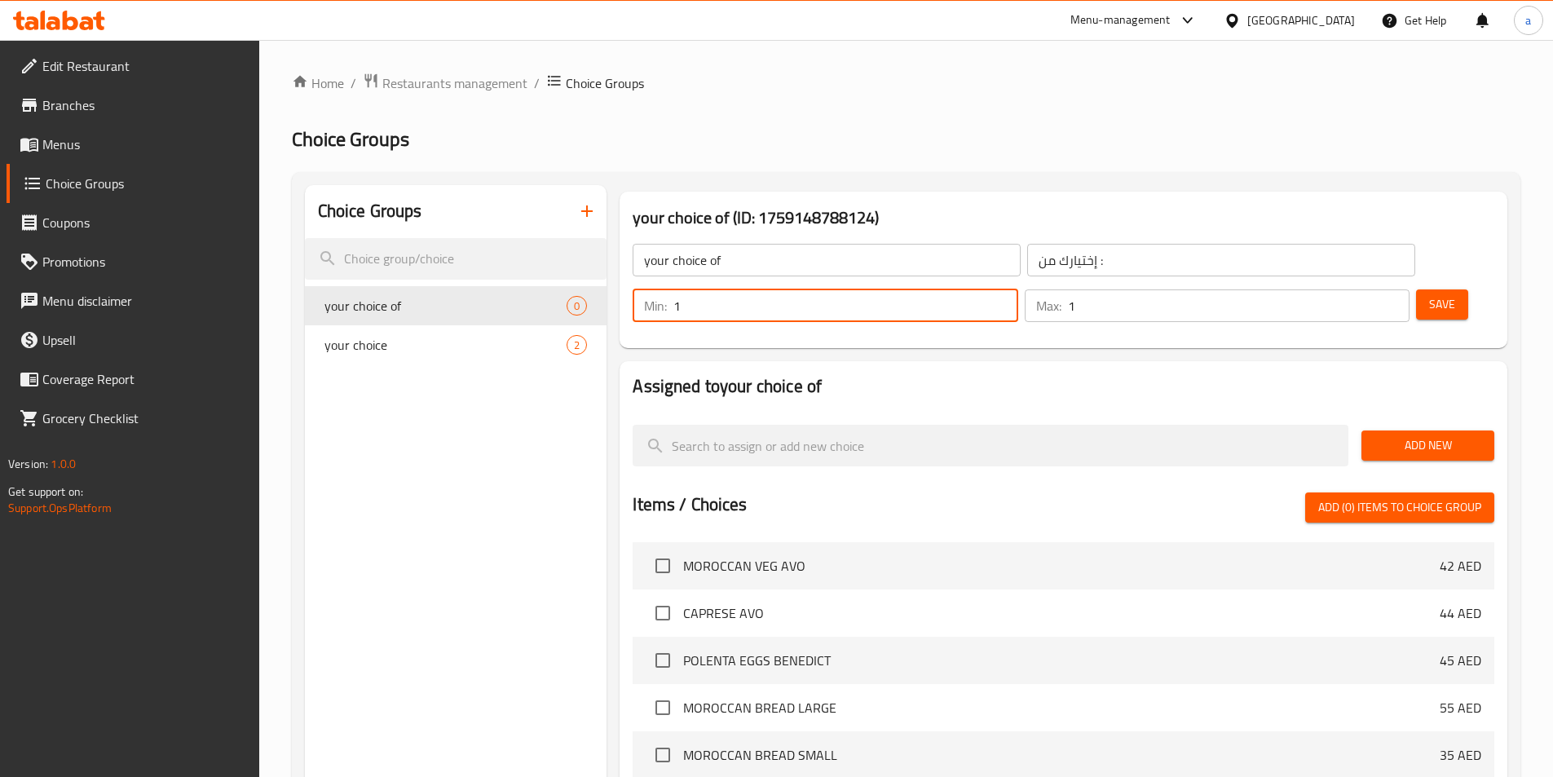
type input "1"
click at [1364, 289] on input "1" at bounding box center [1239, 305] width 342 height 33
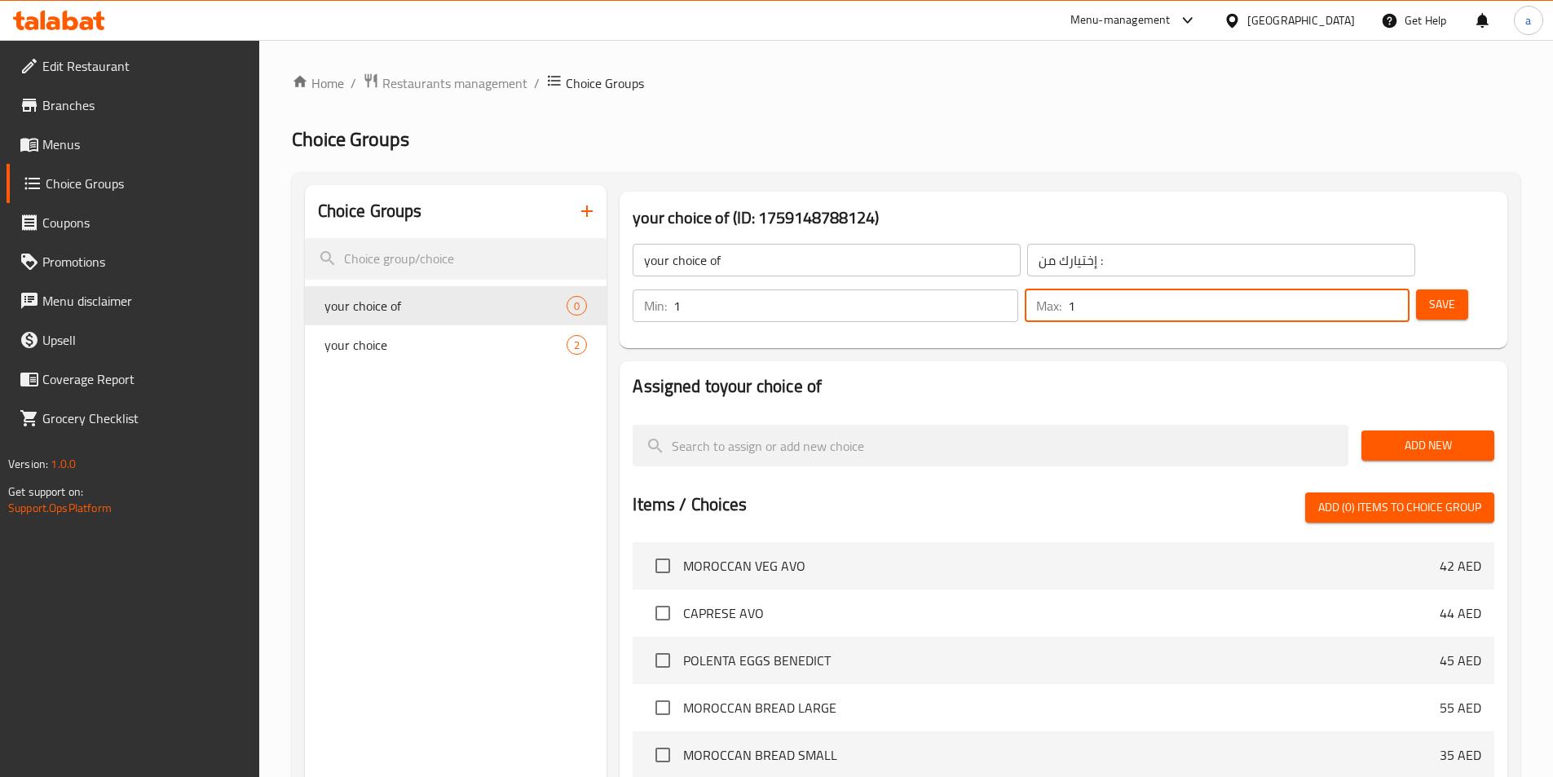
click at [1360, 361] on div "Assigned to your choice of Add New Items / Choices Add (0) items to choice grou…" at bounding box center [1064, 688] width 888 height 654
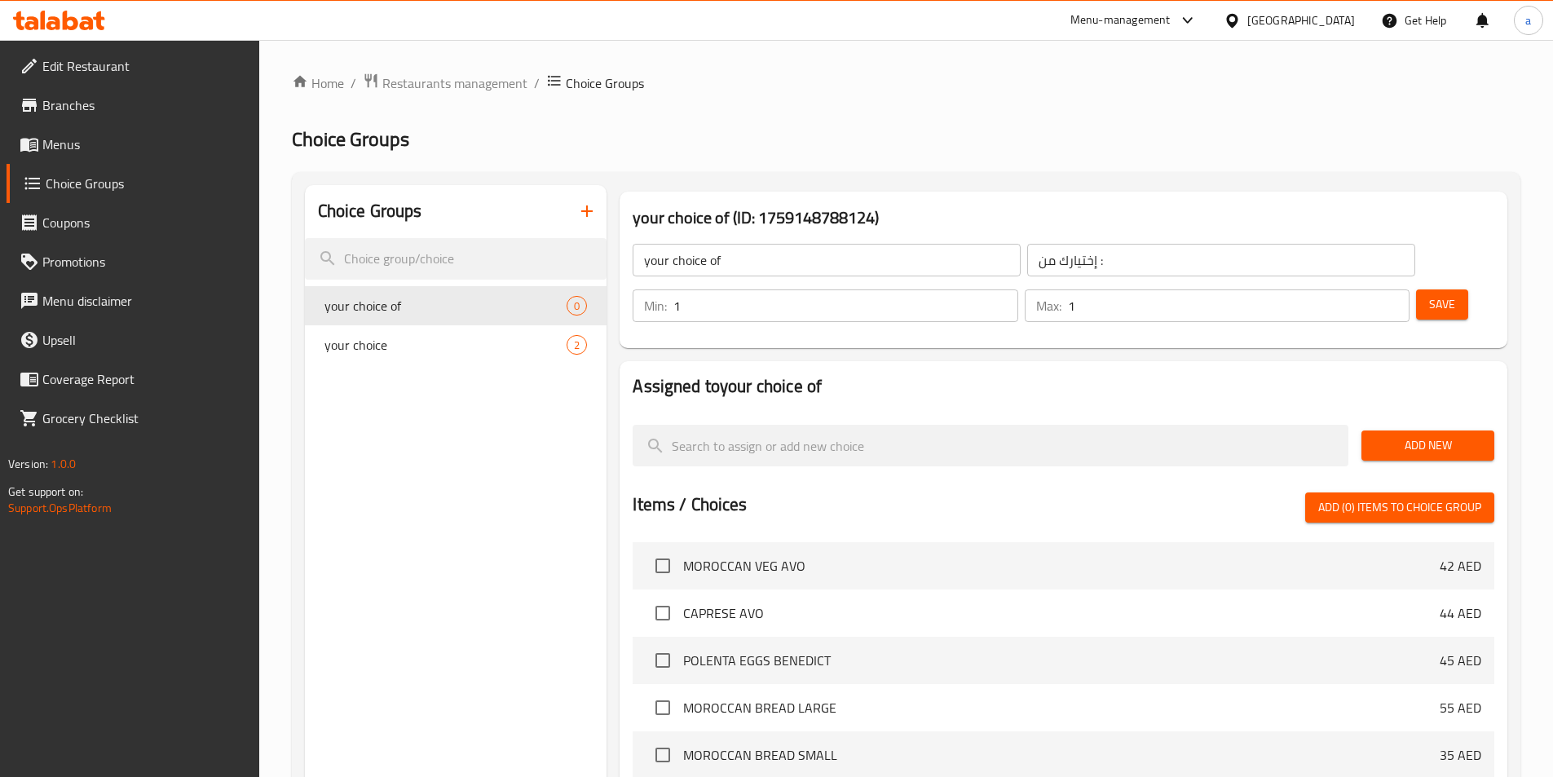
click at [1447, 435] on span "Add New" at bounding box center [1428, 445] width 107 height 20
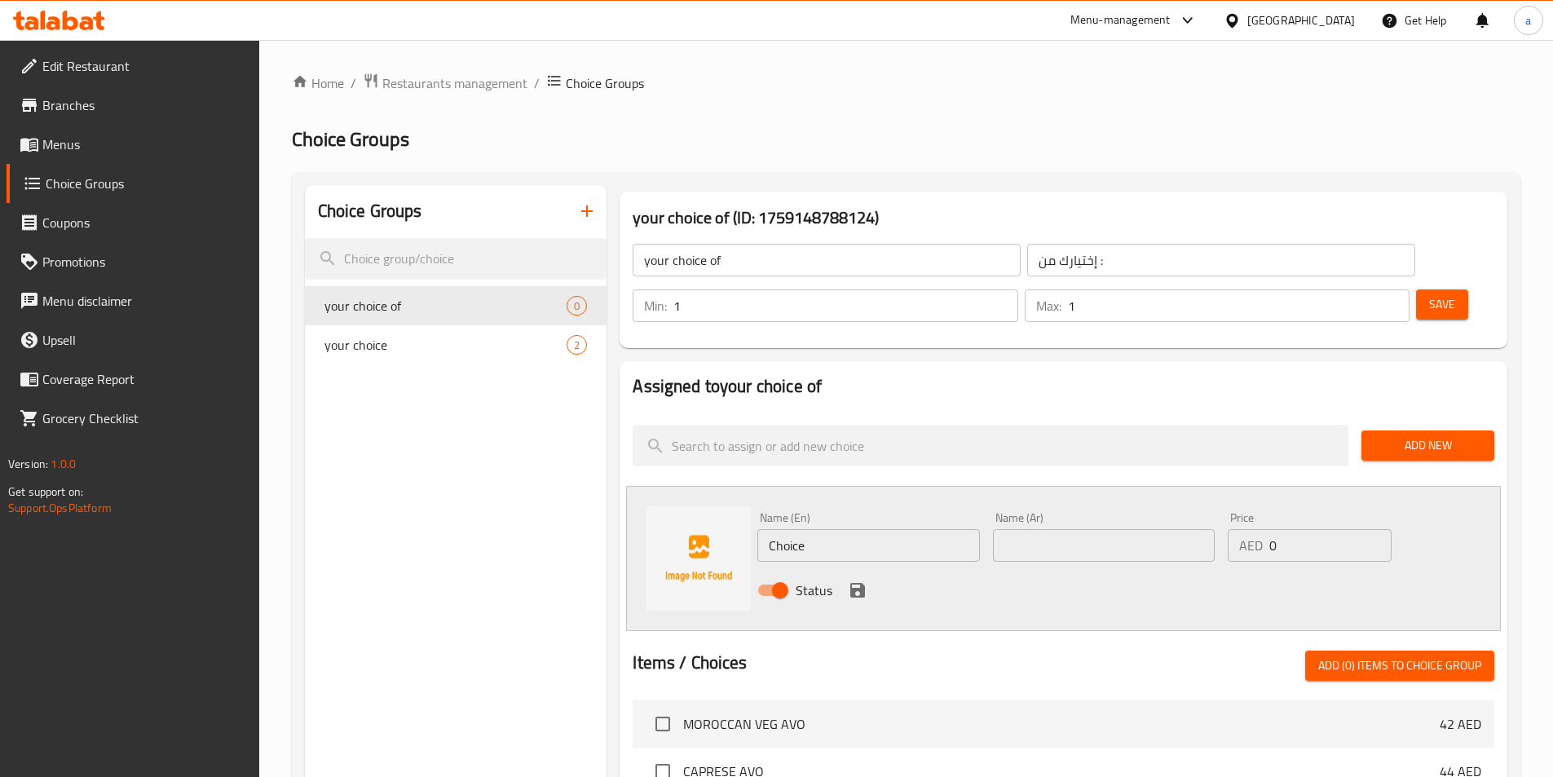
drag, startPoint x: 1404, startPoint y: 388, endPoint x: 1392, endPoint y: 384, distance: 12.9
click at [1404, 430] on button "Add New" at bounding box center [1427, 445] width 133 height 30
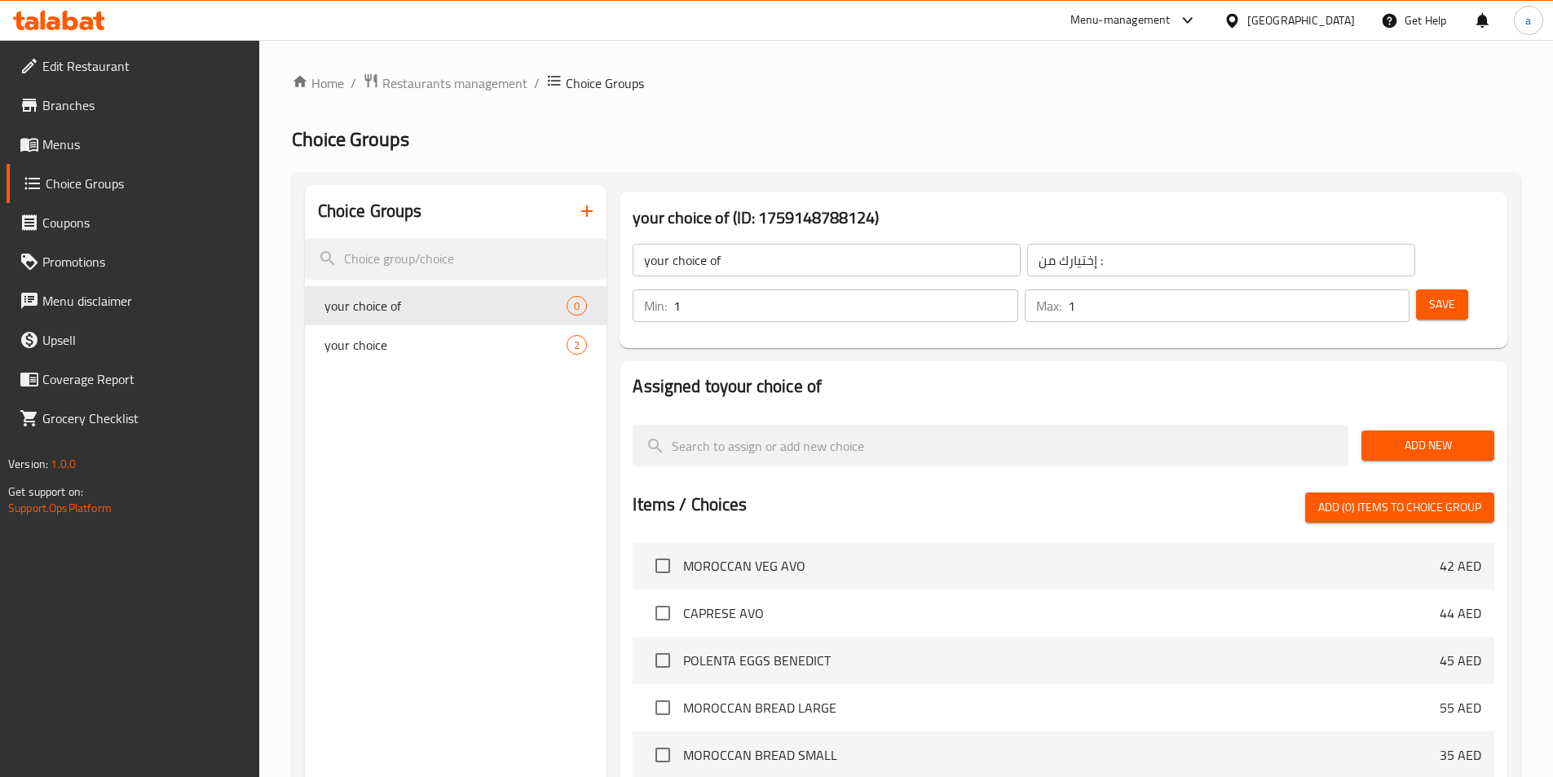
click at [1454, 435] on span "Add New" at bounding box center [1428, 445] width 107 height 20
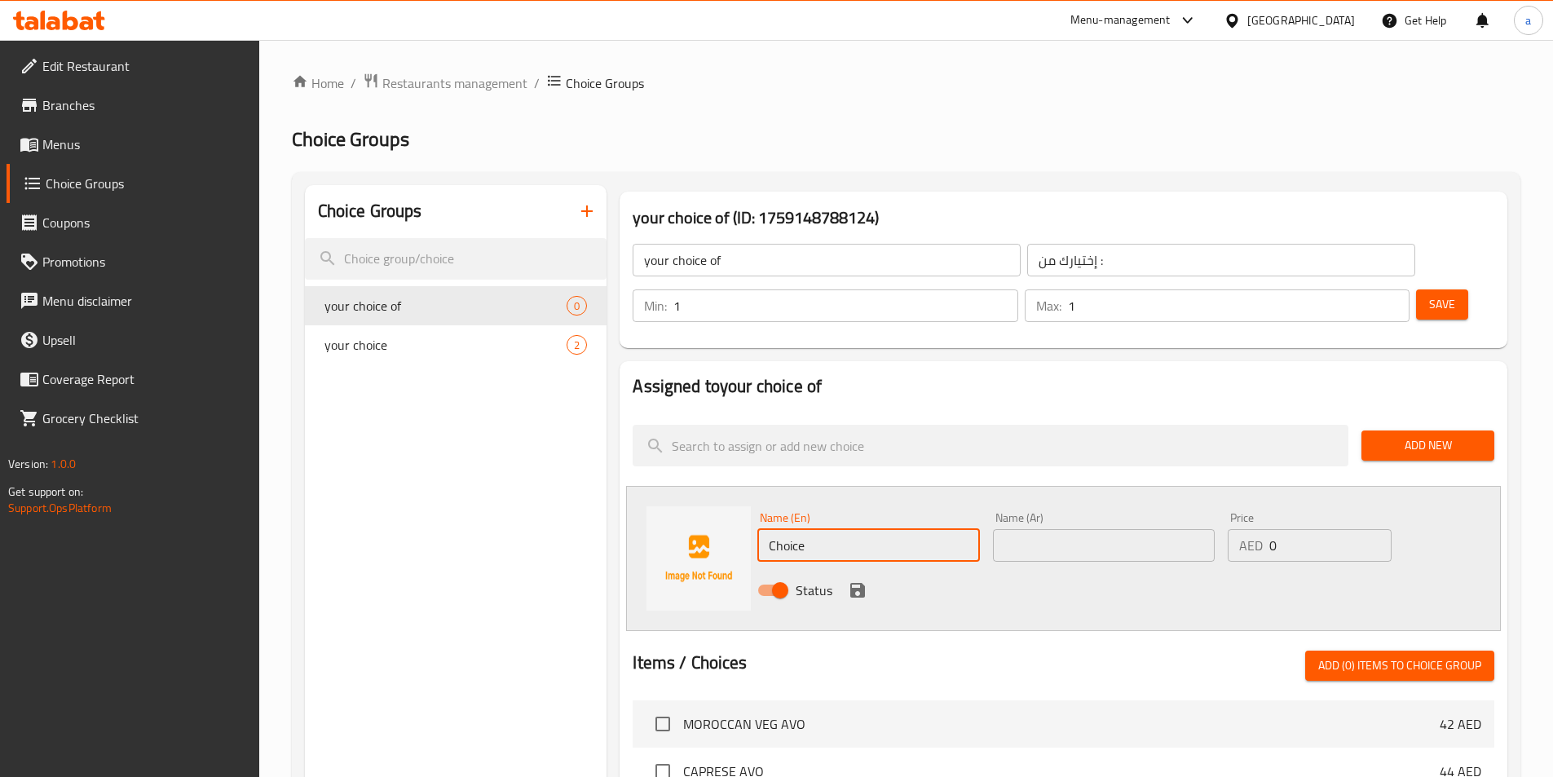
click at [887, 529] on input "Choice" at bounding box center [868, 545] width 222 height 33
paste input "ice cream"
type input "ice cream"
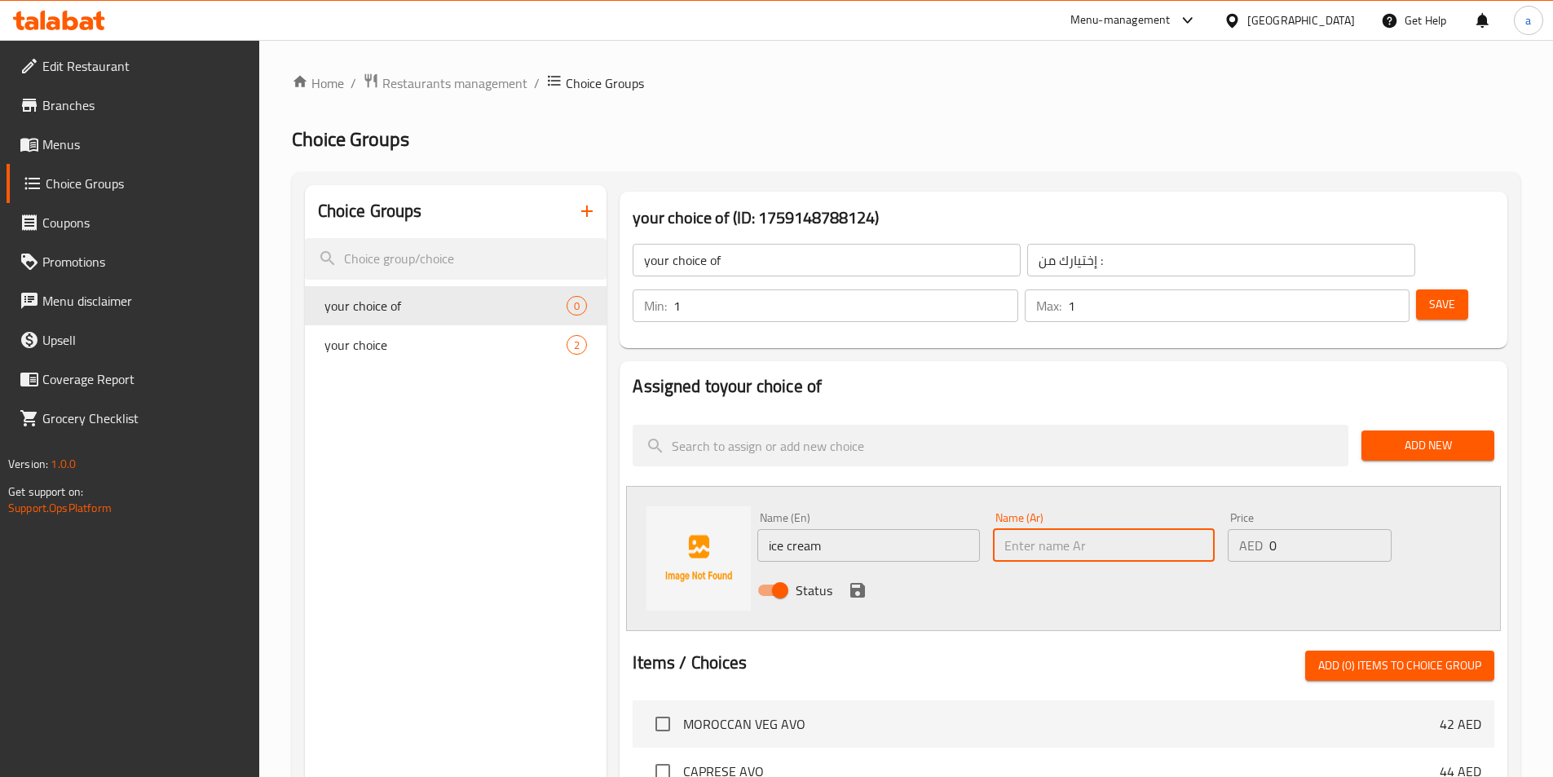
click at [1068, 529] on input "text" at bounding box center [1104, 545] width 222 height 33
click at [1117, 529] on input "text" at bounding box center [1104, 545] width 222 height 33
paste input "آيس كريم"
type input "آيس كريم"
click at [1026, 568] on div "Status" at bounding box center [1104, 590] width 706 height 44
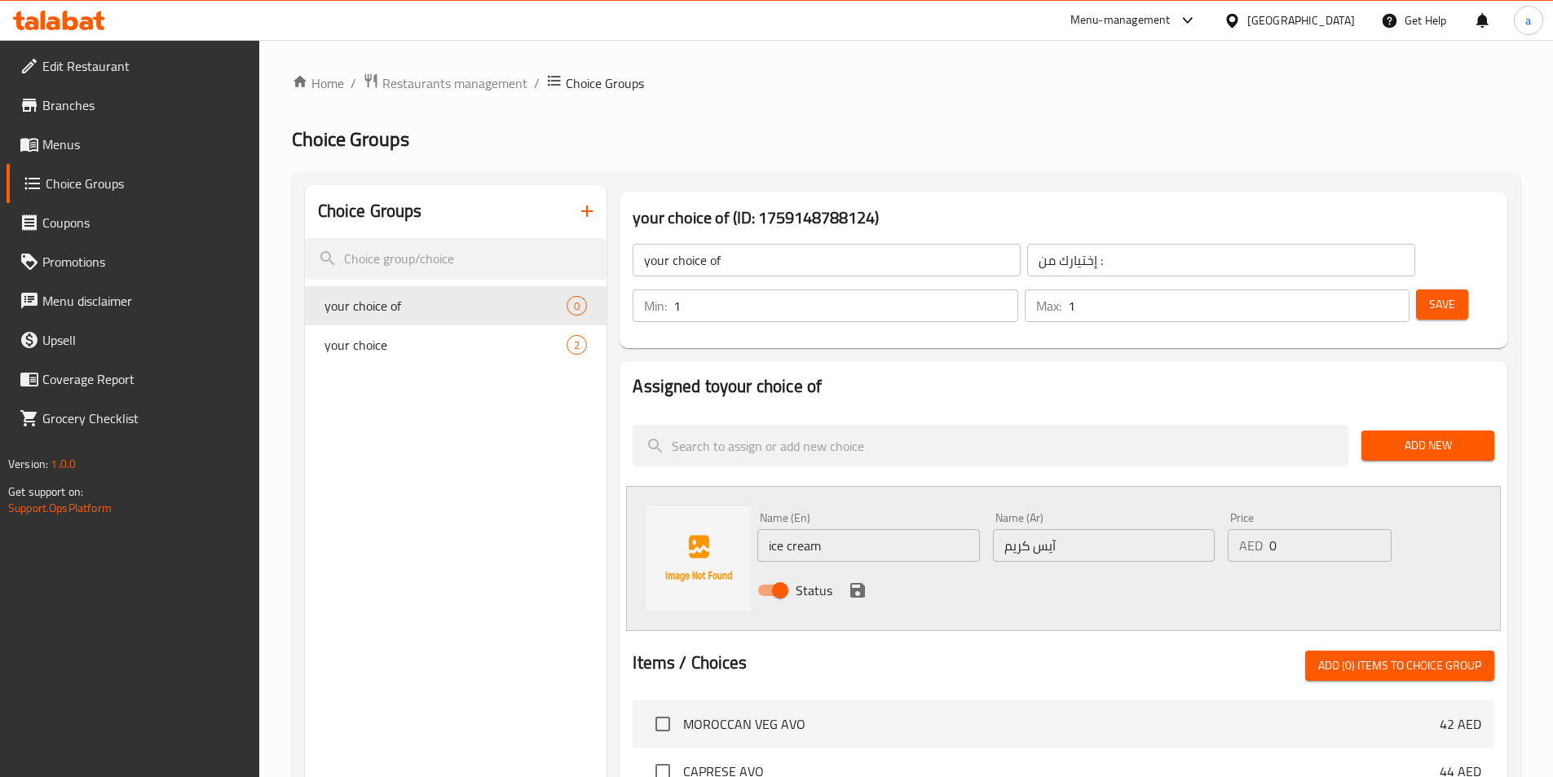
click at [858, 580] on icon "save" at bounding box center [858, 590] width 20 height 20
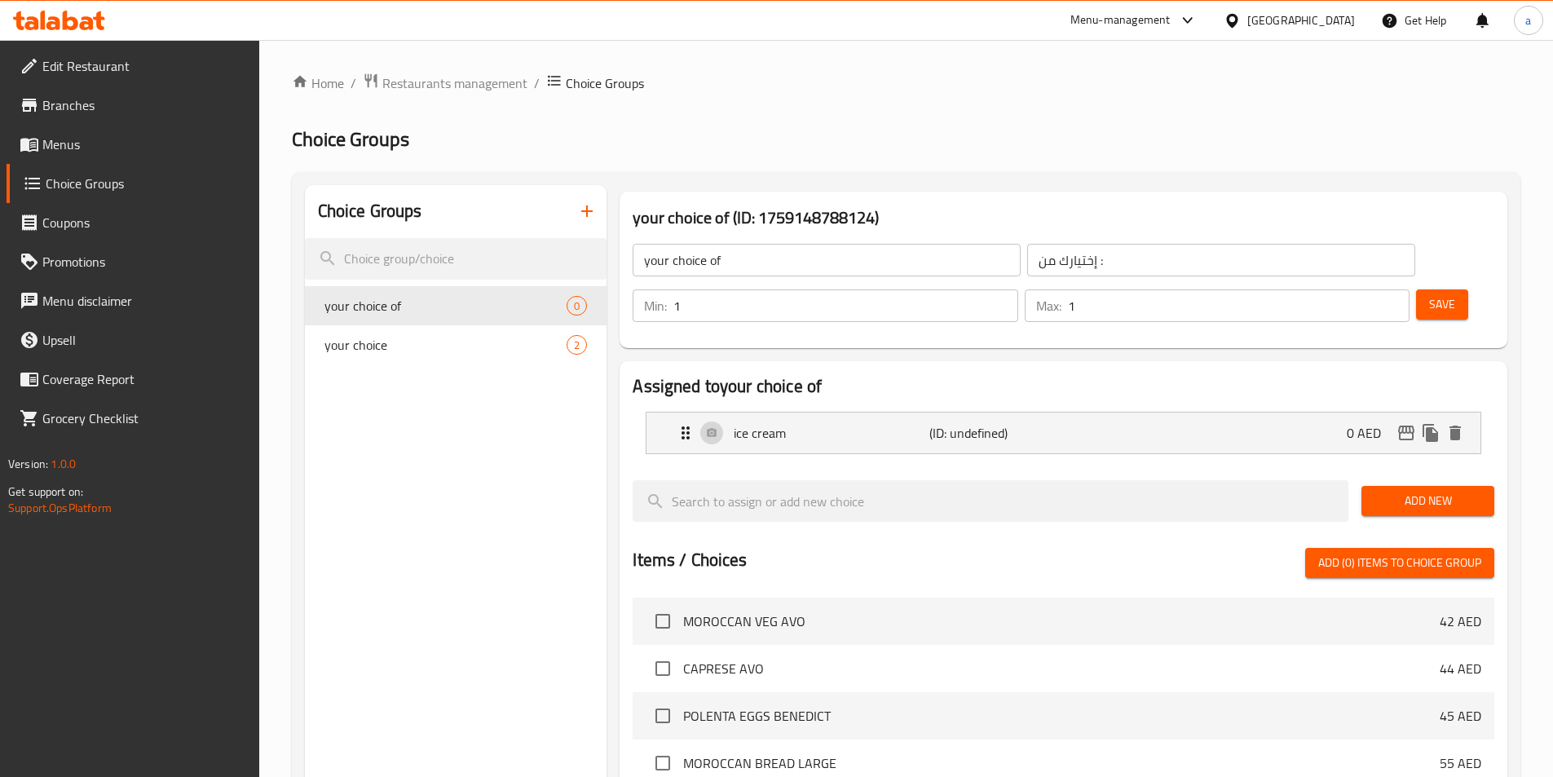
drag, startPoint x: 1395, startPoint y: 455, endPoint x: 1366, endPoint y: 458, distance: 29.5
click at [1394, 491] on span "Add New" at bounding box center [1428, 501] width 107 height 20
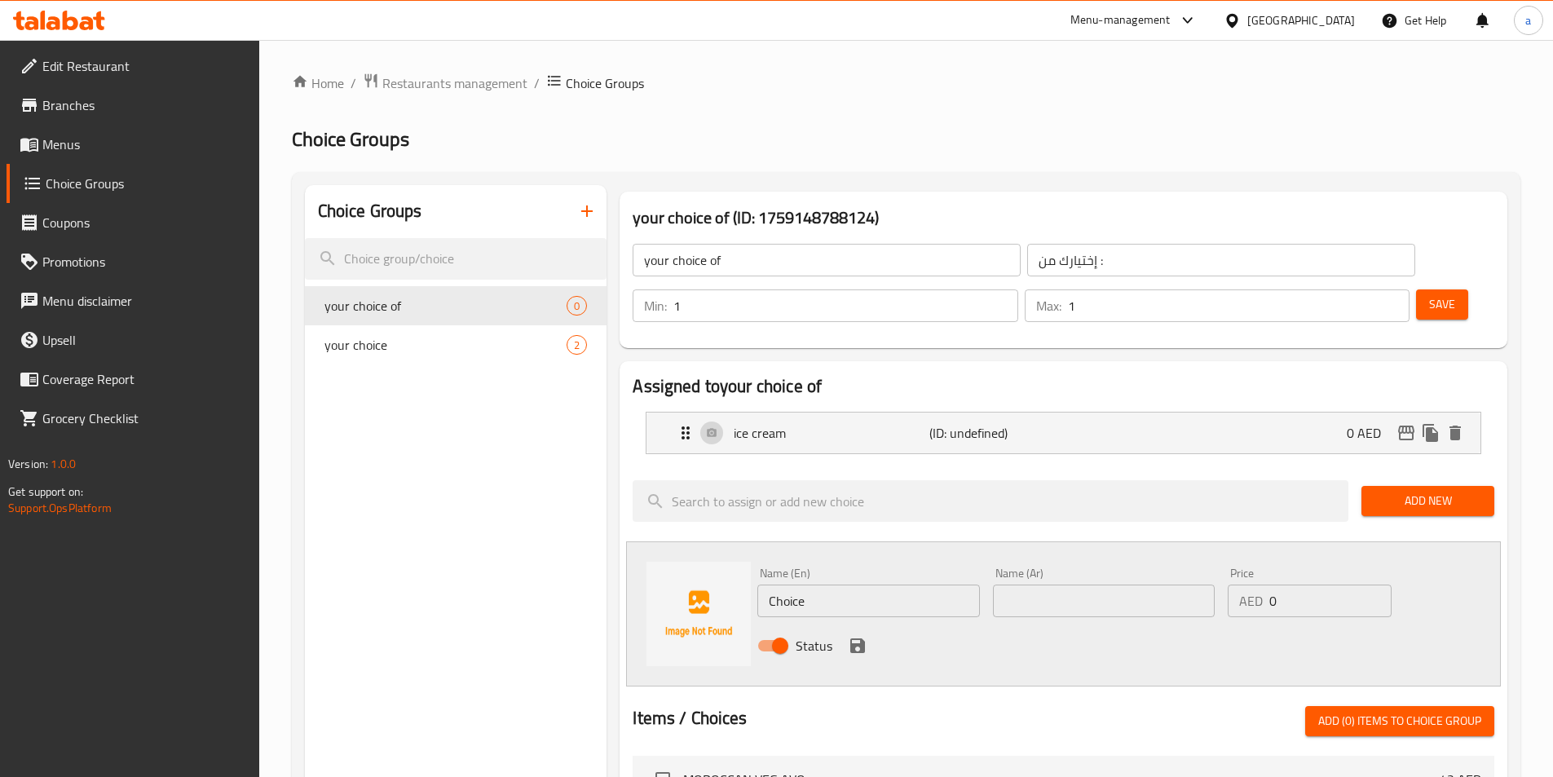
click at [875, 572] on div "Name (En) Choice Name (En)" at bounding box center [868, 592] width 235 height 63
click at [875, 585] on input "Choice" at bounding box center [868, 601] width 222 height 33
paste input "gelato."
type input "gelato."
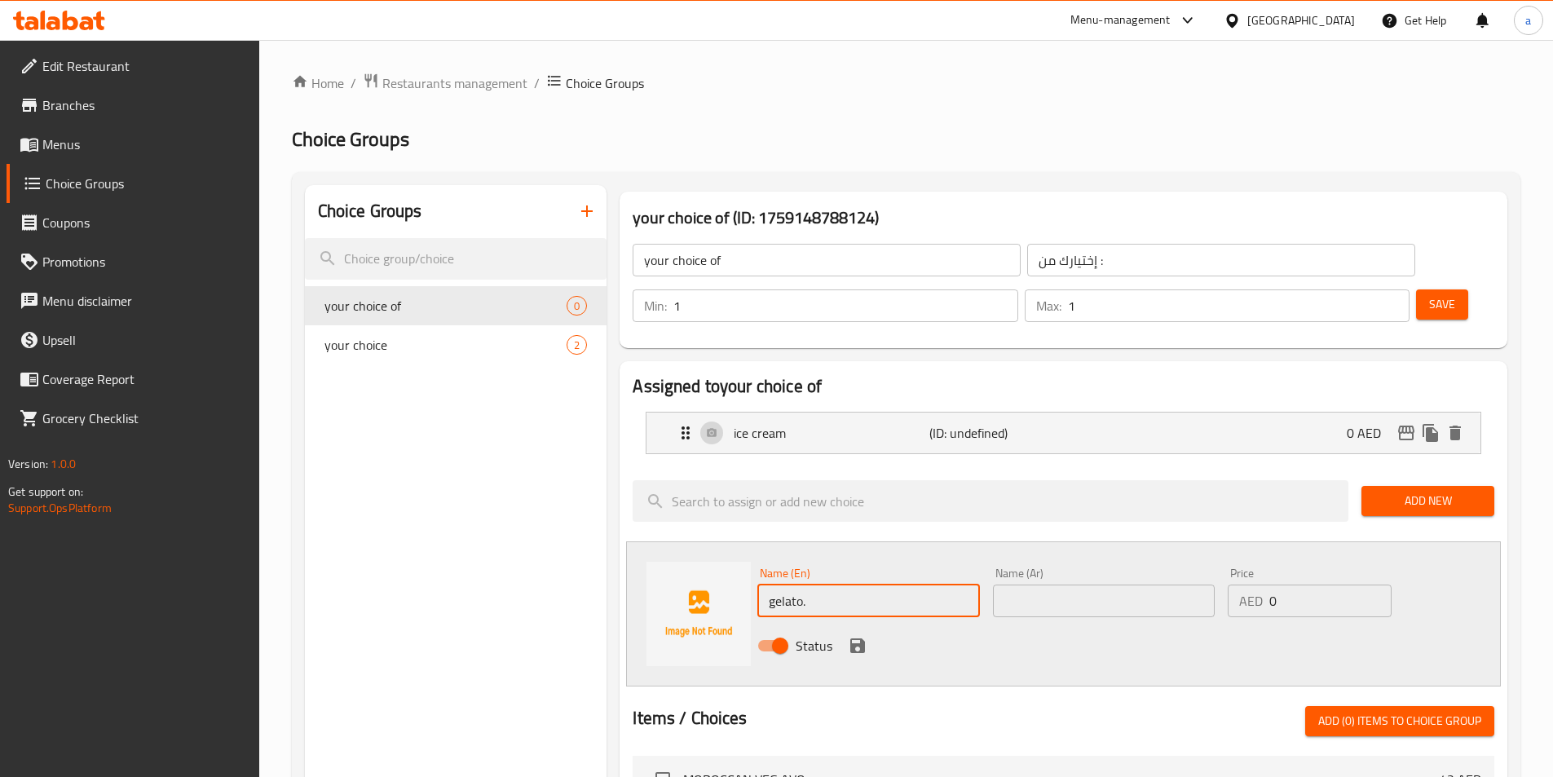
click at [878, 561] on div "Name (En) gelato. Name (En)" at bounding box center [868, 592] width 235 height 63
click at [1081, 585] on input "text" at bounding box center [1104, 601] width 222 height 33
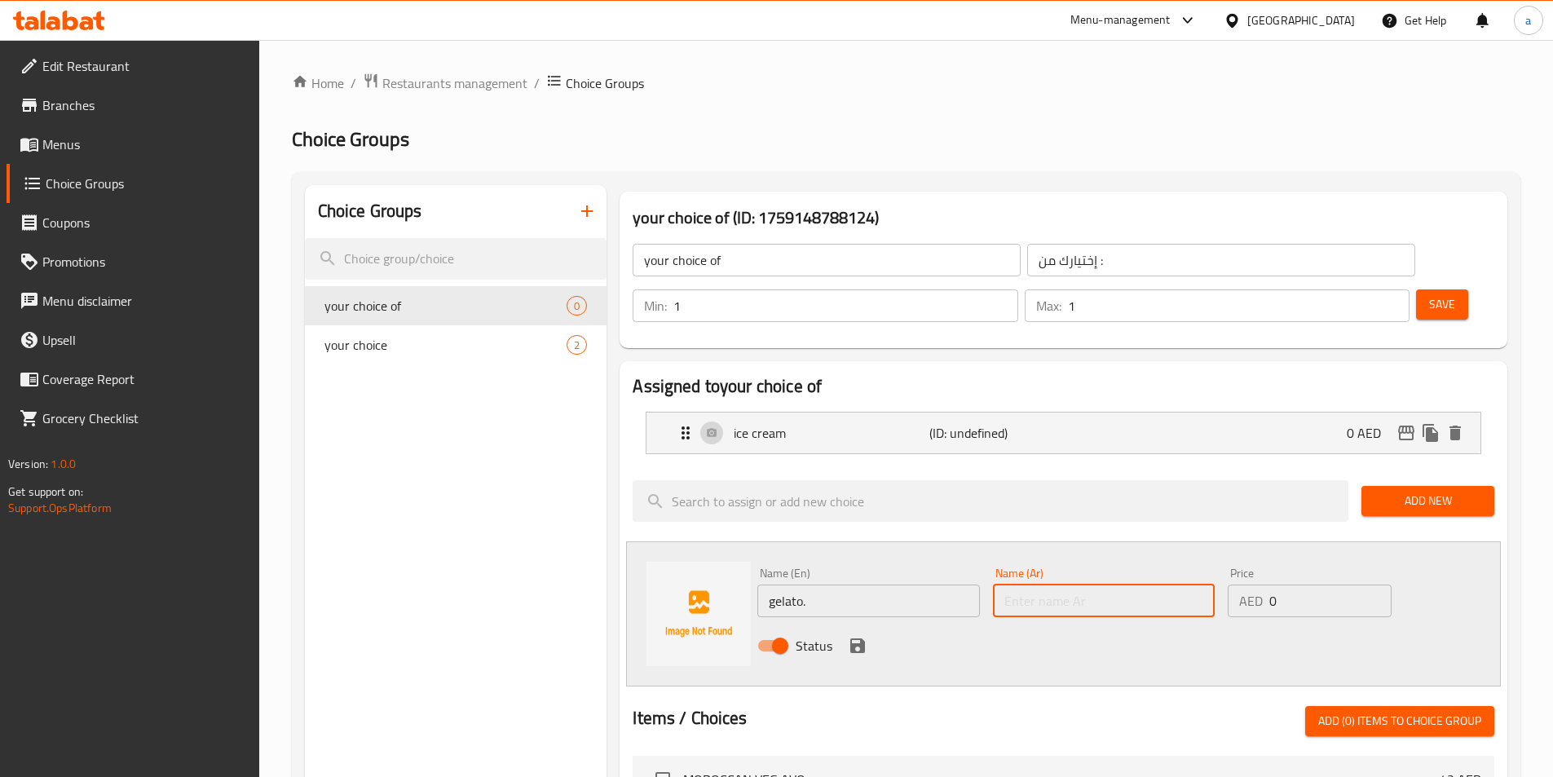
paste input "الجيلاتو"
type input "الجيلاتو"
click at [855, 636] on icon "save" at bounding box center [858, 646] width 20 height 20
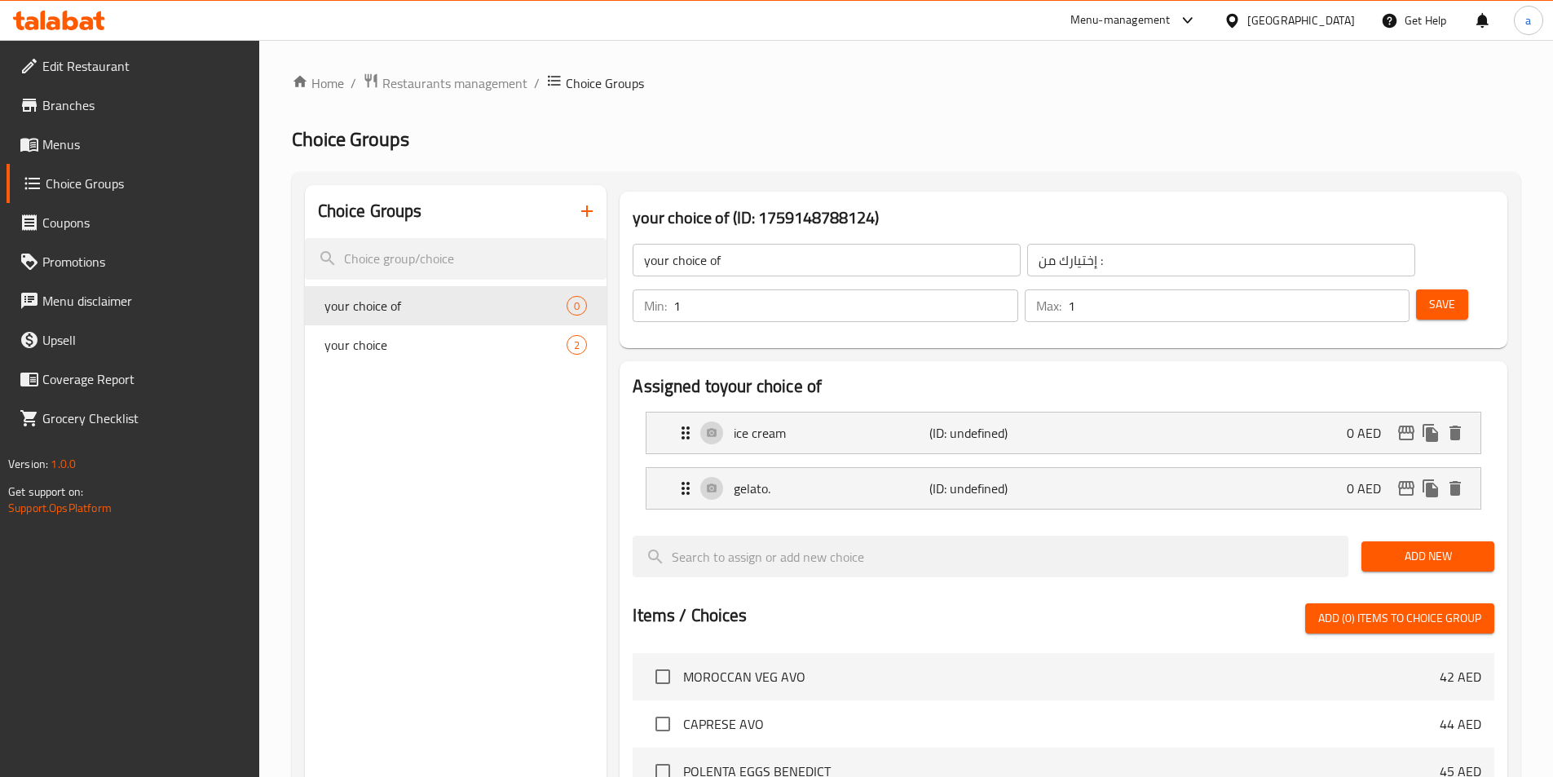
click at [1416, 289] on button "Save" at bounding box center [1442, 304] width 52 height 30
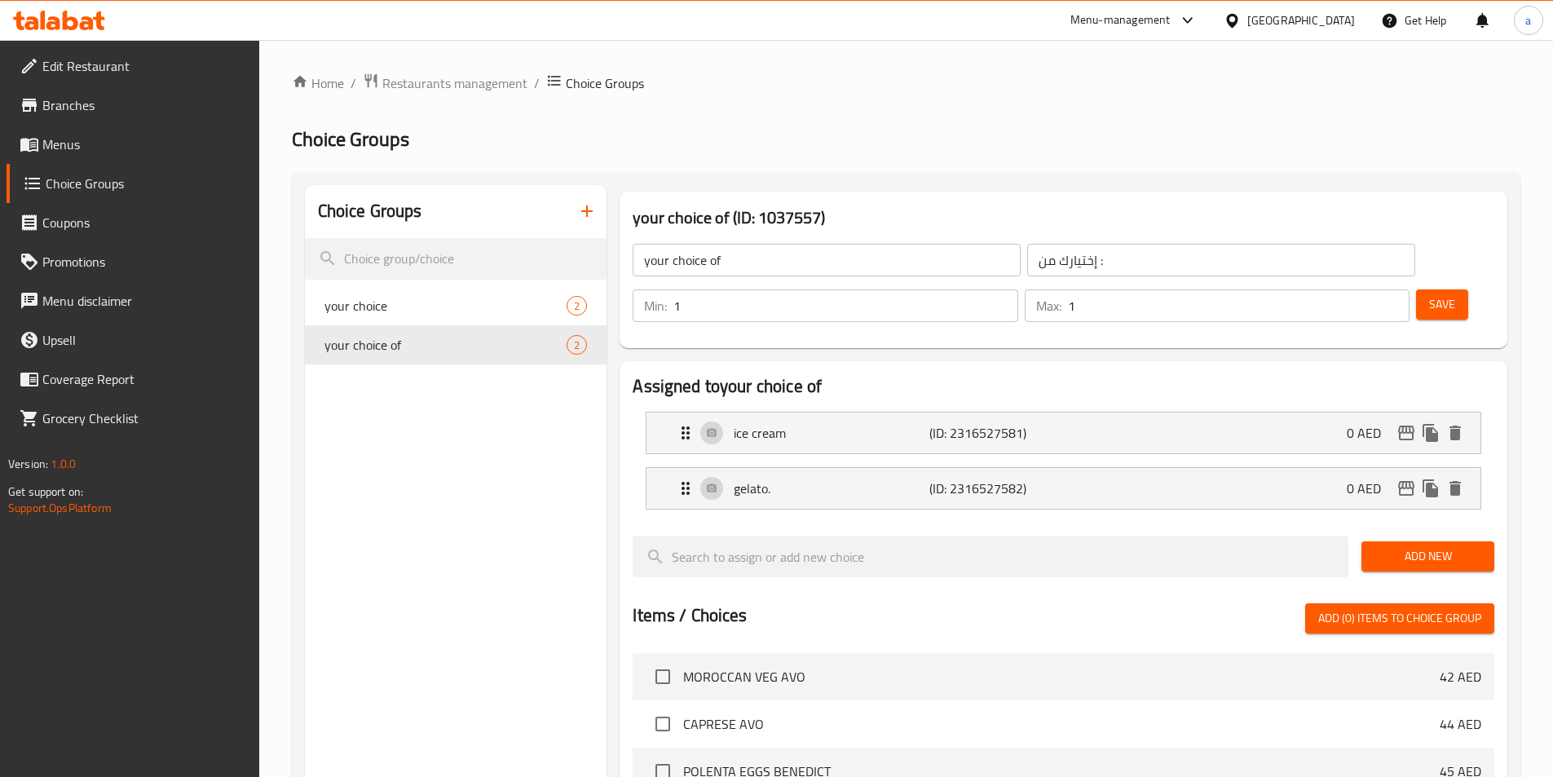
click at [1429, 294] on span "Save" at bounding box center [1442, 304] width 26 height 20
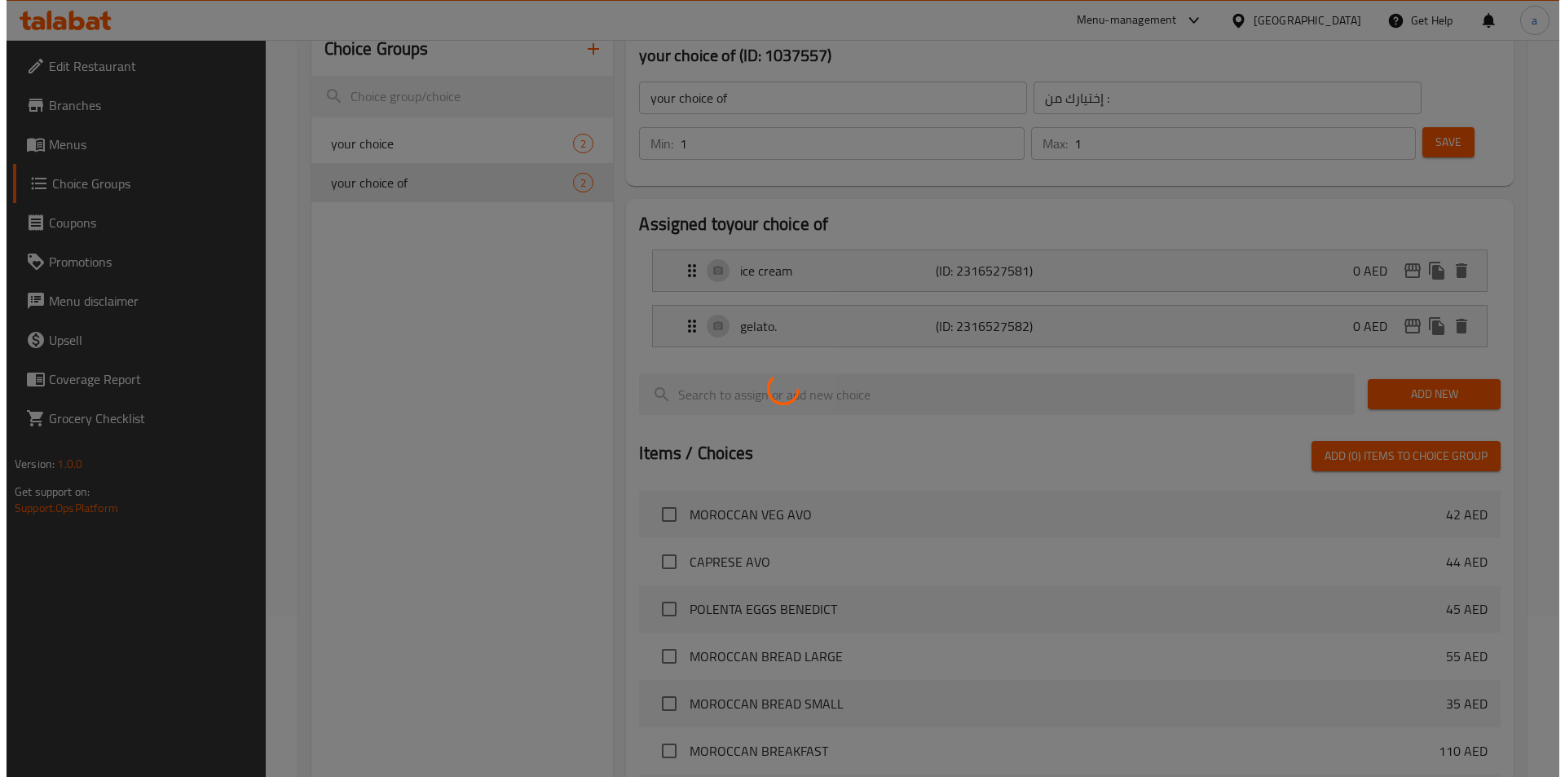
scroll to position [470, 0]
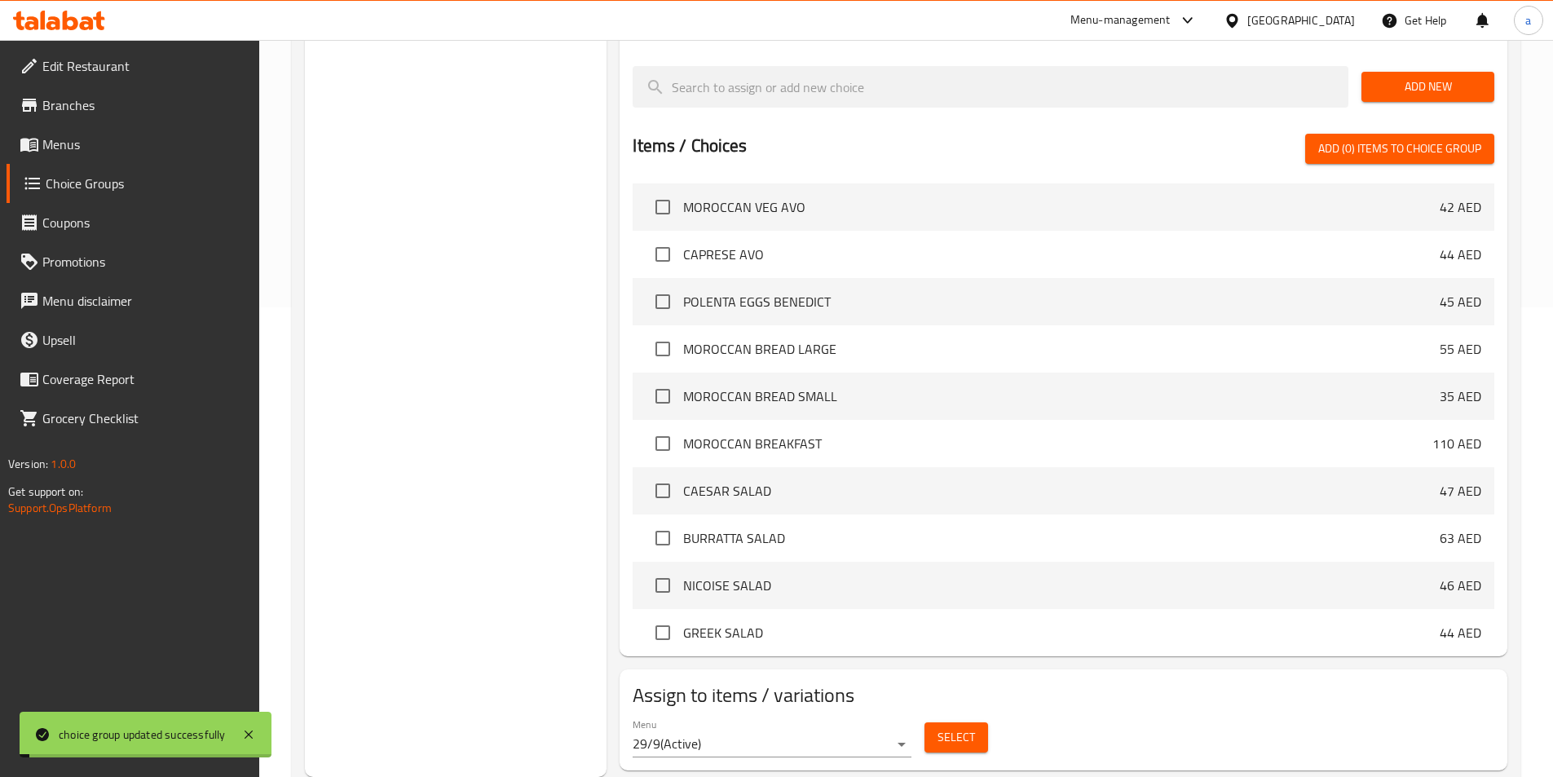
click at [941, 727] on span "Select" at bounding box center [957, 737] width 38 height 20
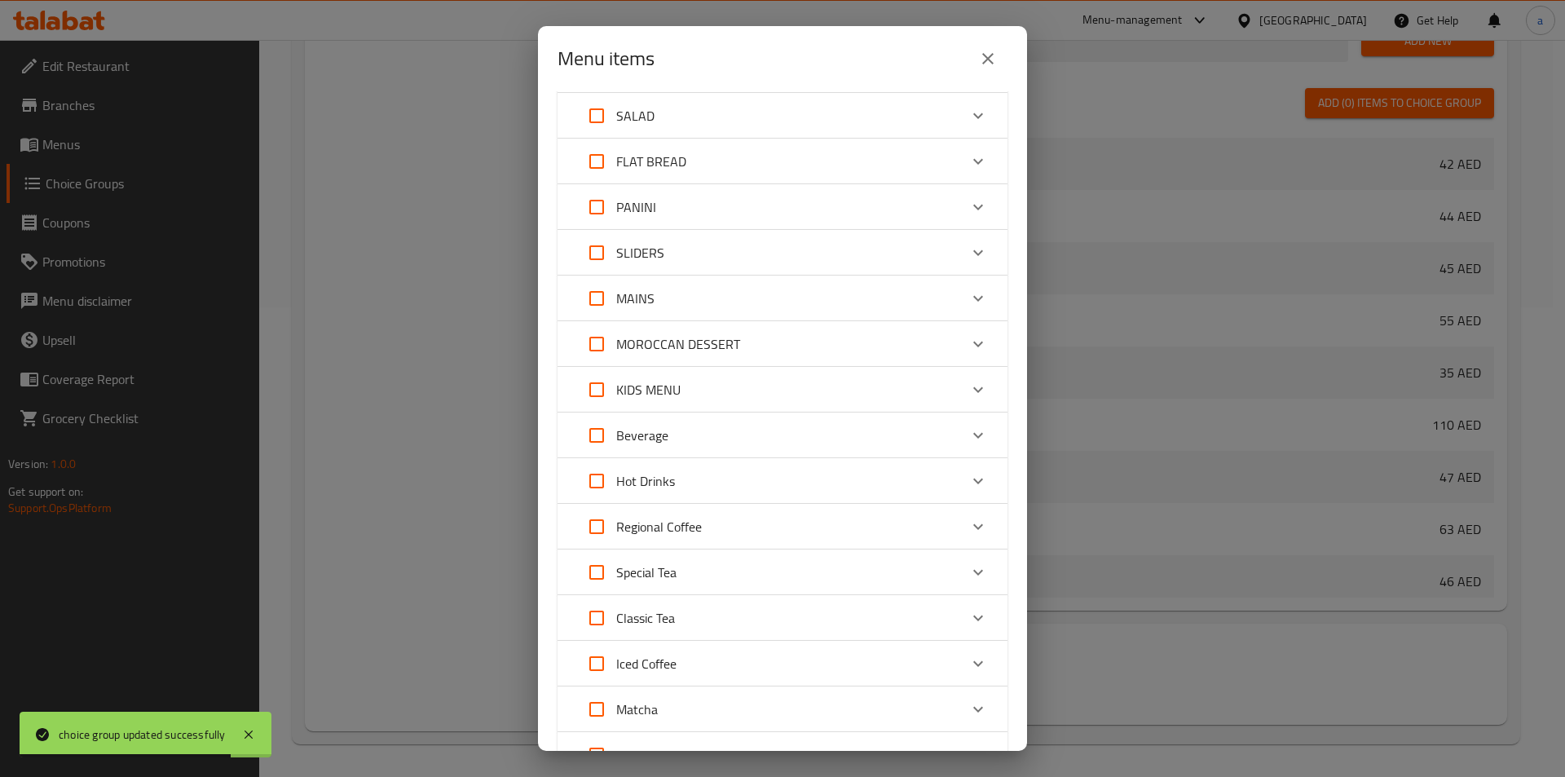
scroll to position [236, 0]
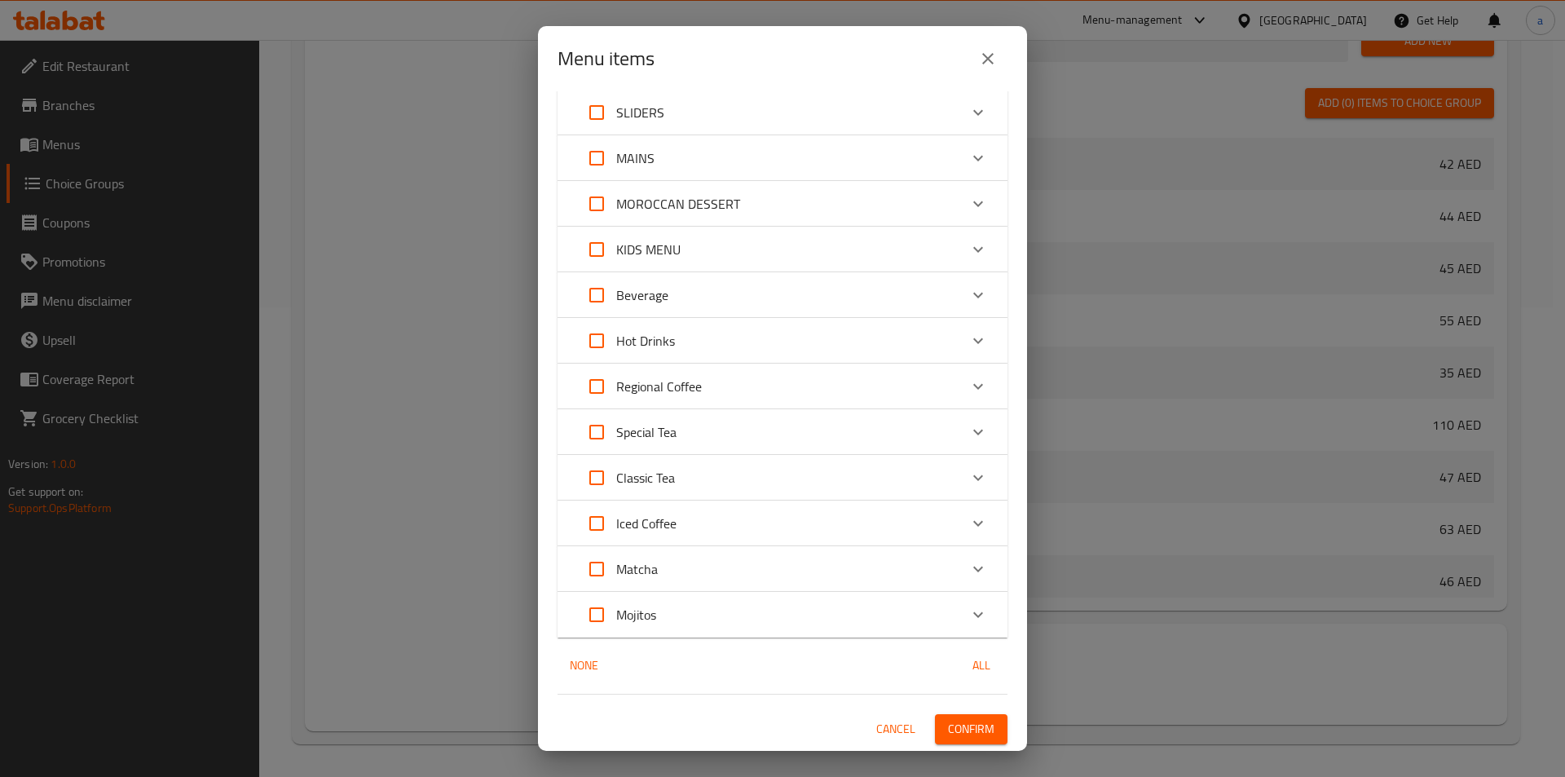
click at [702, 519] on div "Iced Coffee" at bounding box center [768, 523] width 382 height 39
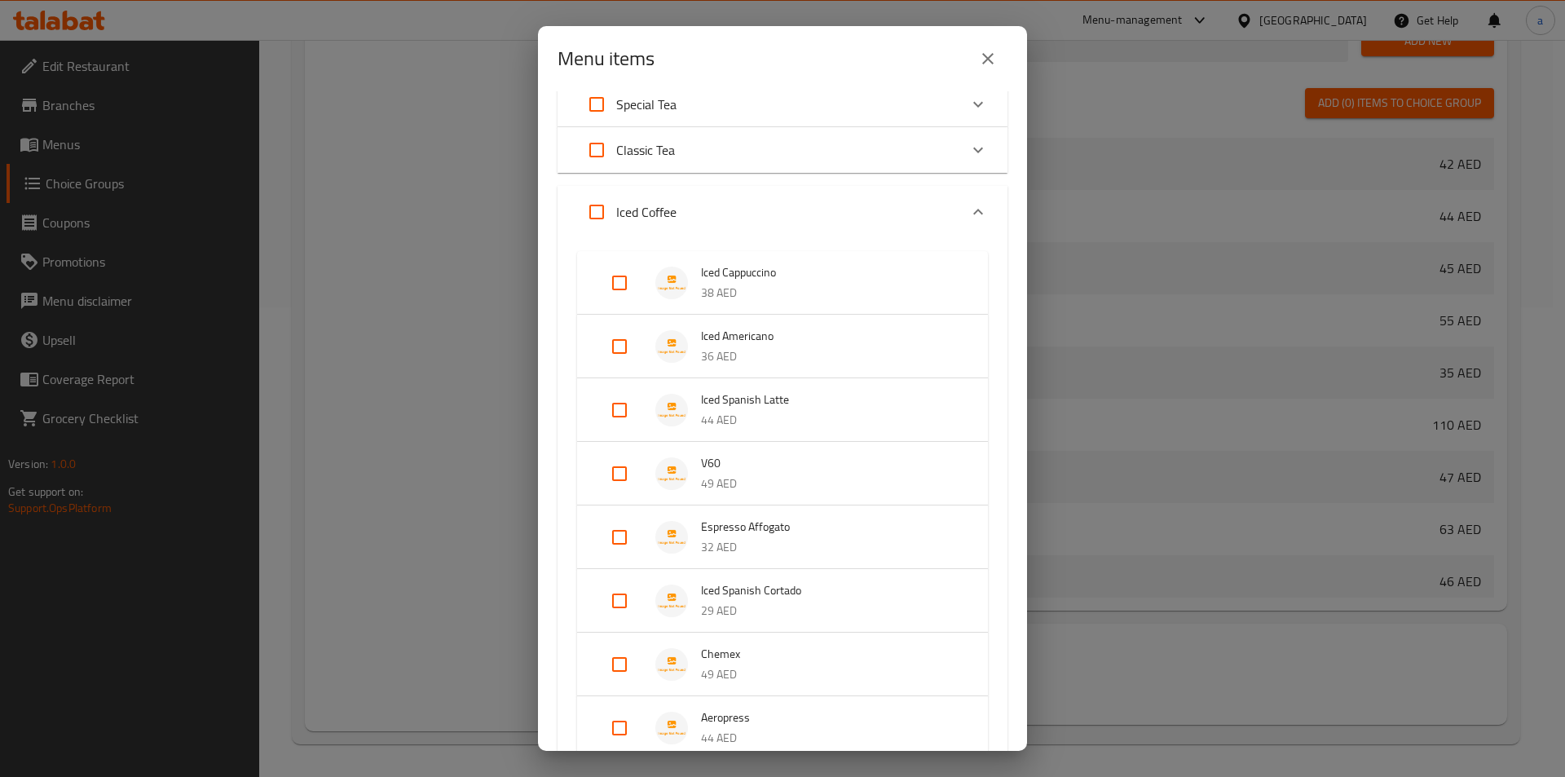
scroll to position [643, 0]
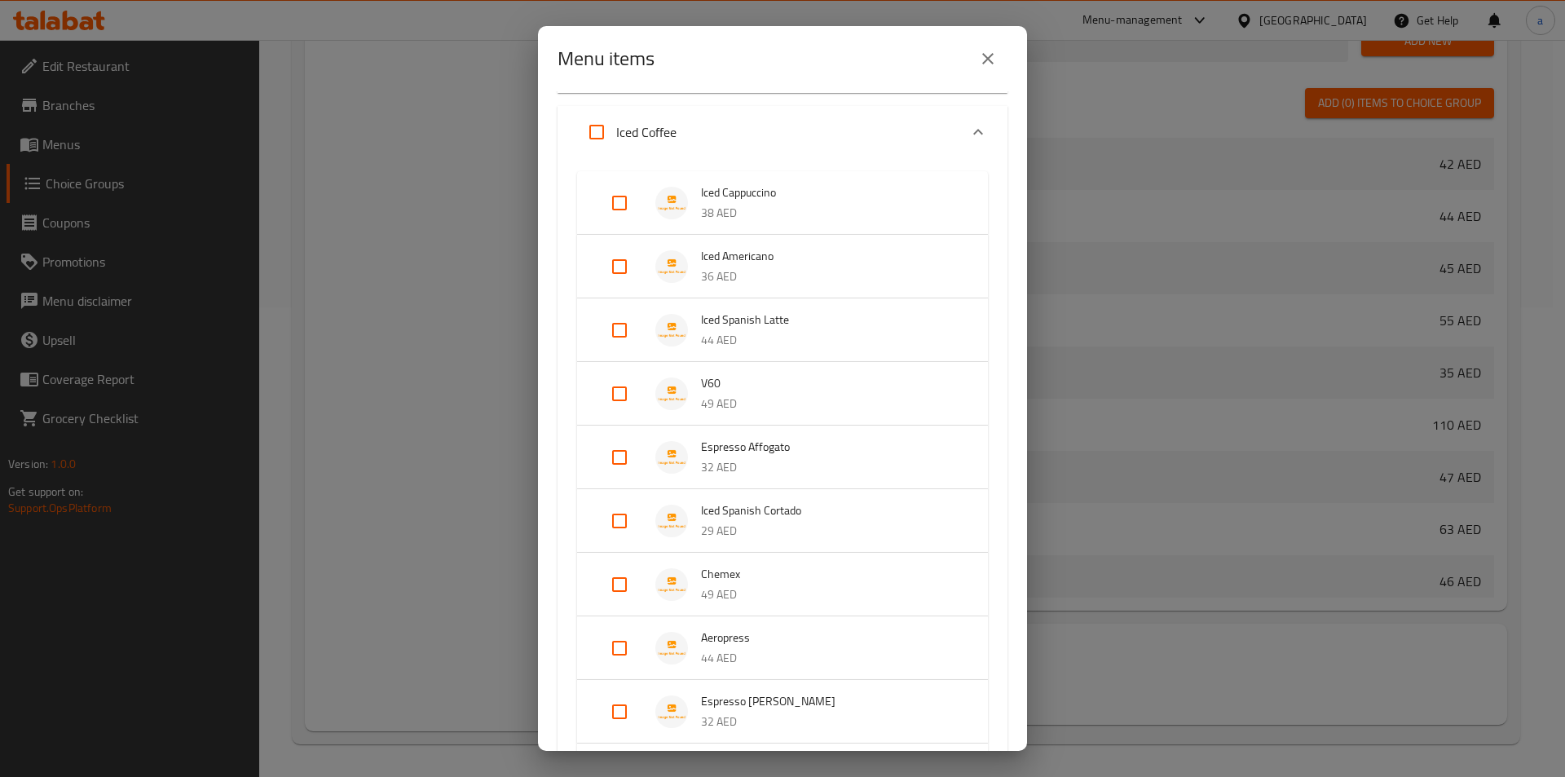
click at [642, 464] on div "Expand" at bounding box center [633, 457] width 46 height 39
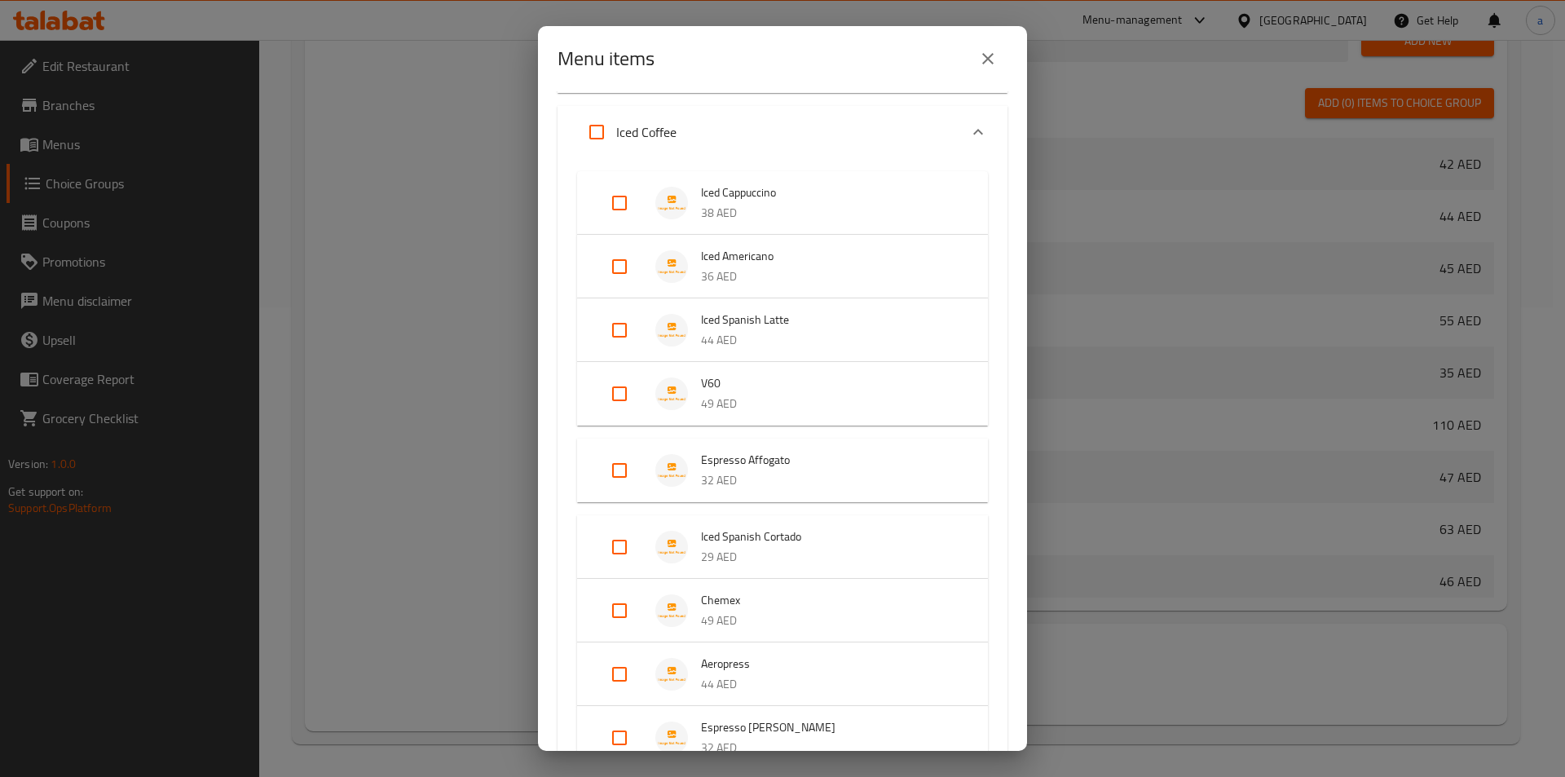
click at [607, 474] on input "Expand" at bounding box center [619, 470] width 39 height 39
checkbox input "true"
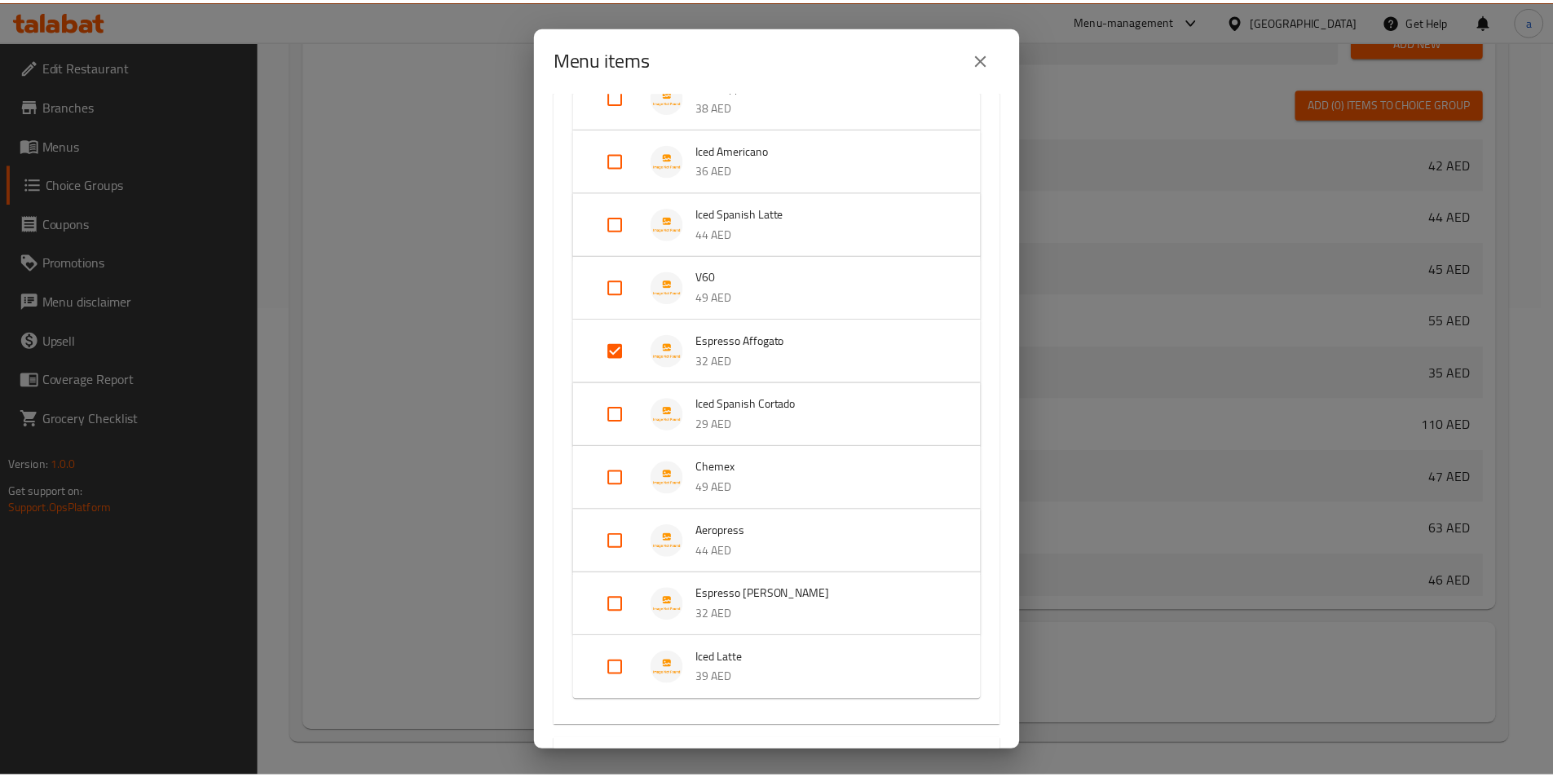
scroll to position [943, 0]
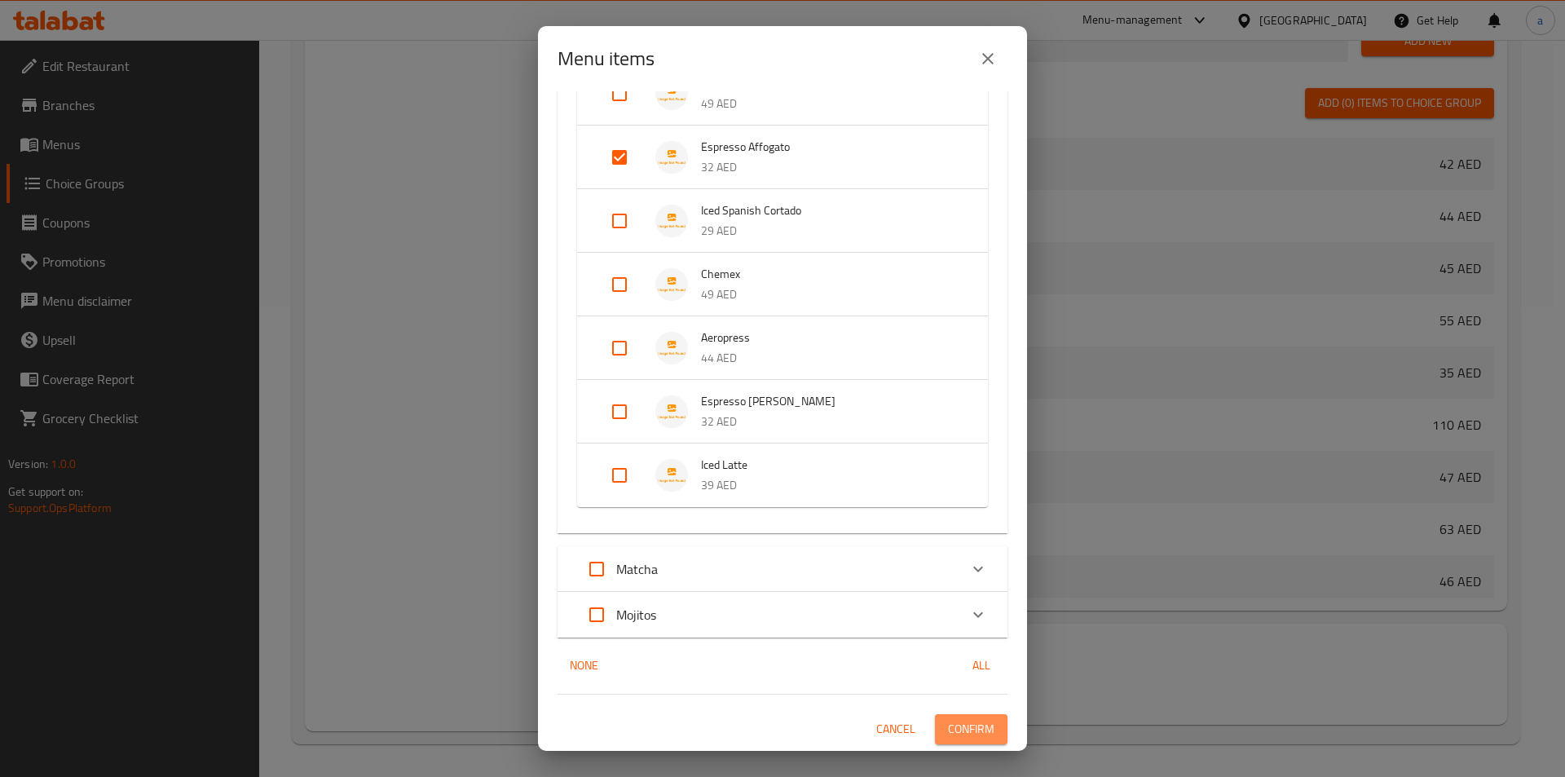
click at [951, 728] on span "Confirm" at bounding box center [971, 729] width 46 height 20
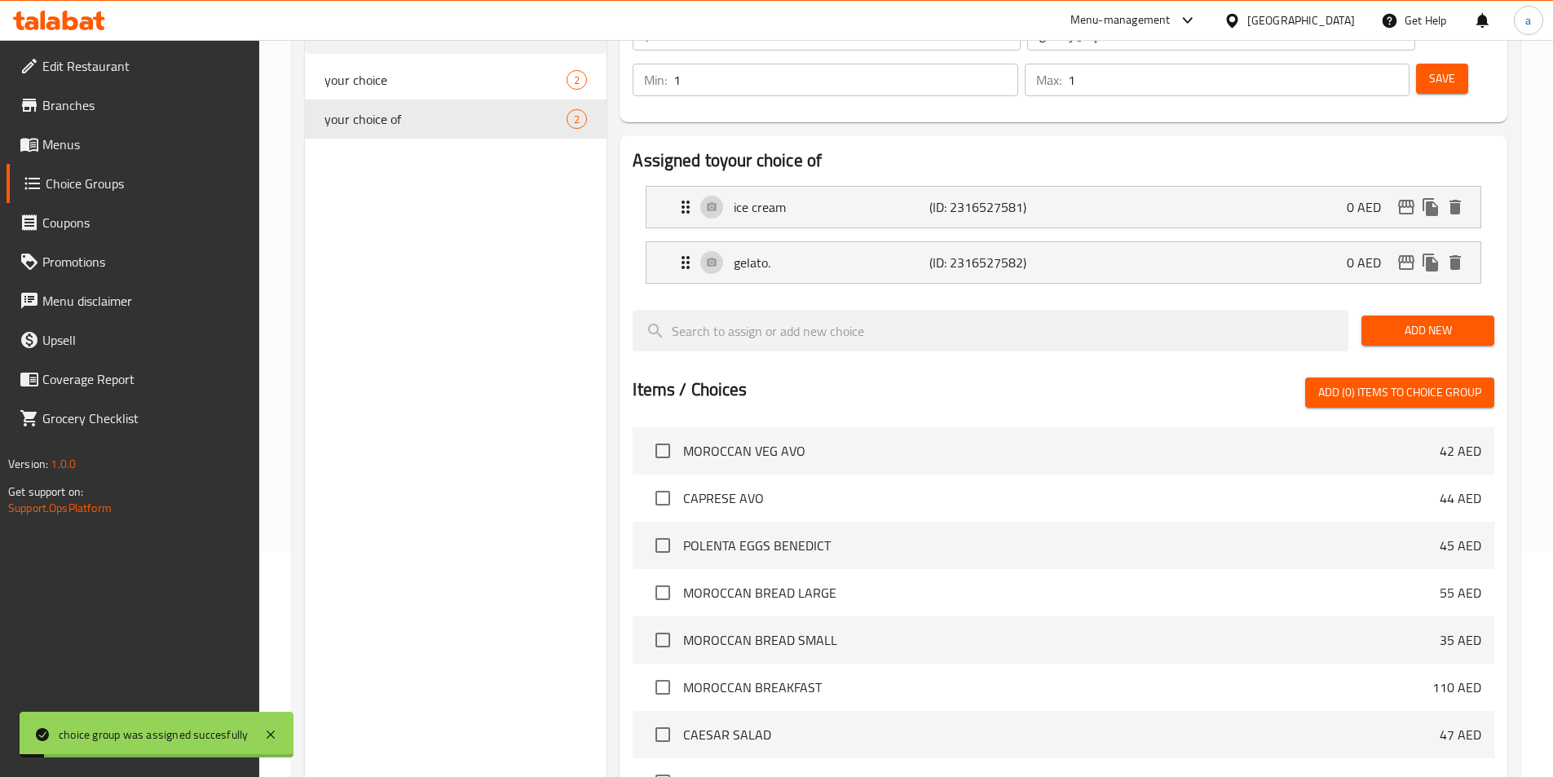
scroll to position [0, 0]
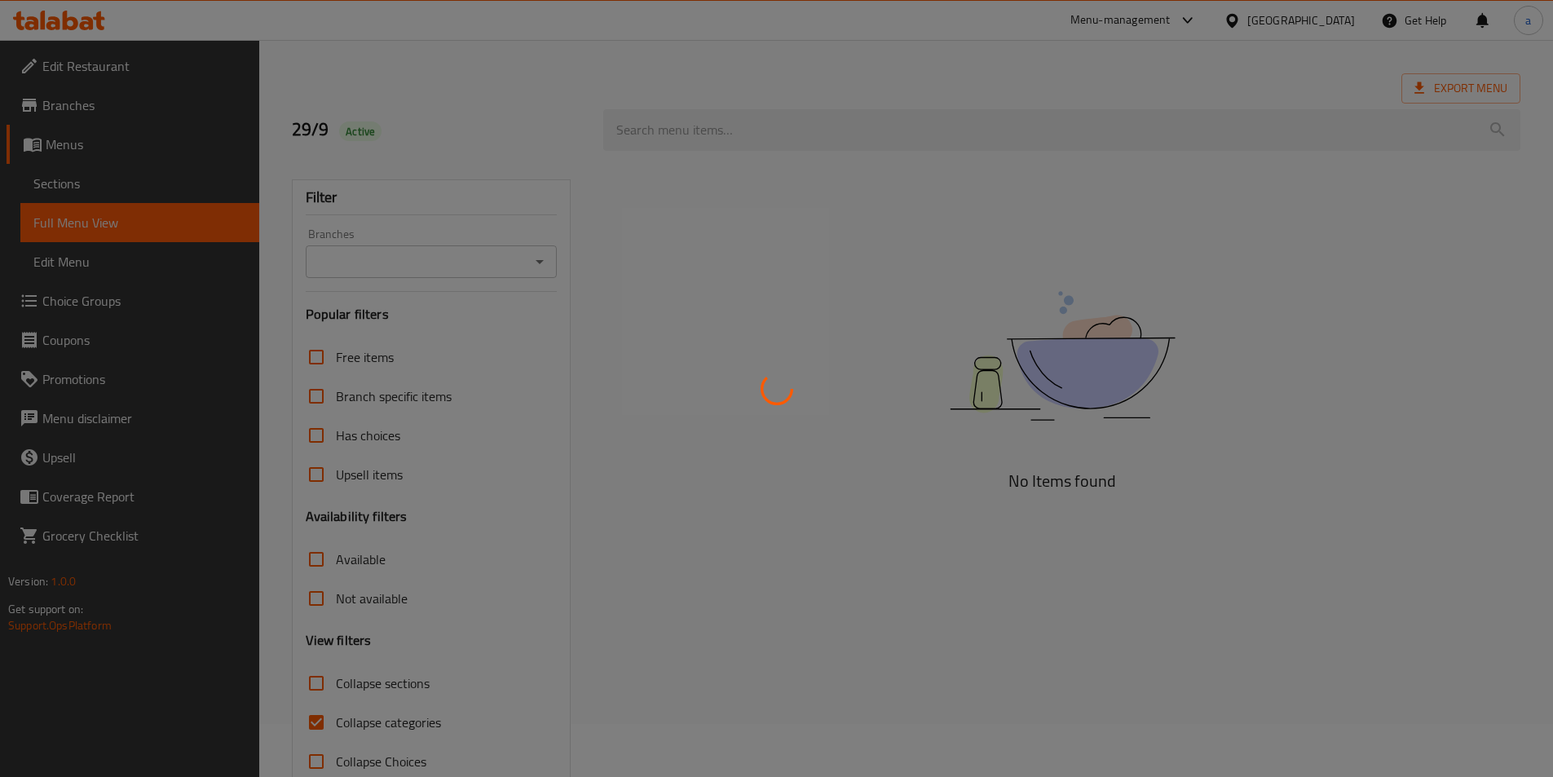
scroll to position [82, 0]
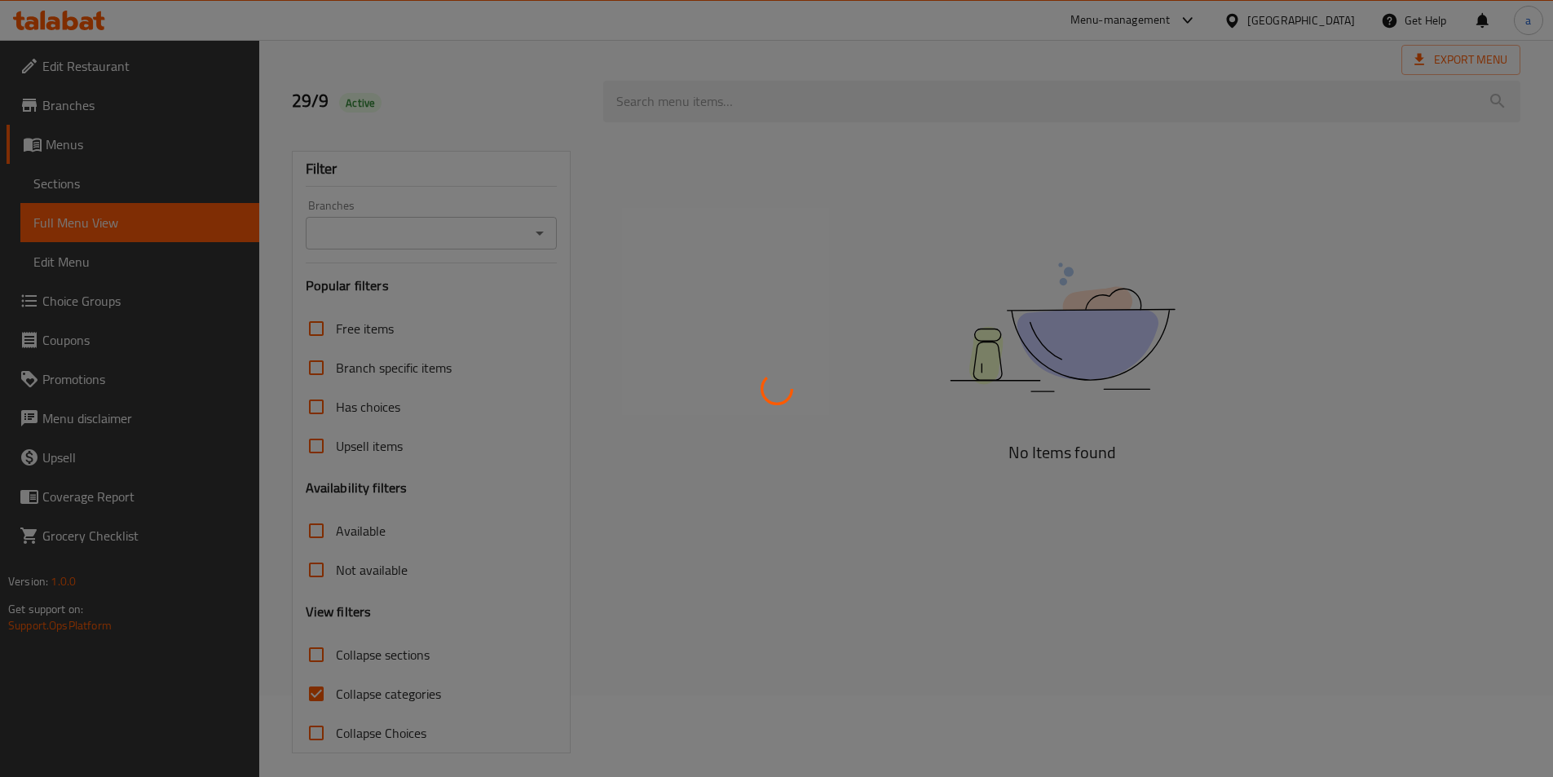
click at [325, 695] on div at bounding box center [776, 388] width 1553 height 777
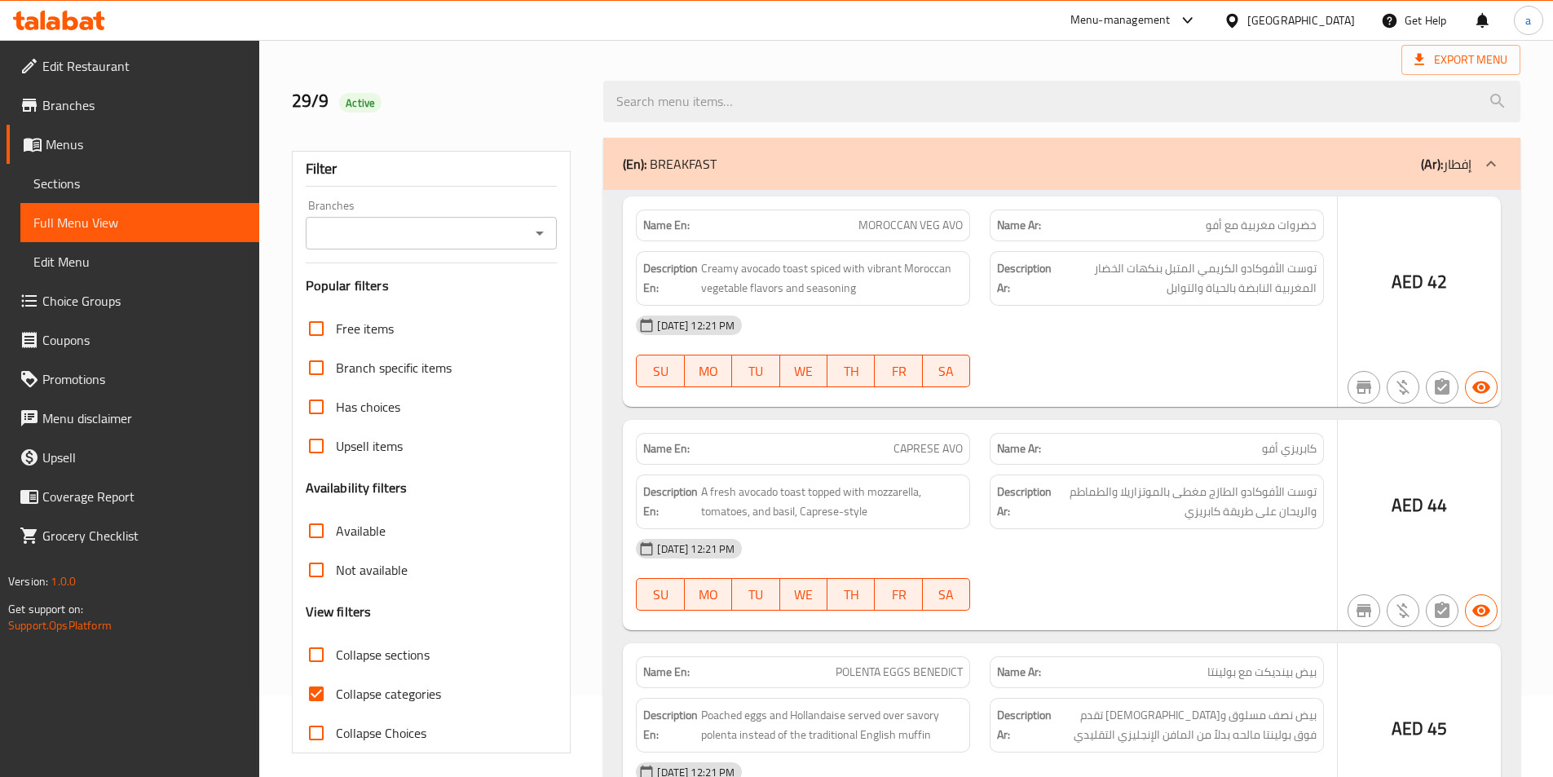
click at [320, 697] on div at bounding box center [776, 388] width 1553 height 777
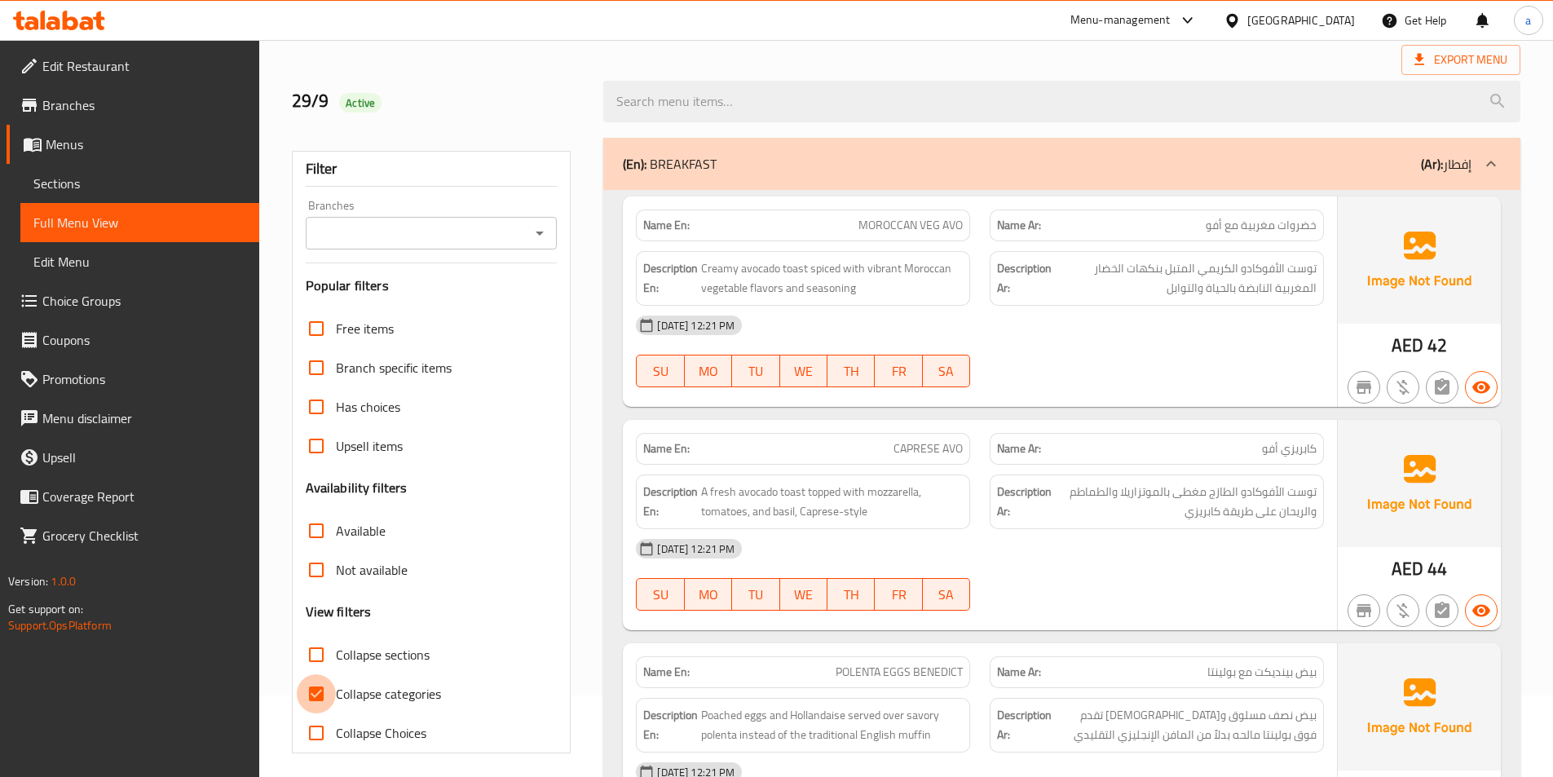
click at [322, 695] on input "Collapse categories" at bounding box center [316, 693] width 39 height 39
checkbox input "false"
click at [1141, 73] on div at bounding box center [1062, 101] width 937 height 61
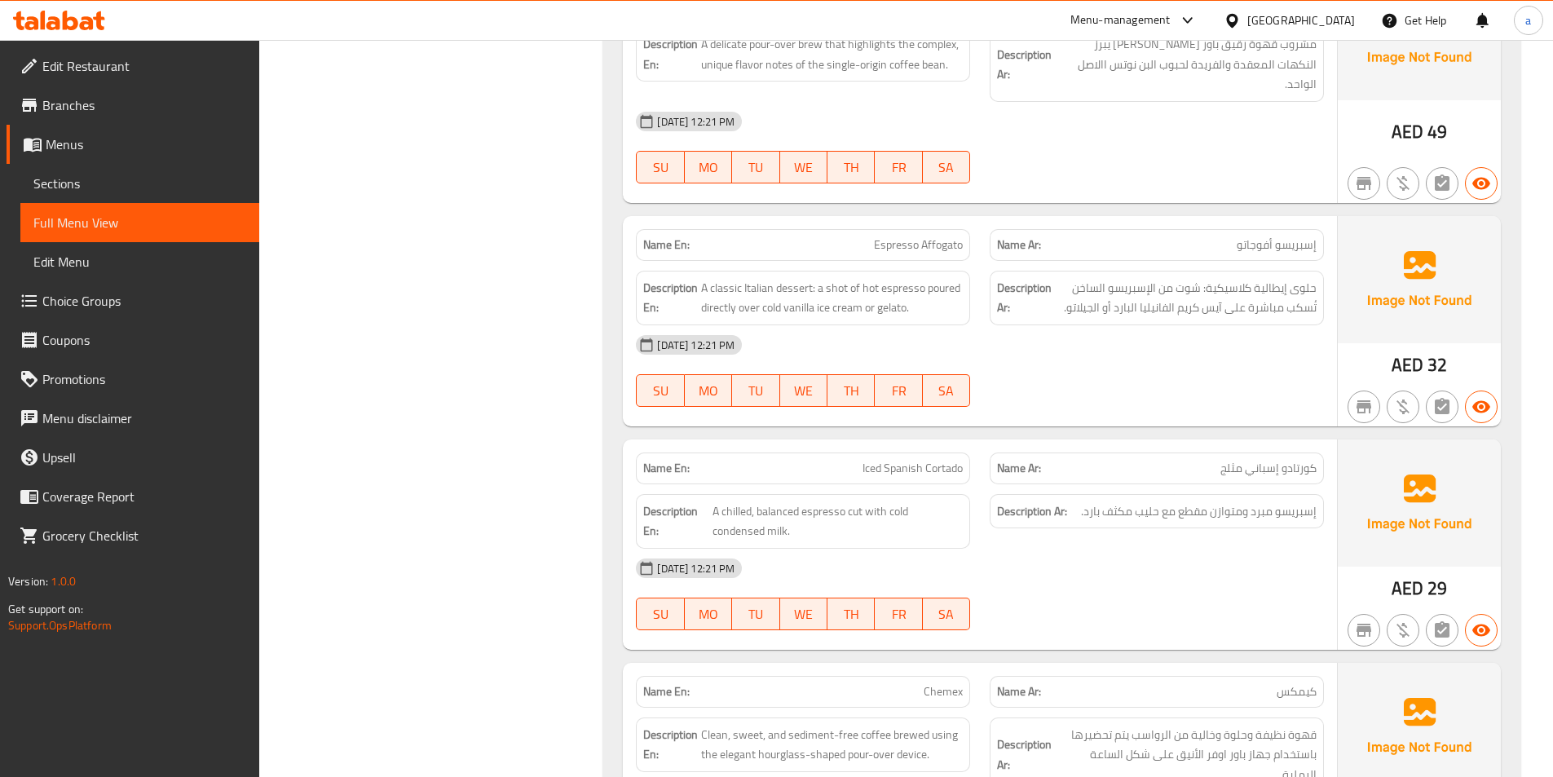
scroll to position [16611, 0]
drag, startPoint x: 819, startPoint y: 287, endPoint x: 861, endPoint y: 295, distance: 43.2
click at [861, 295] on span "A classic Italian dessert: a shot of hot espresso poured directly over cold van…" at bounding box center [832, 296] width 262 height 40
copy span "ice cream"
drag, startPoint x: 1176, startPoint y: 286, endPoint x: 1222, endPoint y: 301, distance: 48.0
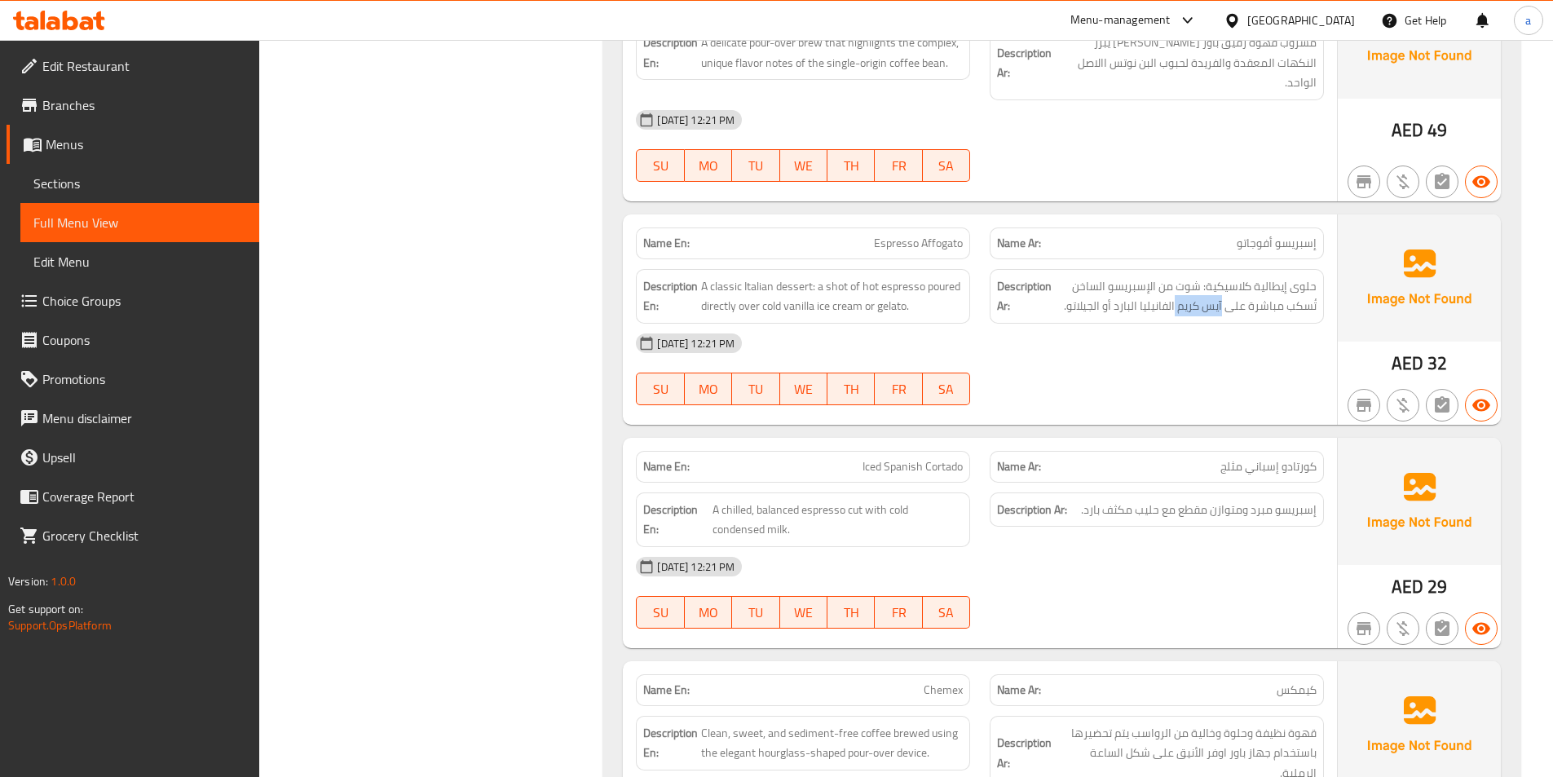
click at [1222, 301] on div "Description Ar: حلوى إيطالية كلاسيكية: شوت من الإسبريسو الساخن تُسكب مباشرة على…" at bounding box center [1157, 296] width 334 height 55
copy span "آيس كريم"
drag, startPoint x: 878, startPoint y: 287, endPoint x: 912, endPoint y: 291, distance: 34.5
click at [912, 291] on span "A classic Italian dessert: a shot of hot espresso poured directly over cold van…" at bounding box center [832, 296] width 262 height 40
copy span "gelato."
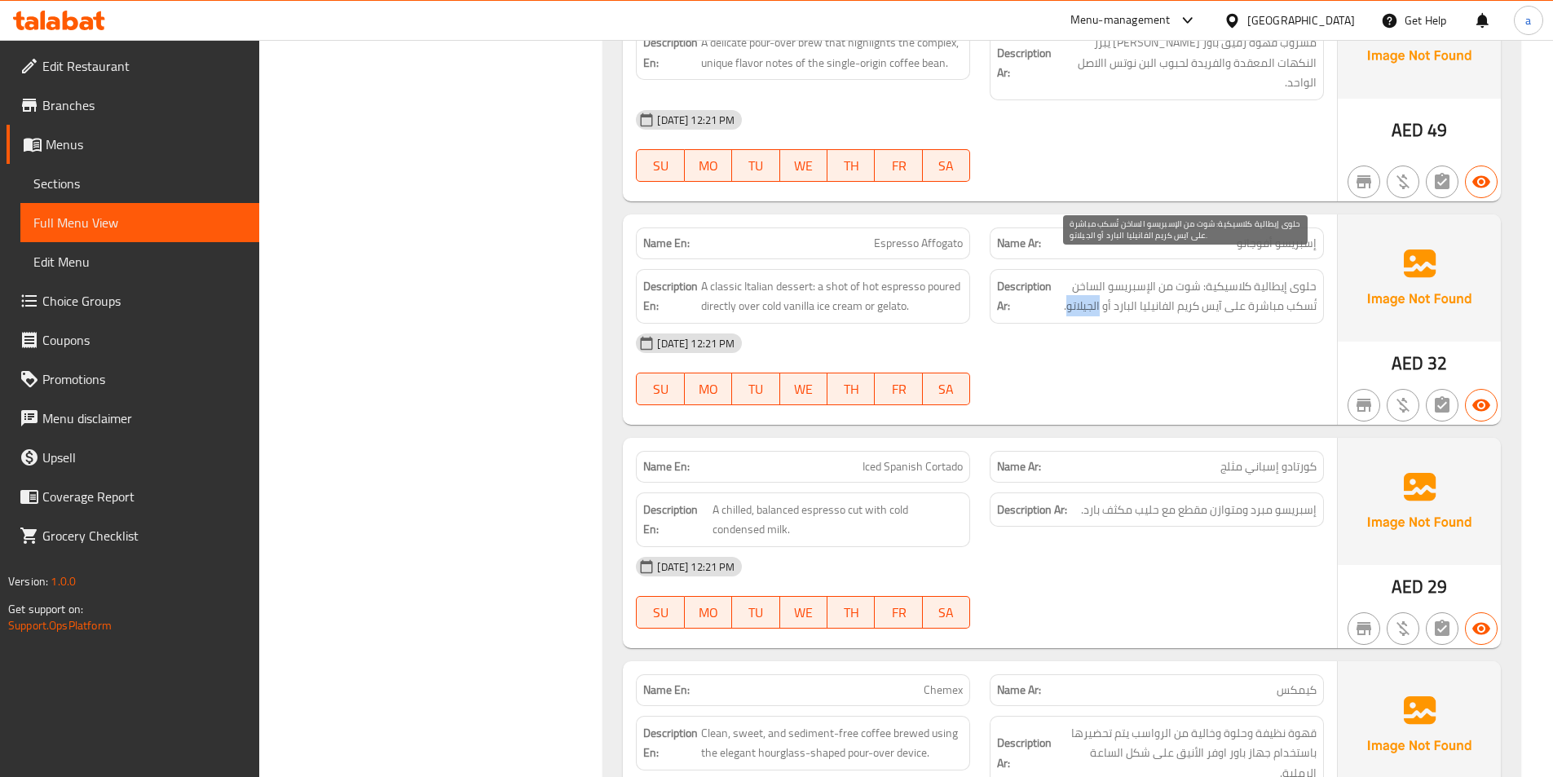
drag, startPoint x: 1070, startPoint y: 285, endPoint x: 1101, endPoint y: 293, distance: 32.0
click at [1101, 293] on span "حلوى إيطالية كلاسيكية: شوت من الإسبريسو الساخن تُسكب مباشرة على آيس كريم الفاني…" at bounding box center [1186, 296] width 262 height 40
copy span "الجيلاتو"
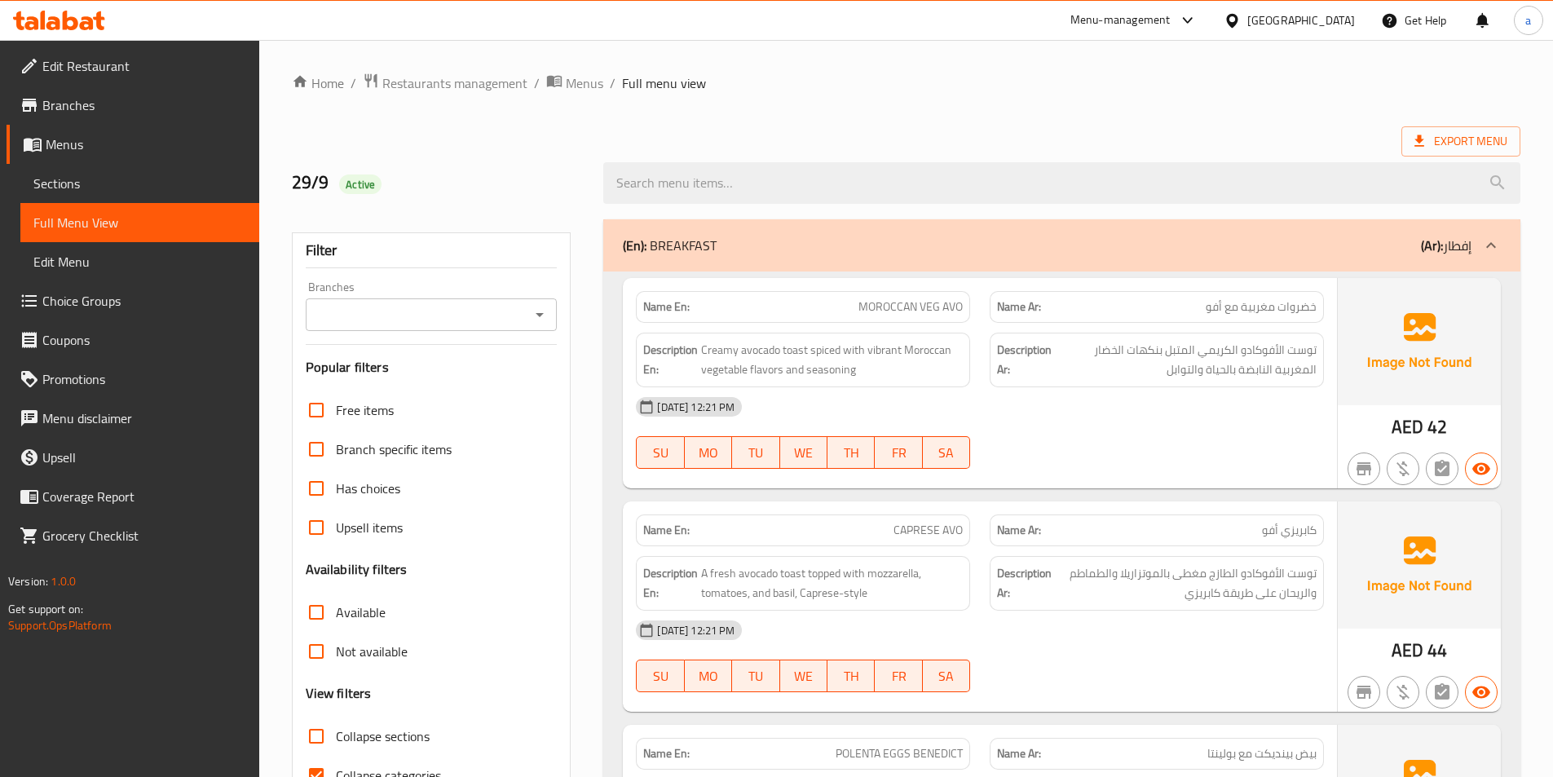
scroll to position [90, 0]
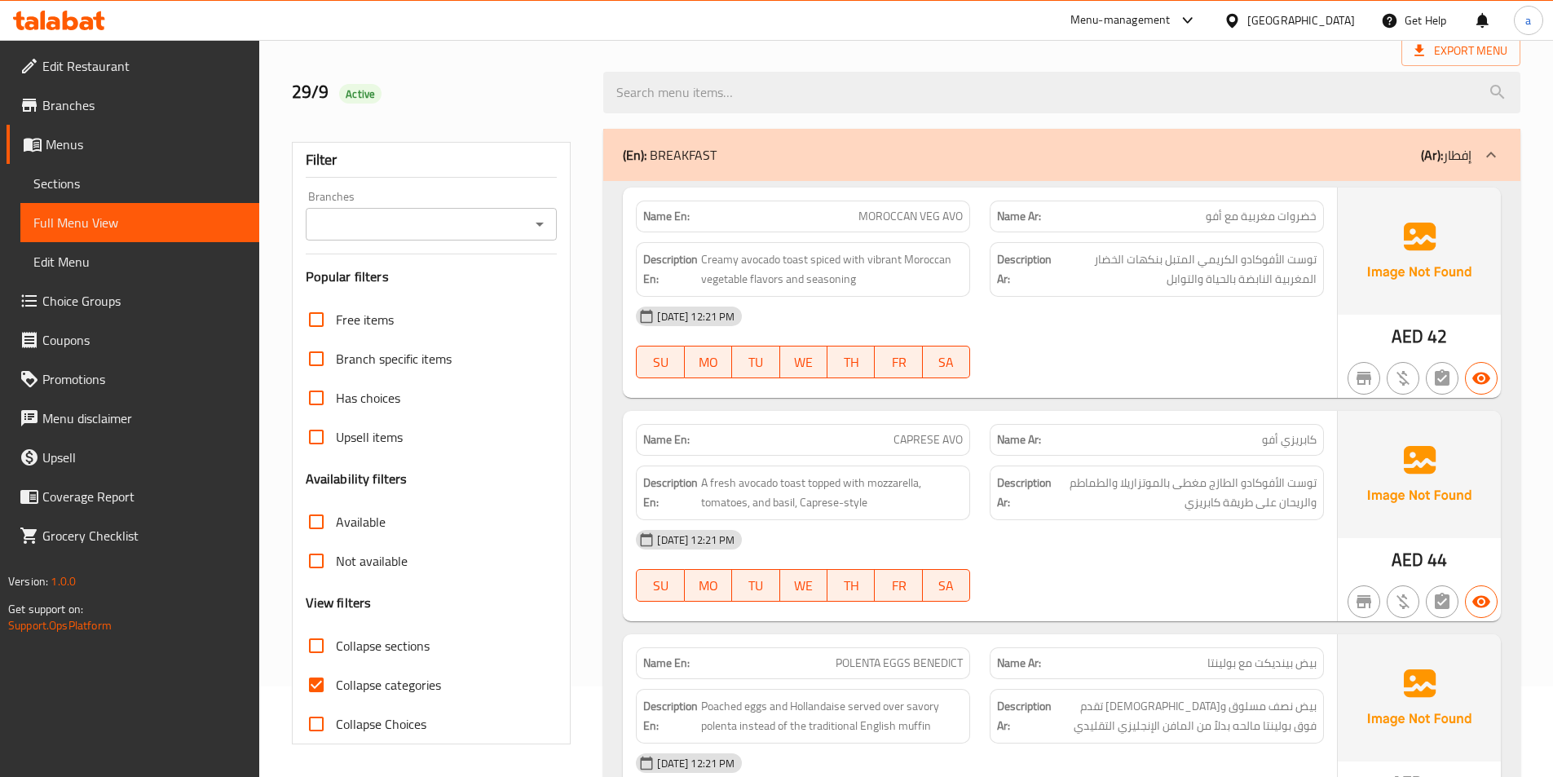
click at [315, 686] on input "Collapse categories" at bounding box center [316, 684] width 39 height 39
checkbox input "false"
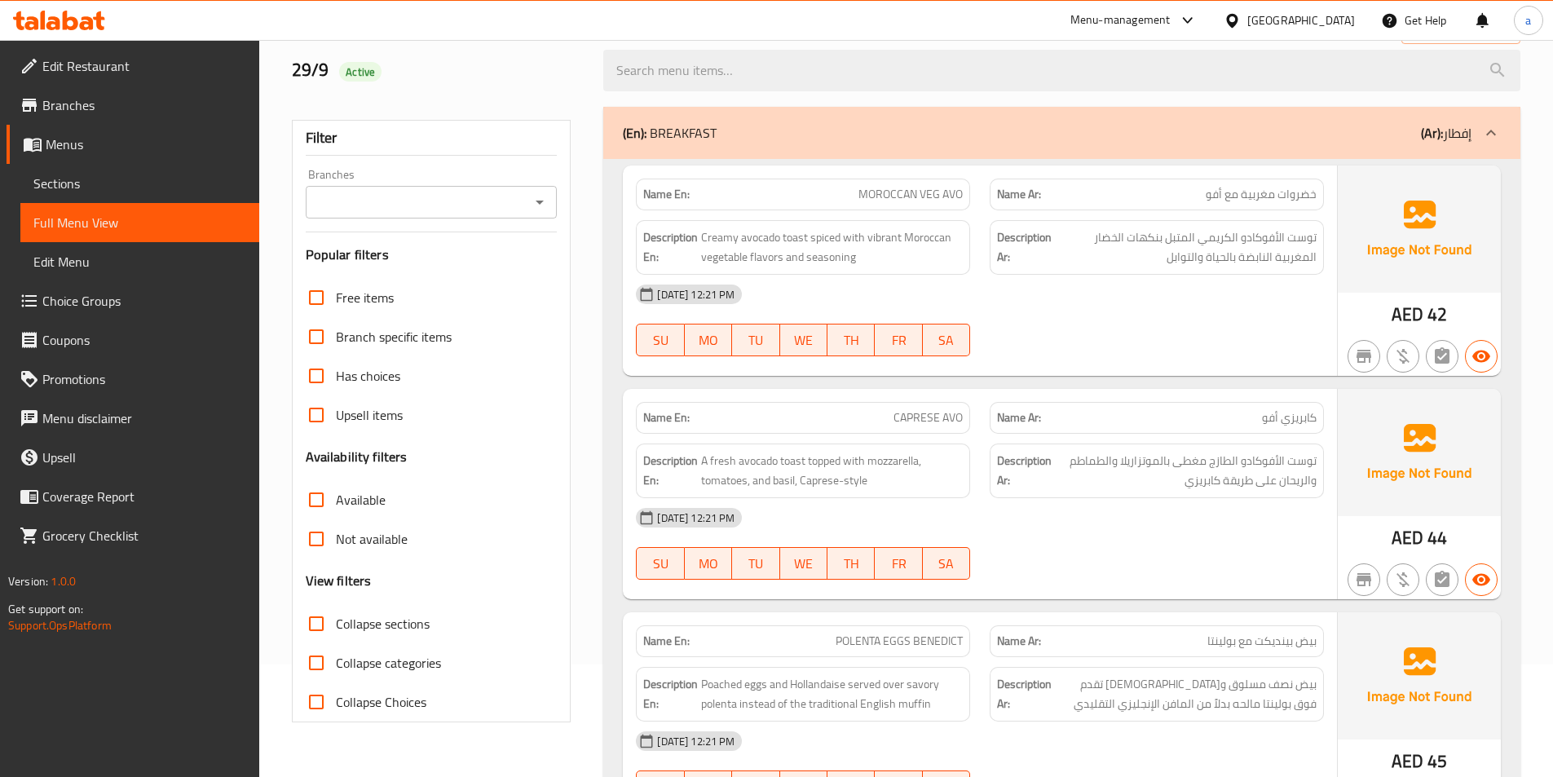
scroll to position [66, 0]
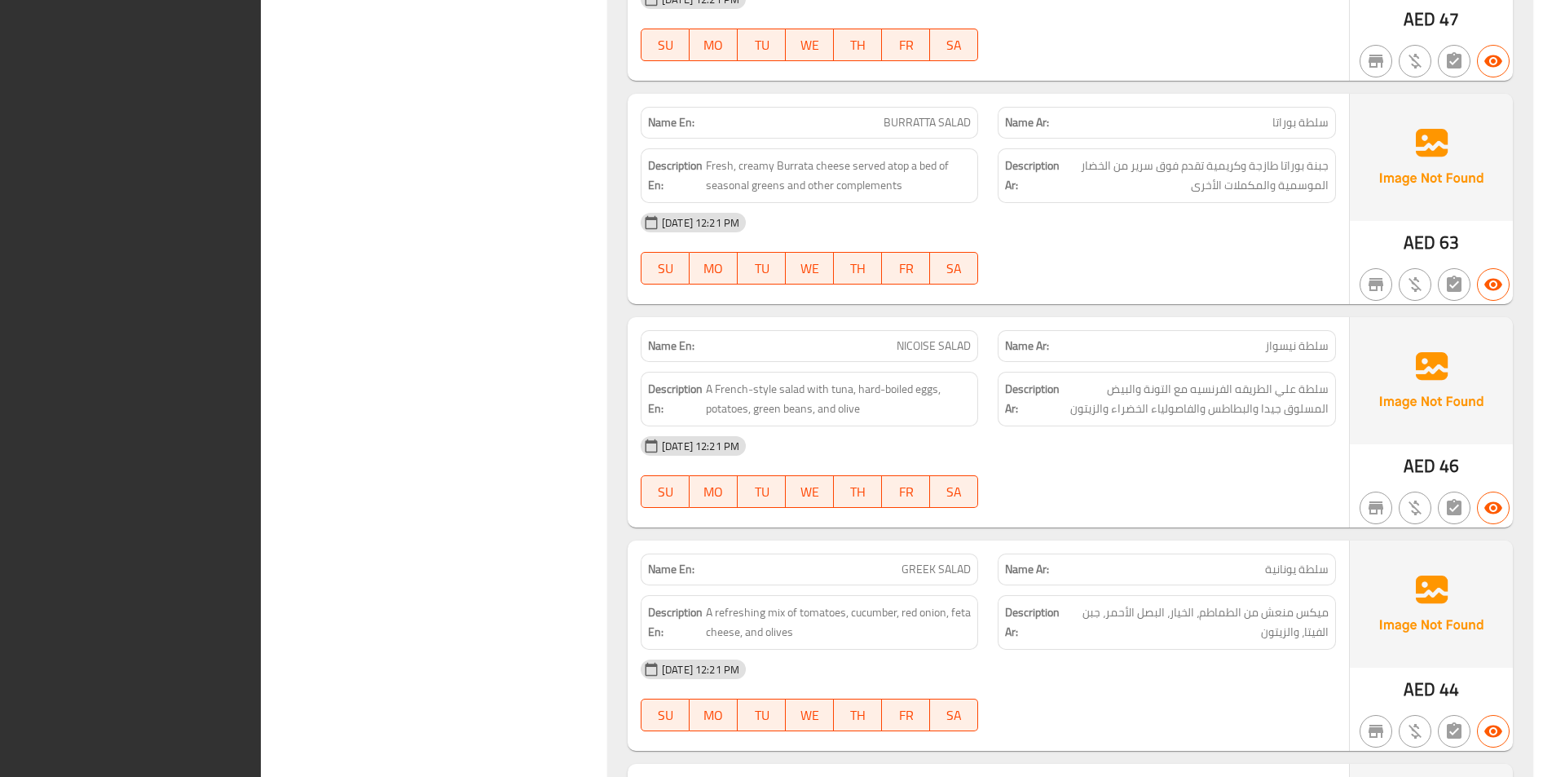
click at [735, 224] on span "[DATE] 12:21 PM" at bounding box center [700, 222] width 90 height 15
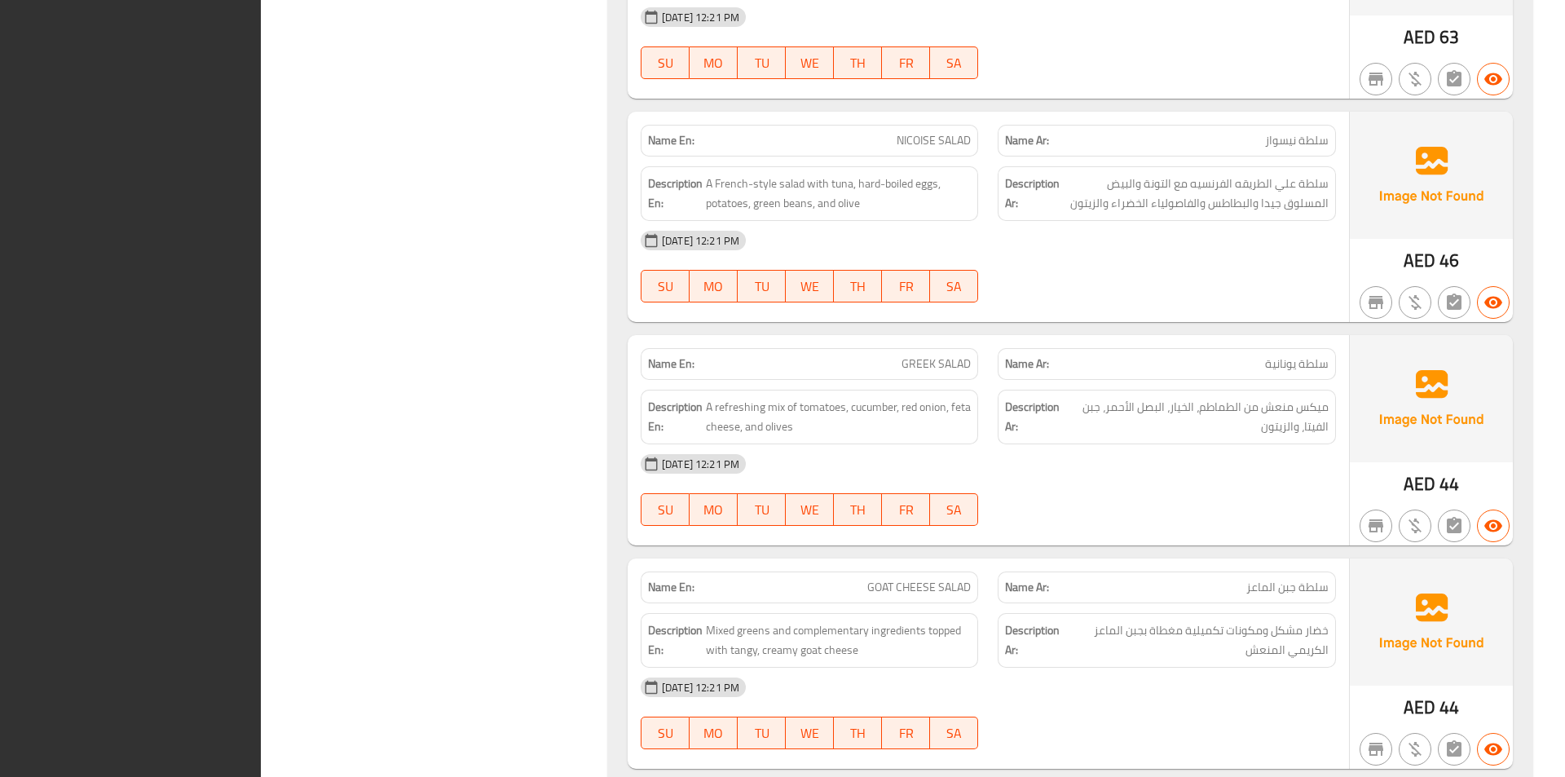
scroll to position [1392, 0]
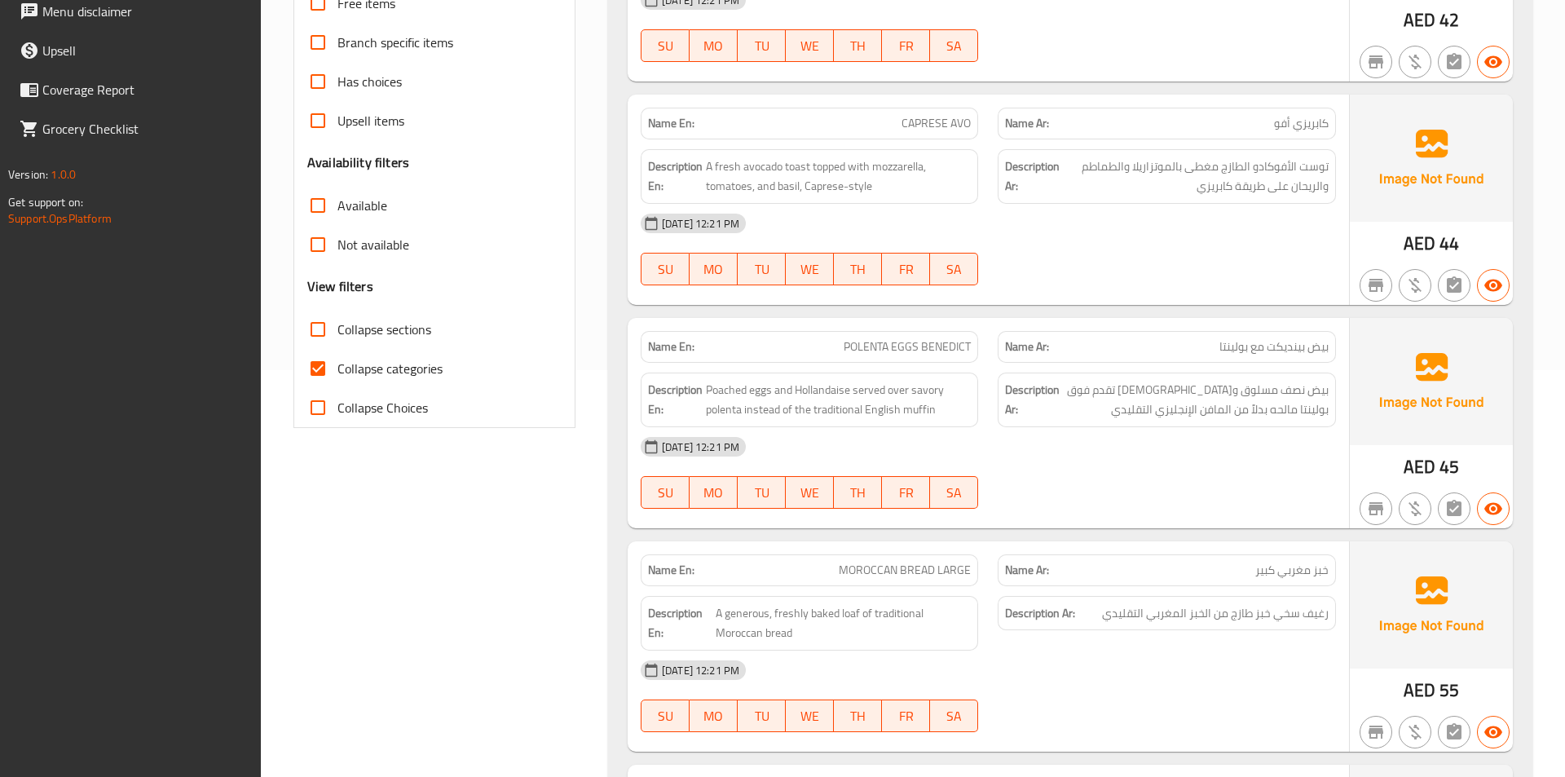
scroll to position [408, 0]
click at [316, 370] on input "Collapse categories" at bounding box center [317, 367] width 39 height 39
checkbox input "false"
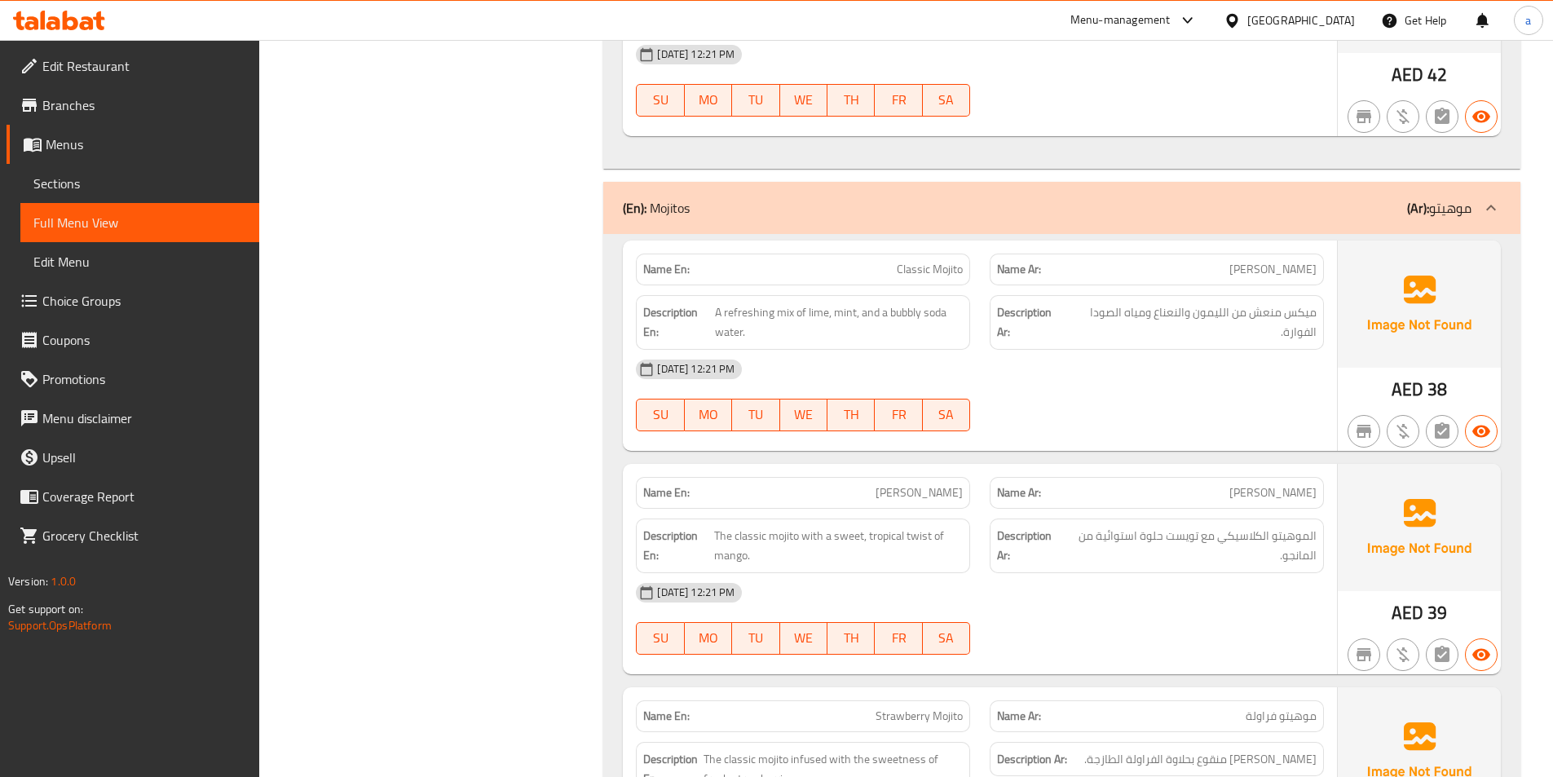
scroll to position [20066, 0]
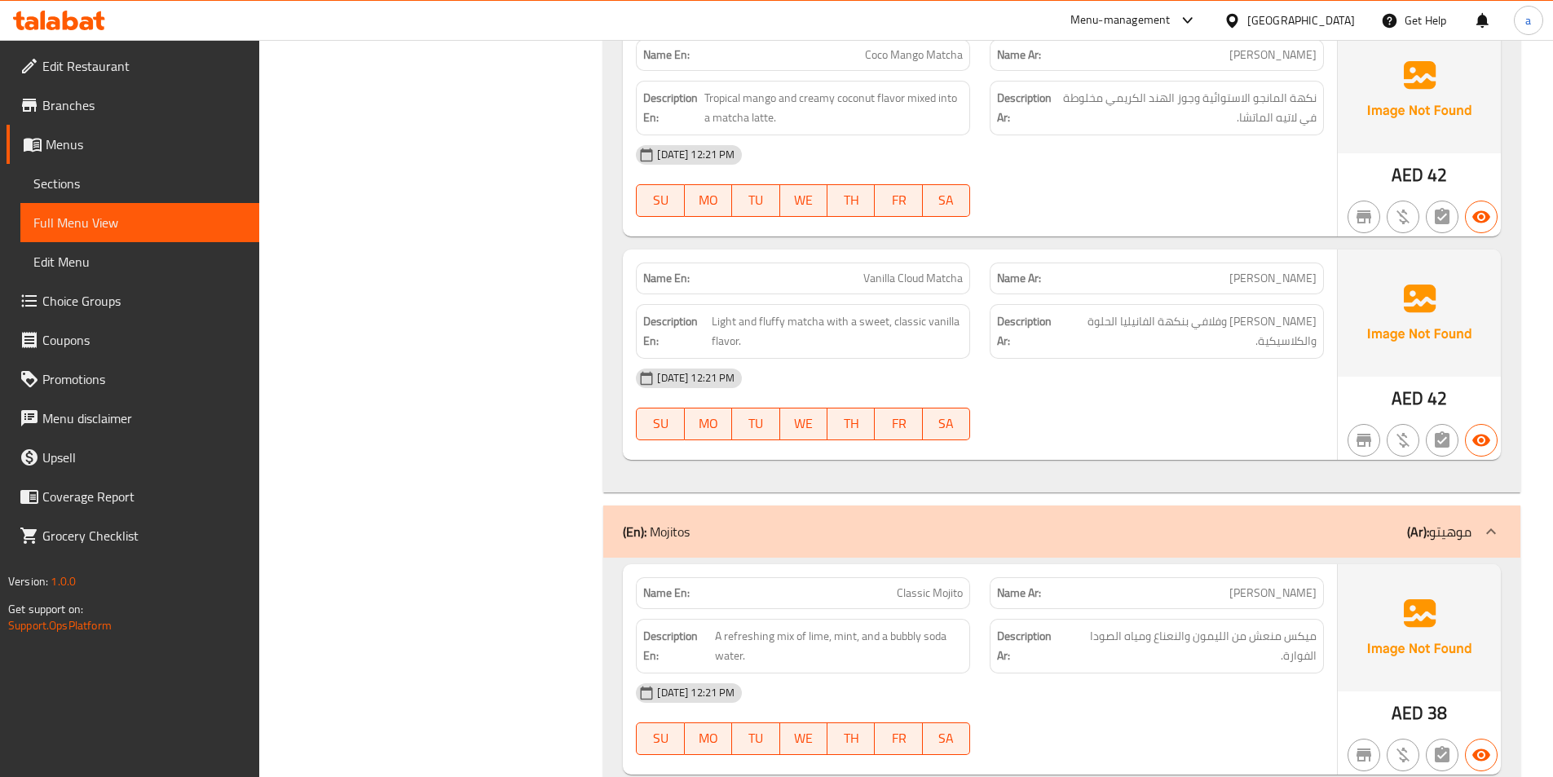
click at [149, 194] on link "Sections" at bounding box center [139, 183] width 239 height 39
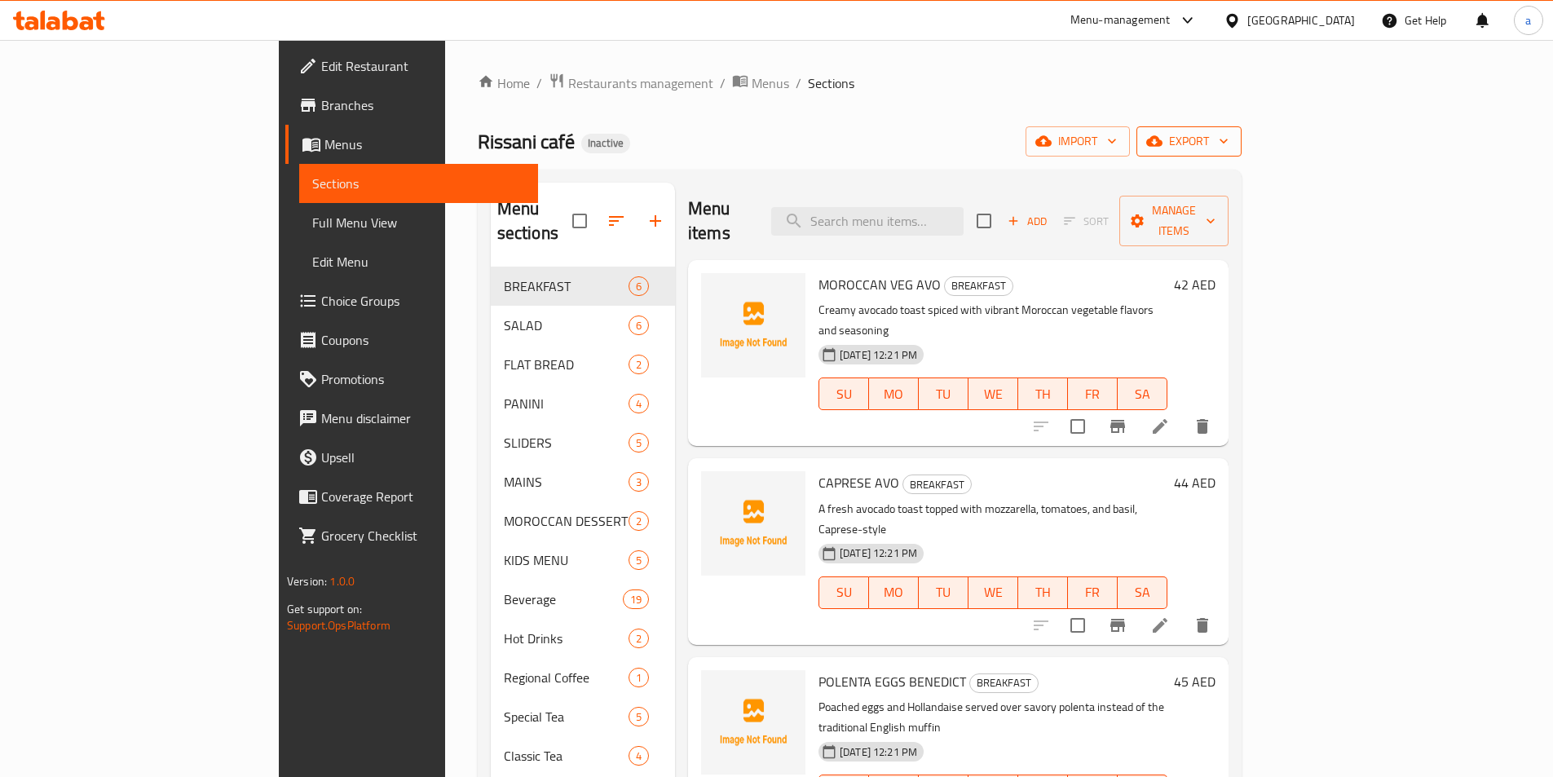
click at [1232, 137] on icon "button" at bounding box center [1224, 141] width 16 height 16
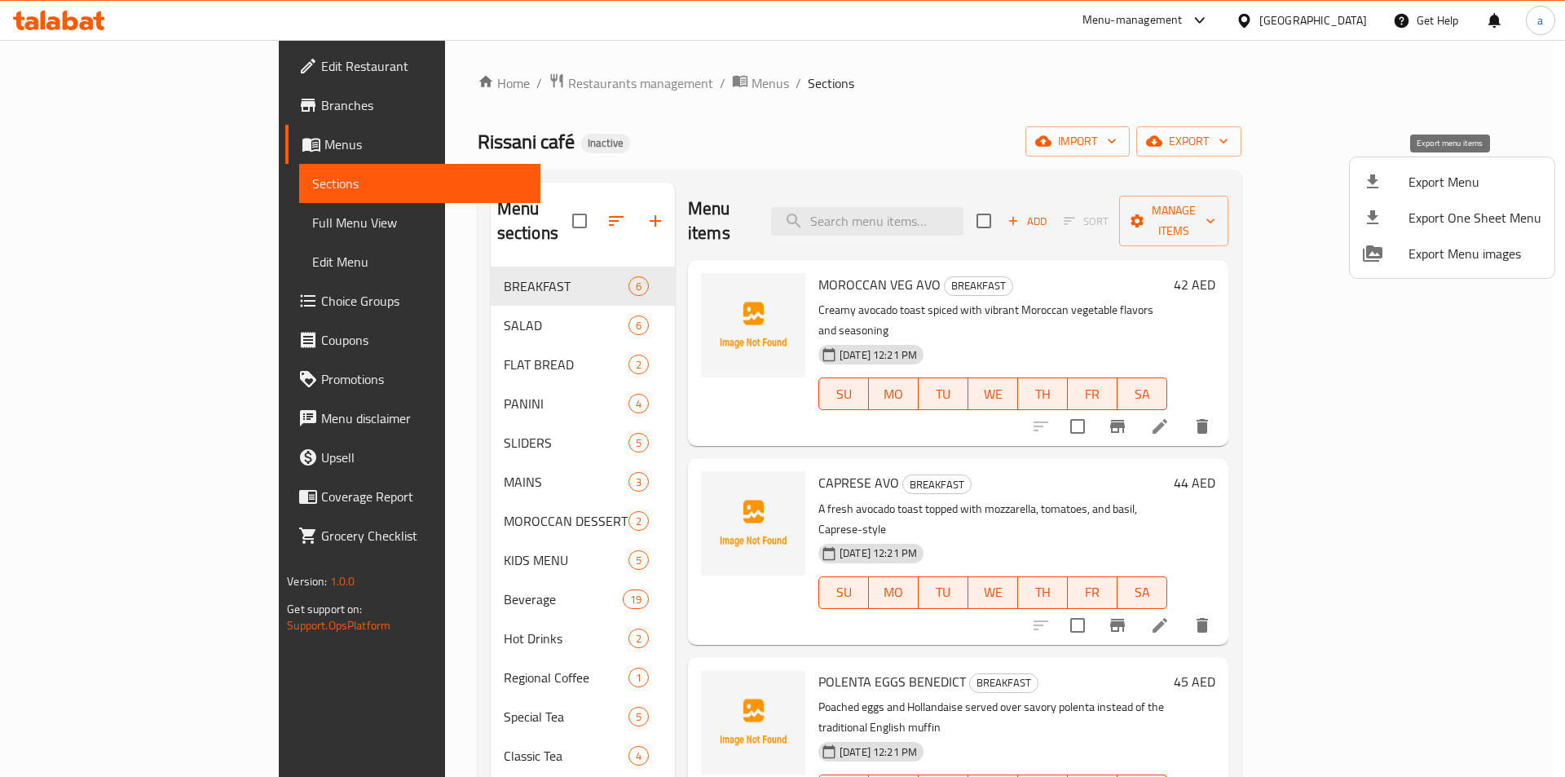
click at [1387, 174] on div at bounding box center [1386, 182] width 46 height 20
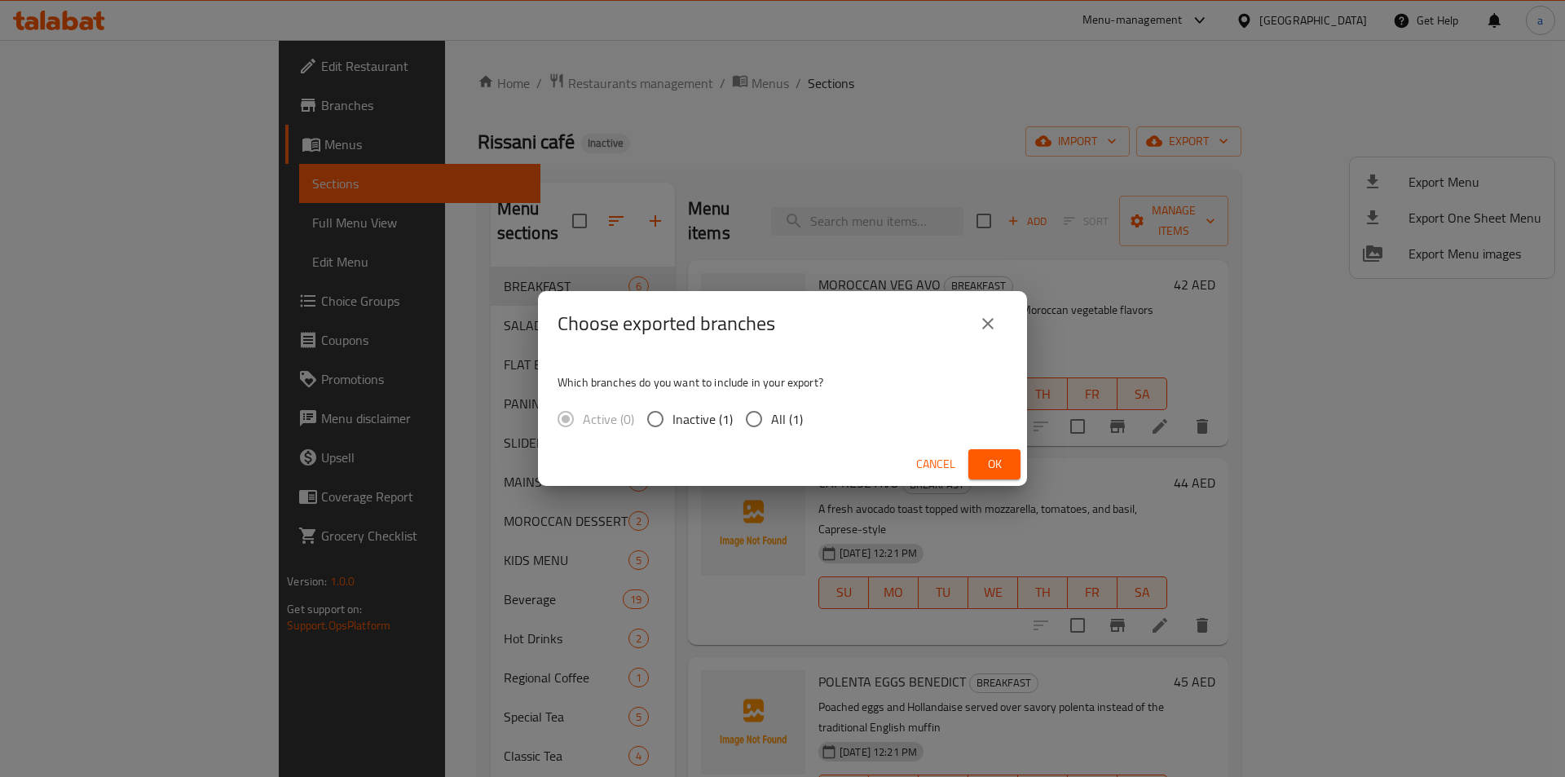
drag, startPoint x: 771, startPoint y: 422, endPoint x: 839, endPoint y: 448, distance: 72.2
click at [774, 422] on span "All (1)" at bounding box center [787, 419] width 32 height 20
click at [759, 425] on input "All (1)" at bounding box center [754, 419] width 34 height 34
radio input "true"
click at [1004, 466] on span "Ok" at bounding box center [995, 464] width 26 height 20
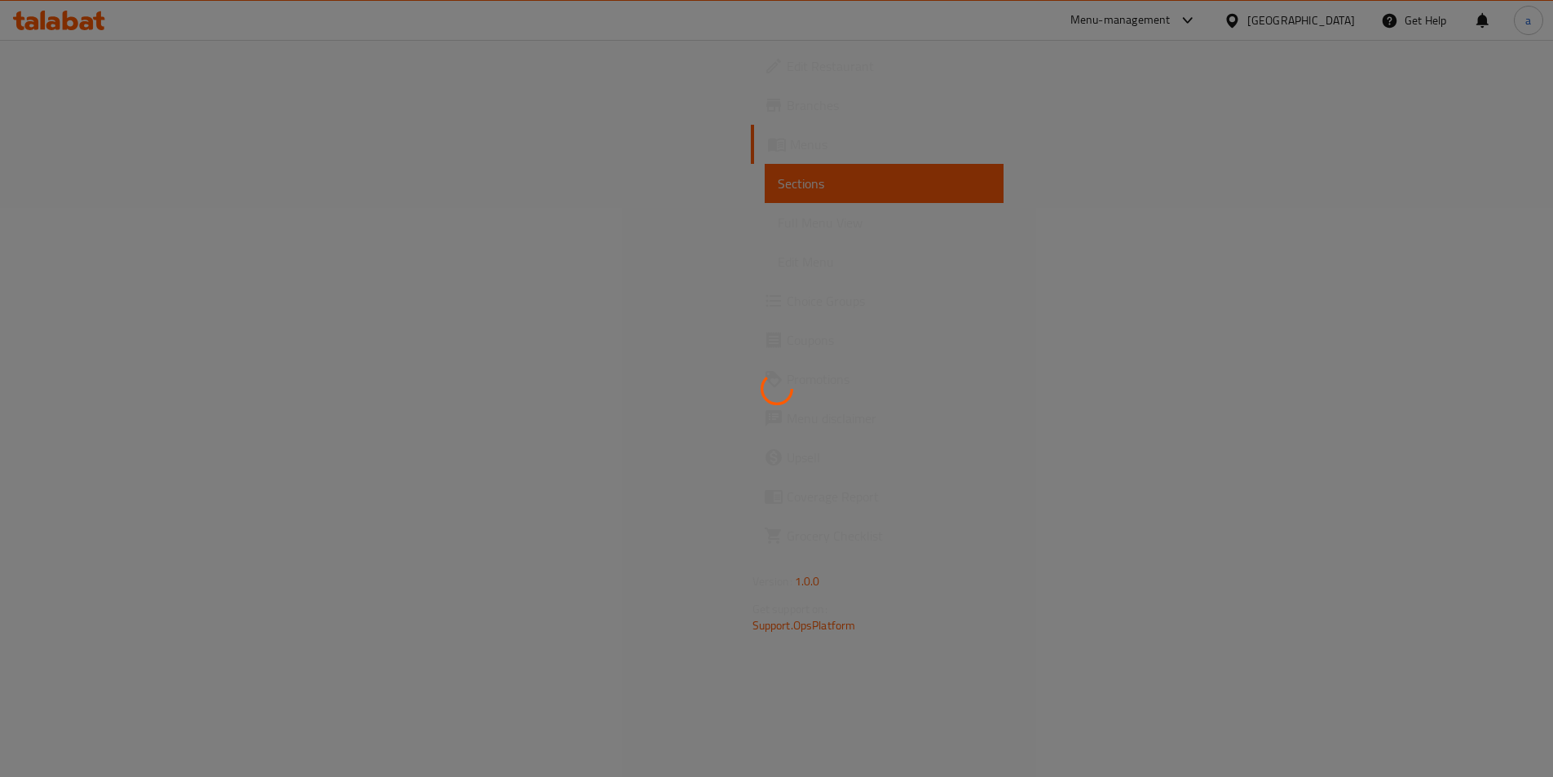
drag, startPoint x: 139, startPoint y: 215, endPoint x: 140, endPoint y: 224, distance: 9.1
click at [778, 215] on span "Full Menu View" at bounding box center [884, 223] width 213 height 20
click at [778, 224] on span "Full Menu View" at bounding box center [884, 223] width 213 height 20
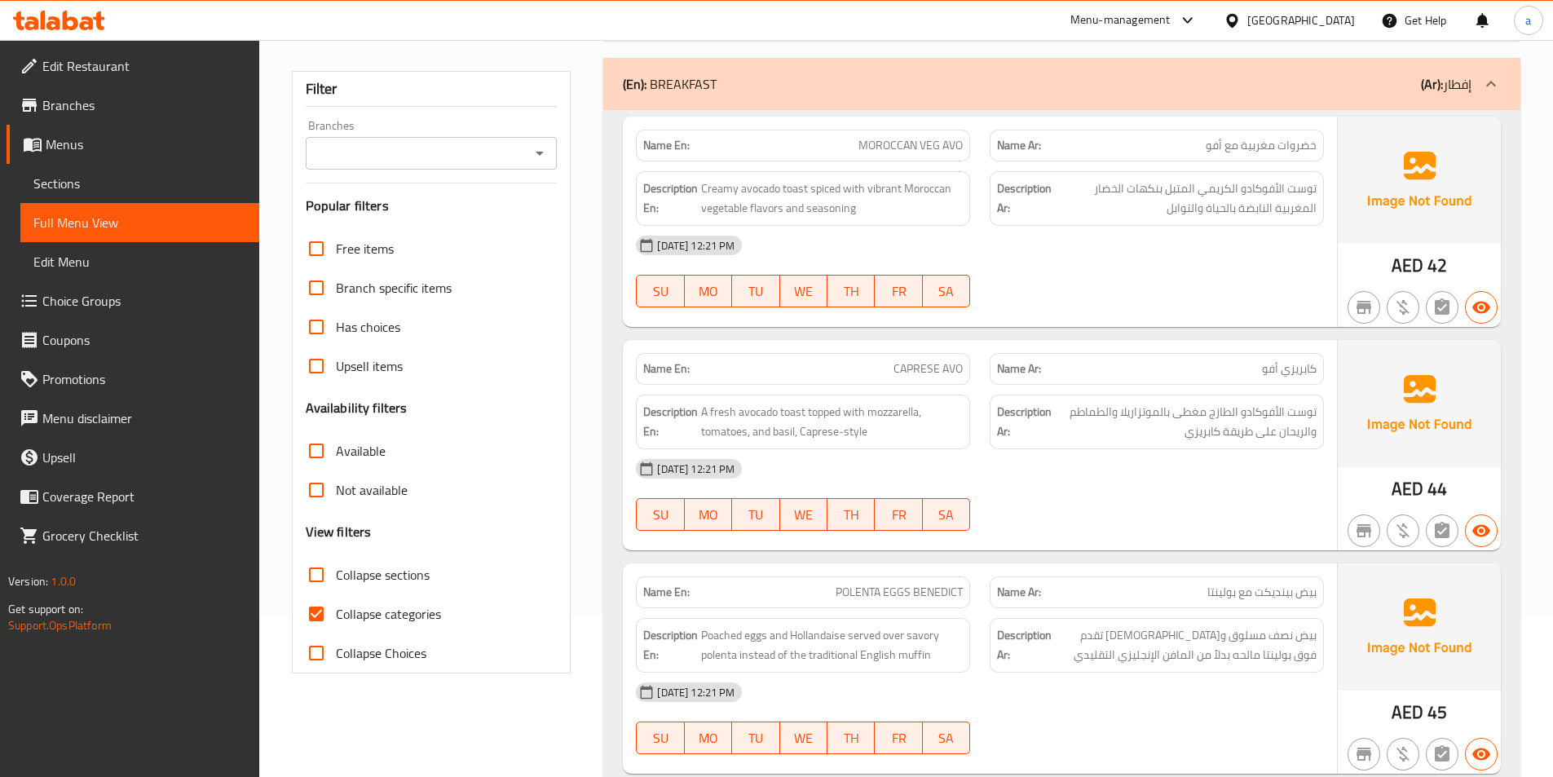
scroll to position [163, 0]
drag, startPoint x: 324, startPoint y: 612, endPoint x: 984, endPoint y: 589, distance: 659.9
click at [324, 612] on input "Collapse categories" at bounding box center [316, 612] width 39 height 39
checkbox input "false"
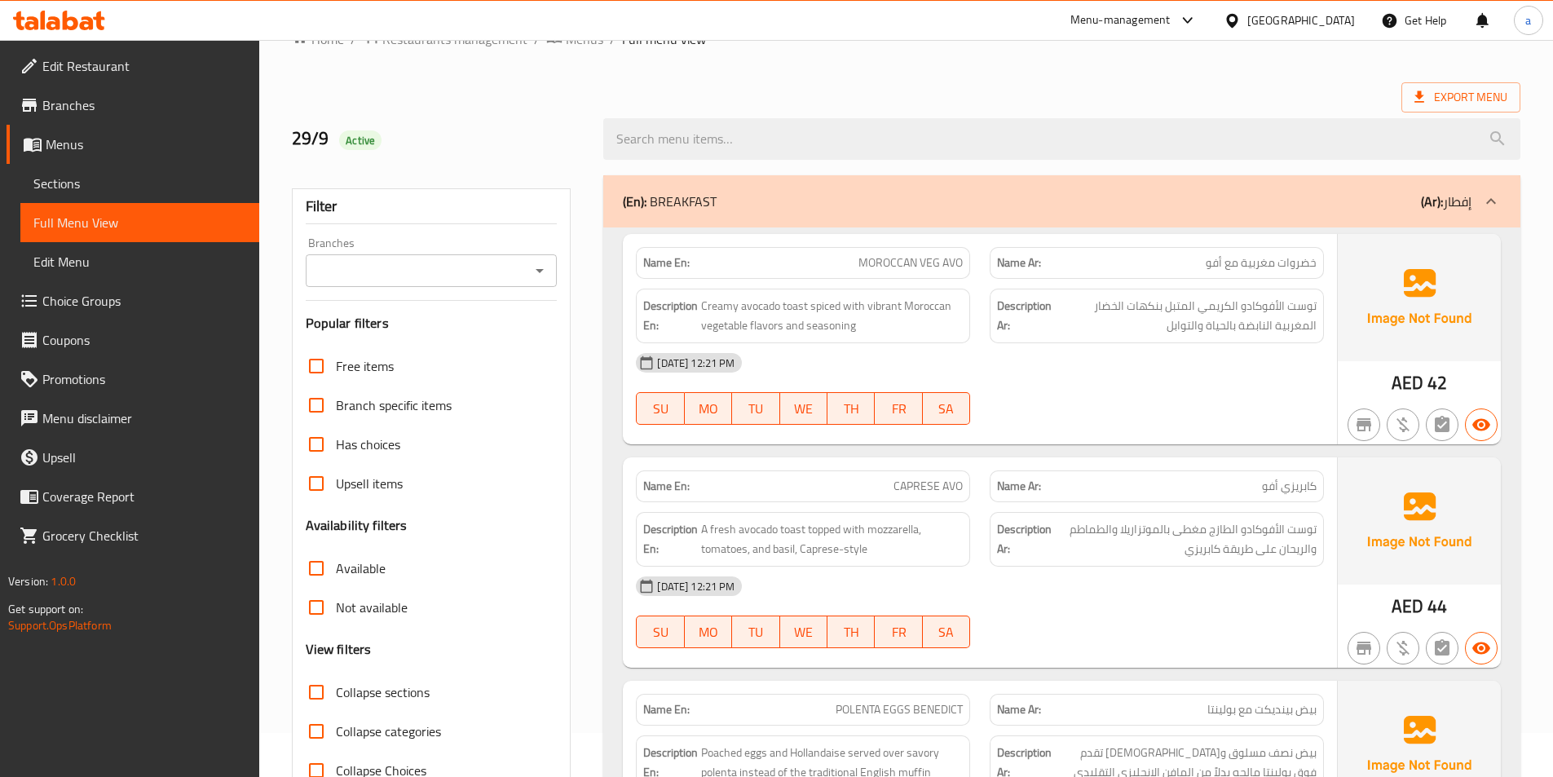
scroll to position [0, 0]
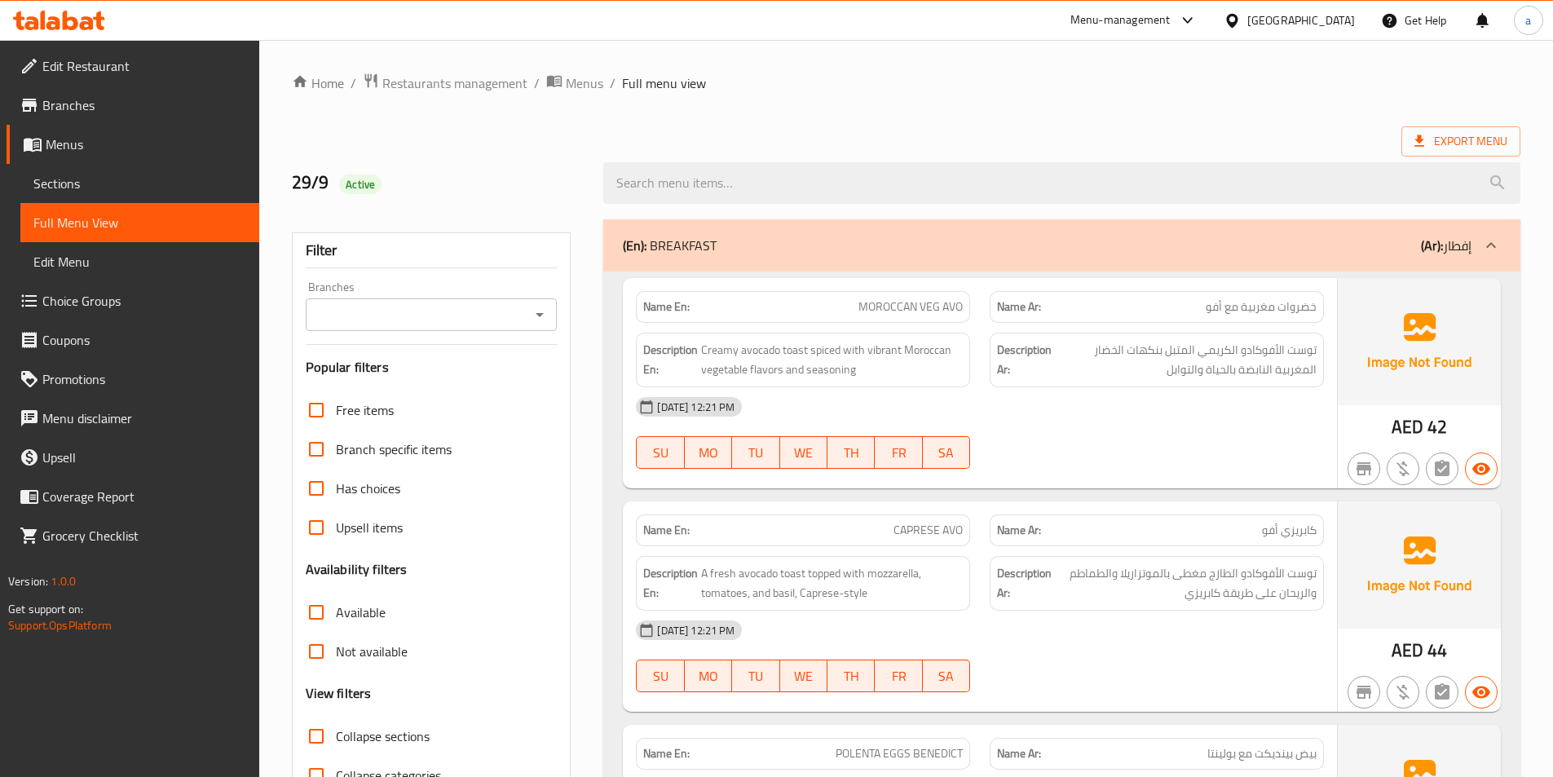
click at [480, 88] on span "Restaurants management" at bounding box center [454, 83] width 145 height 20
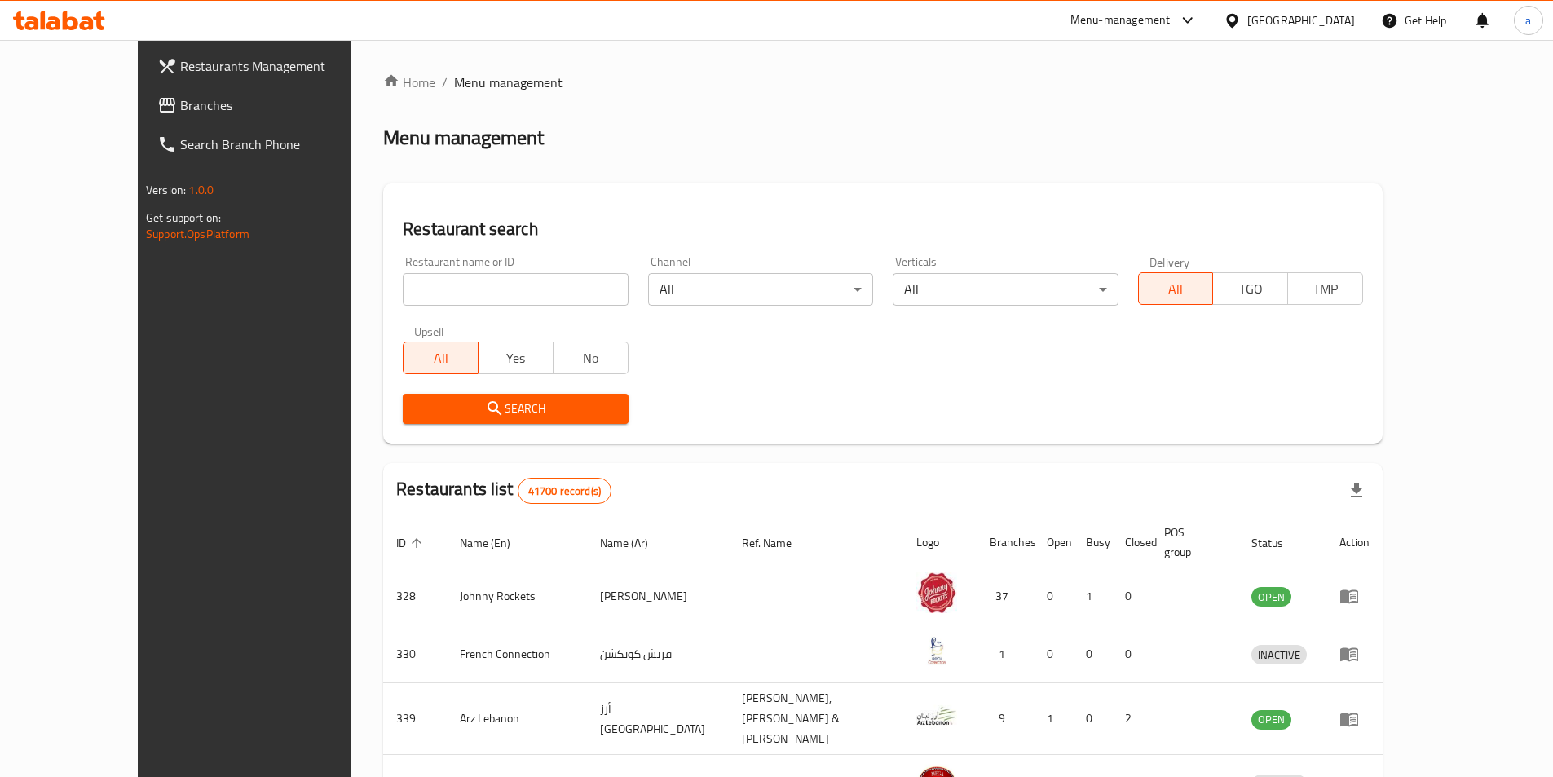
click at [1231, 88] on ol "Home / Menu management" at bounding box center [882, 83] width 999 height 20
click at [1252, 26] on div "United Arab Emirates" at bounding box center [1301, 20] width 108 height 18
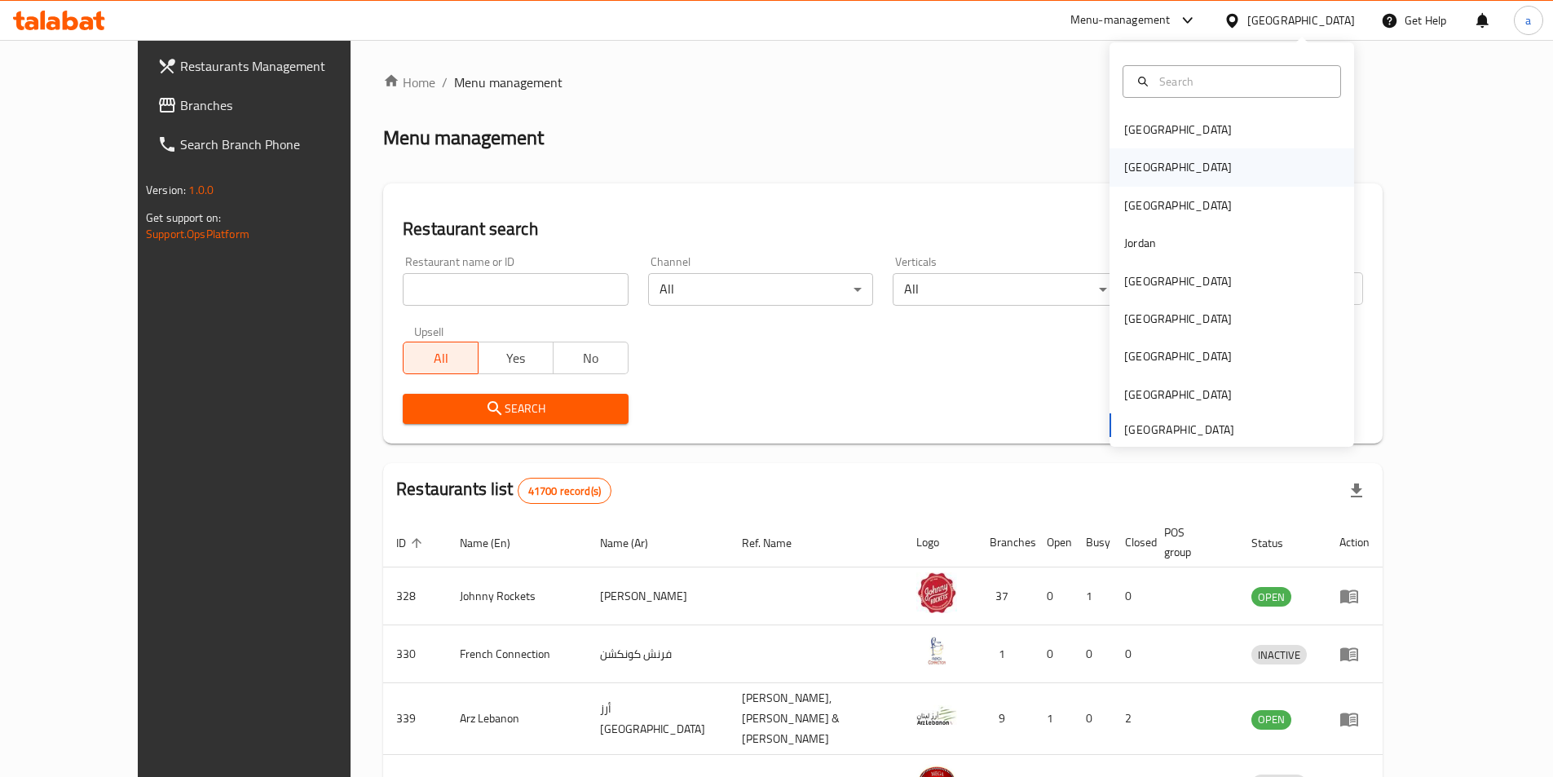
click at [1141, 175] on div "[GEOGRAPHIC_DATA]" at bounding box center [1178, 167] width 134 height 38
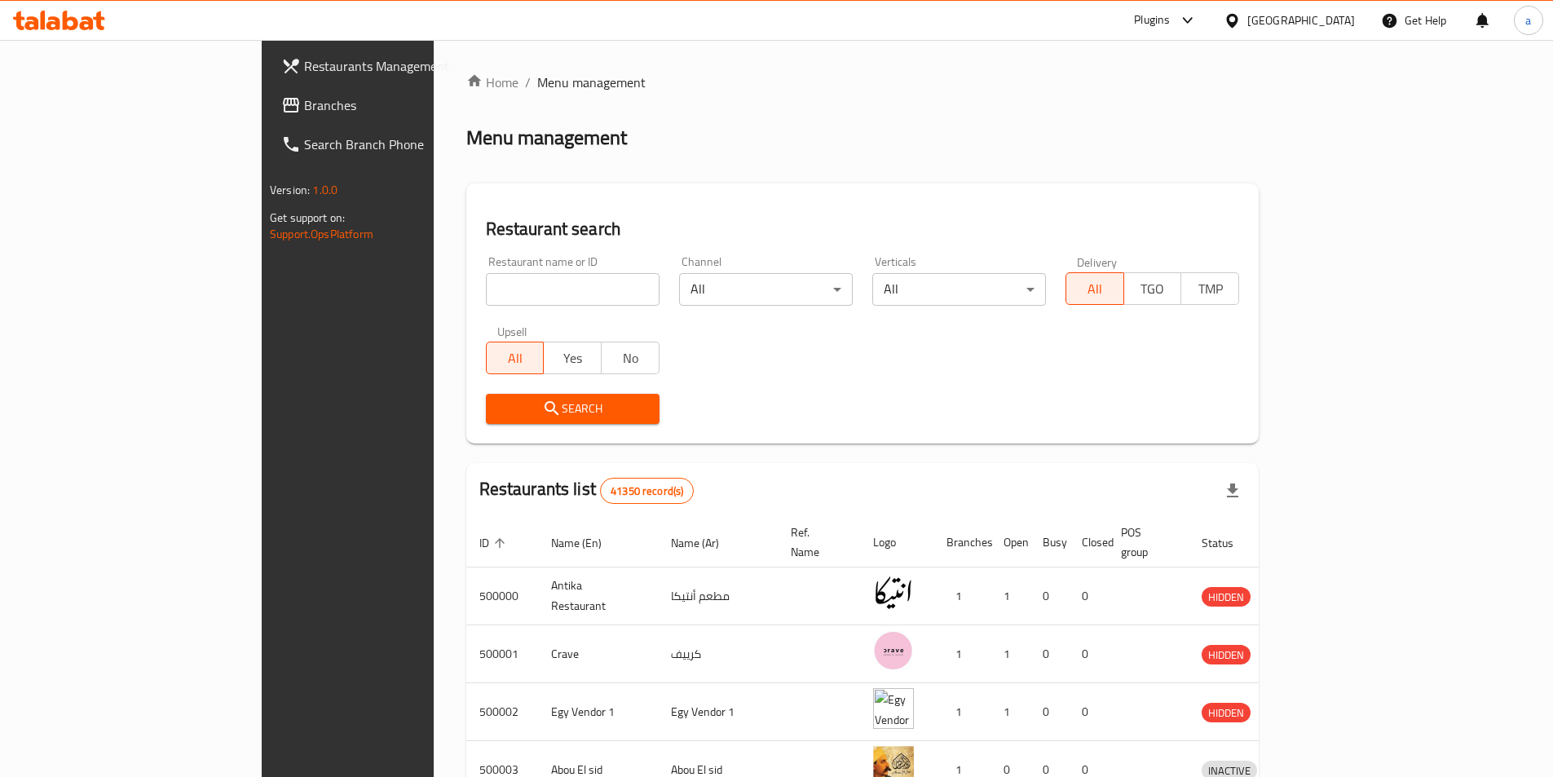
click at [304, 104] on span "Branches" at bounding box center [406, 105] width 204 height 20
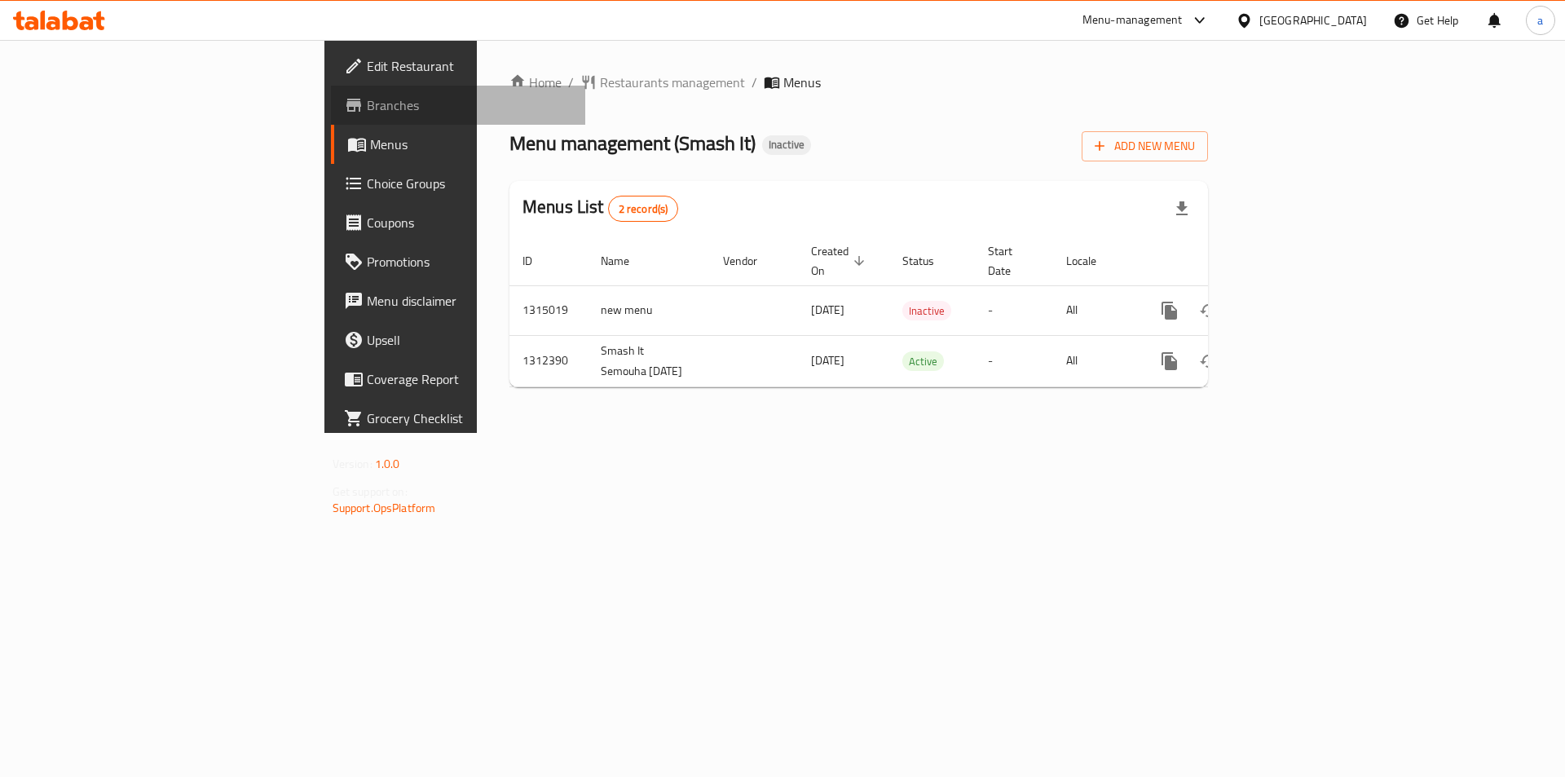
click at [367, 108] on span "Branches" at bounding box center [470, 105] width 206 height 20
